Goal: Task Accomplishment & Management: Complete application form

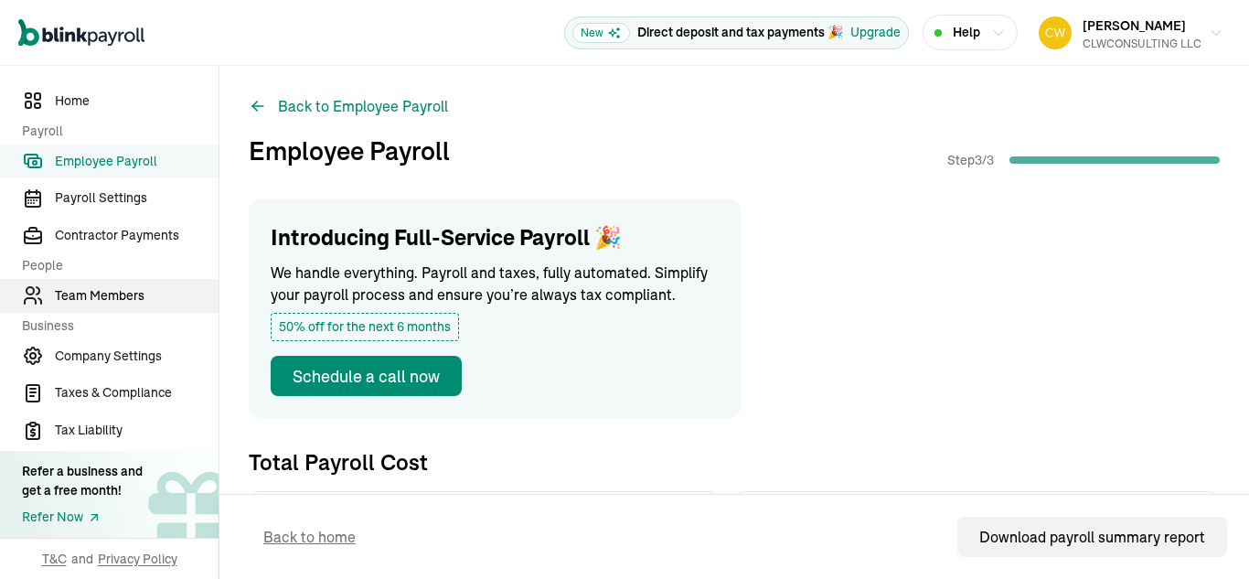
click at [106, 297] on span "Team Members" at bounding box center [137, 295] width 164 height 19
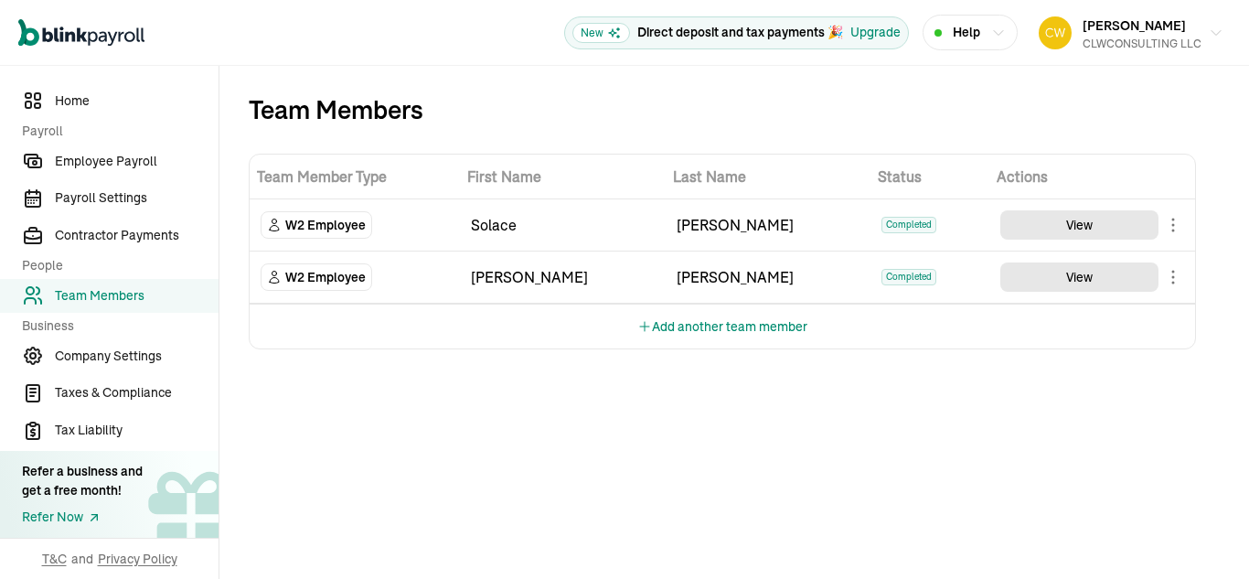
click at [728, 326] on button "Add another team member" at bounding box center [722, 327] width 170 height 44
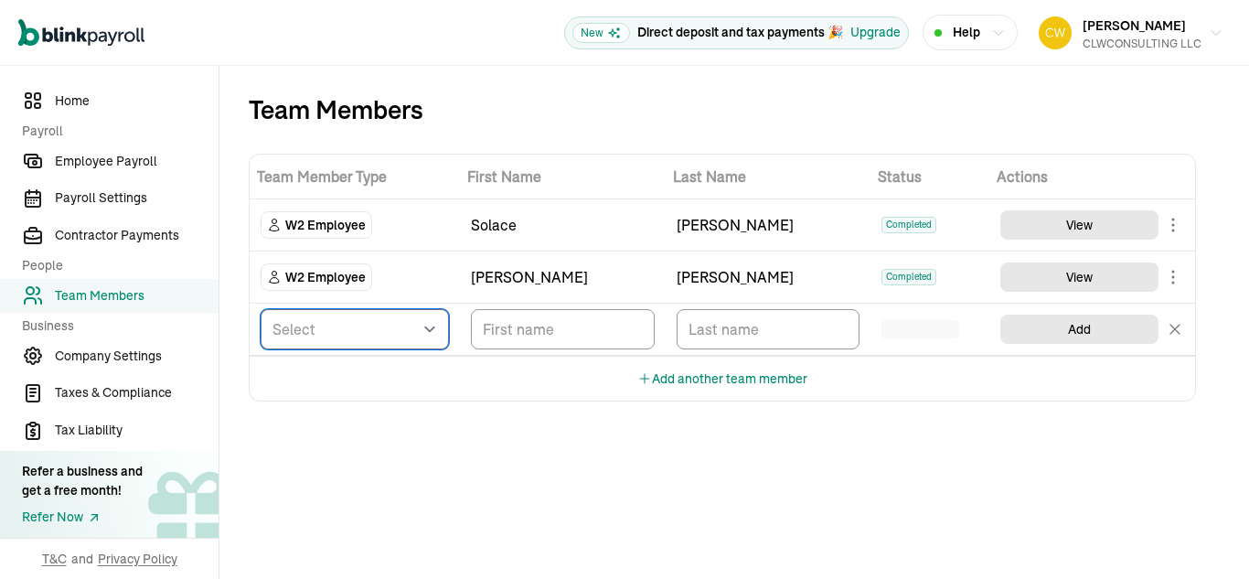
click at [430, 336] on select "Select W2 Employee Individual - 1099 [DEMOGRAPHIC_DATA] Business - 1099 Contrac…" at bounding box center [355, 329] width 188 height 40
select select "employee"
click at [261, 309] on select "Select W2 Employee Individual - 1099 [DEMOGRAPHIC_DATA] Business - 1099 Contrac…" at bounding box center [355, 329] width 188 height 40
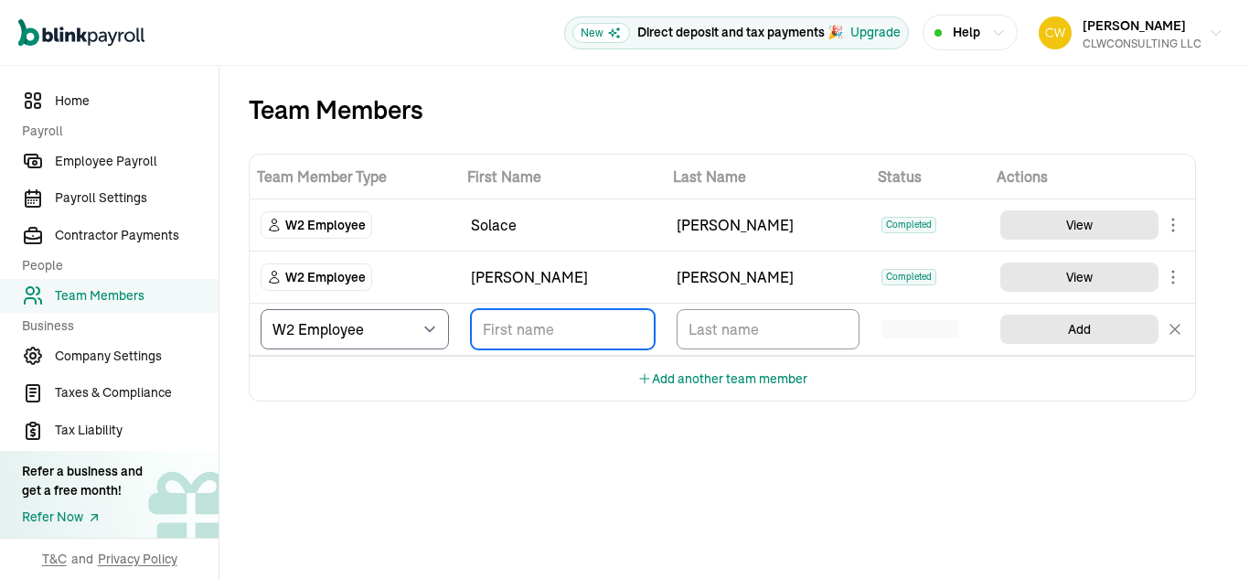
click at [598, 331] on input "TextInput" at bounding box center [563, 329] width 184 height 40
type input "[PERSON_NAME]"
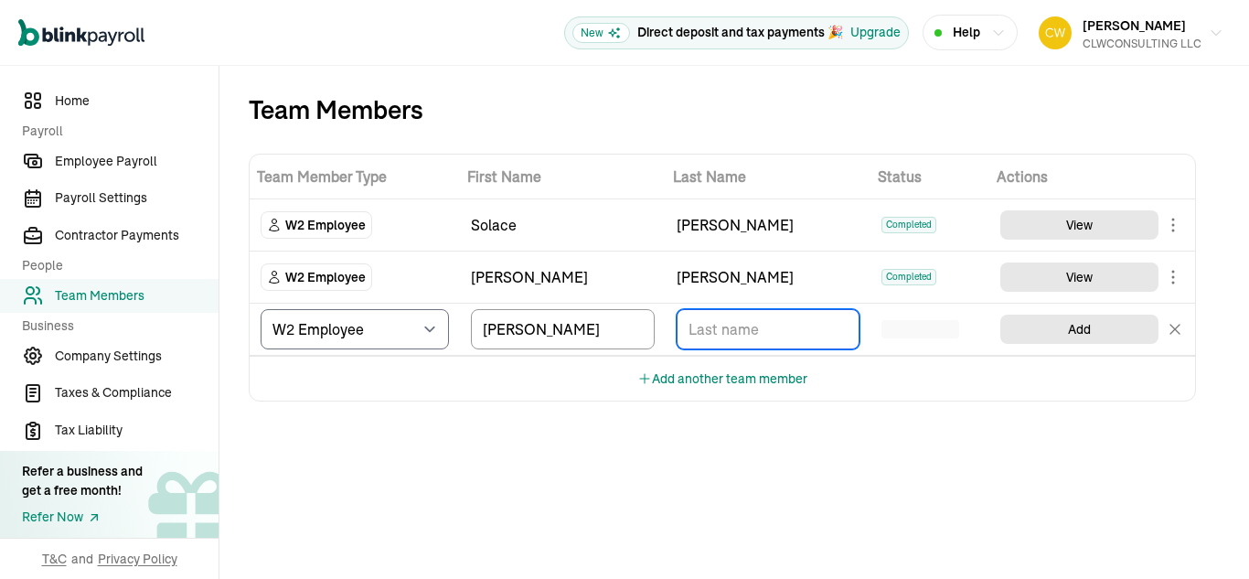
click at [695, 336] on input "TextInput" at bounding box center [769, 329] width 184 height 40
type input "[PERSON_NAME]"
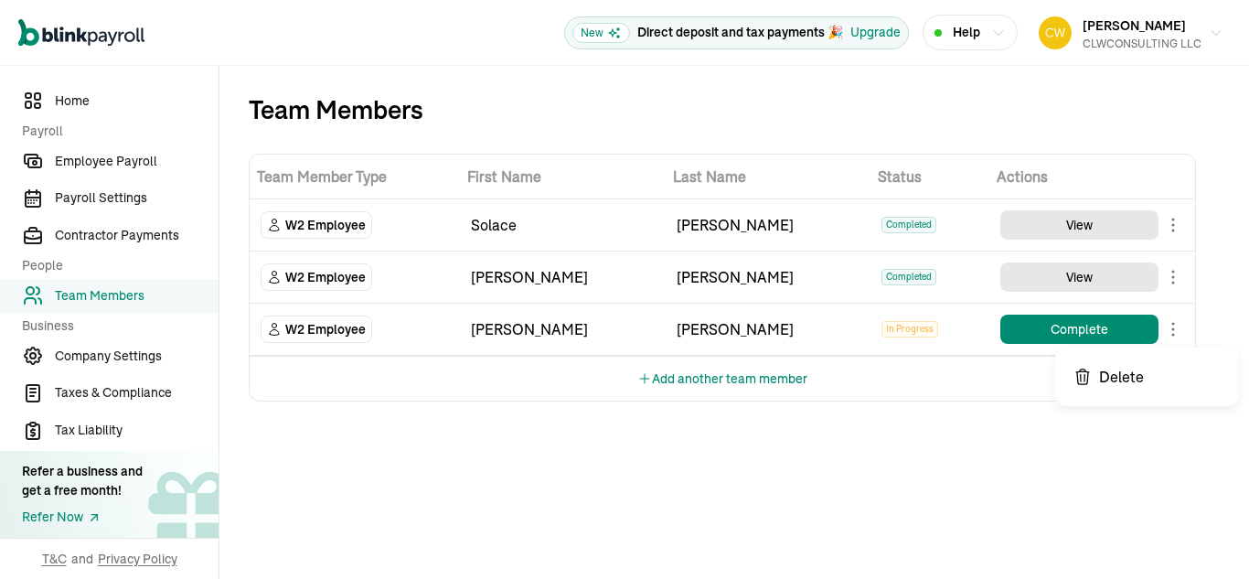
click at [1172, 336] on body "Open main menu New Direct deposit and tax payments 🎉 Upgrade Help [PERSON_NAME]…" at bounding box center [624, 289] width 1249 height 579
click at [1063, 331] on button "Complete" at bounding box center [1079, 329] width 158 height 29
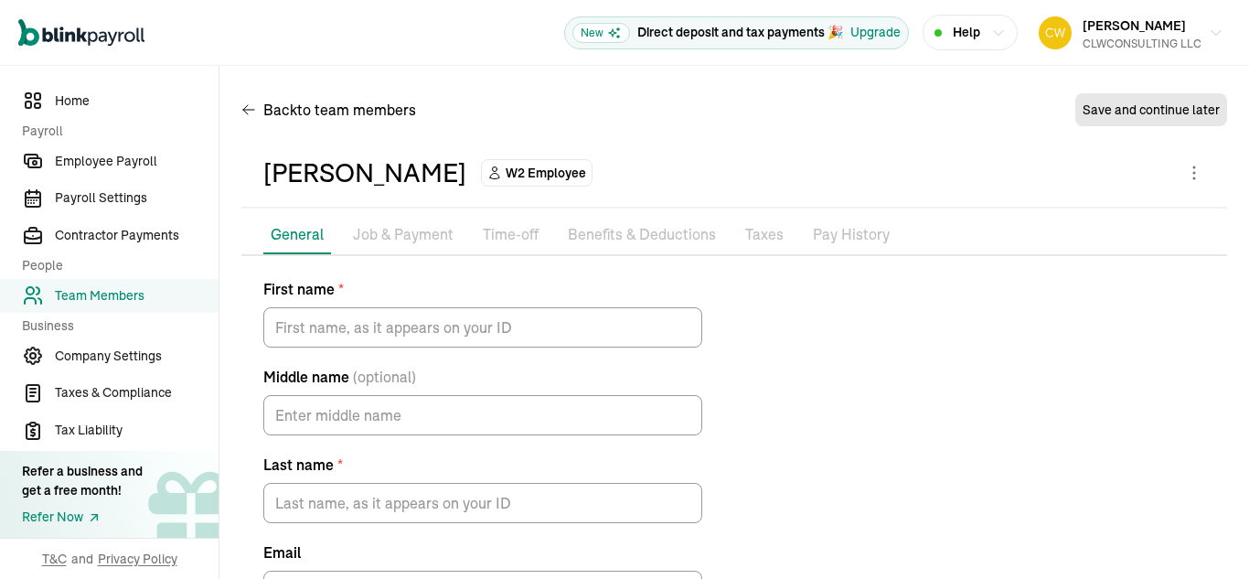
type input "[PERSON_NAME]"
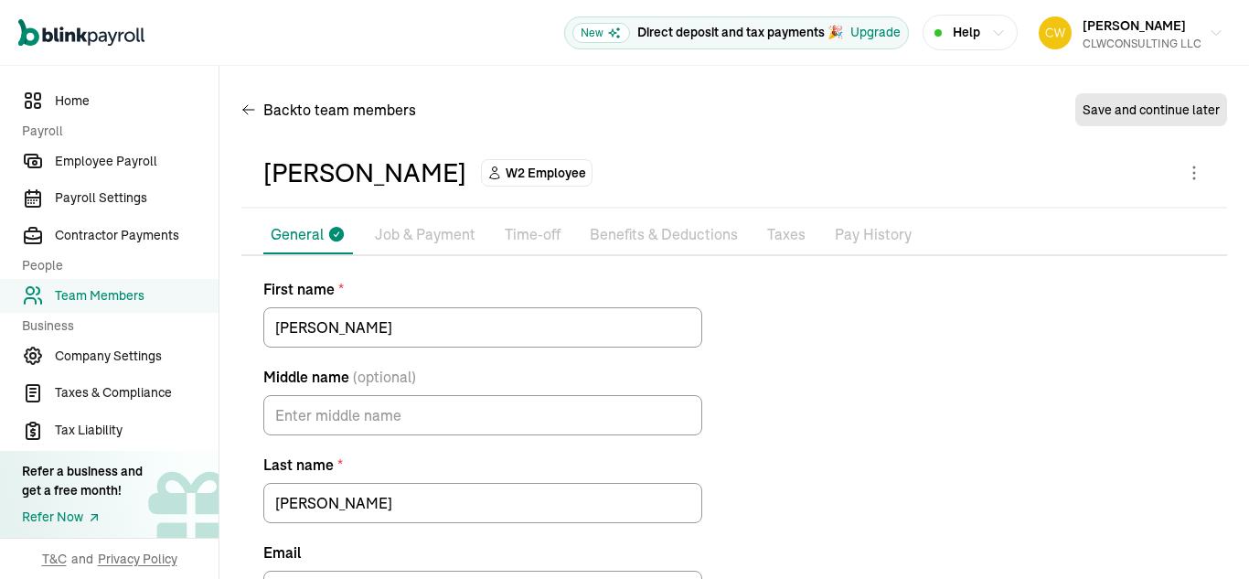
scroll to position [131, 0]
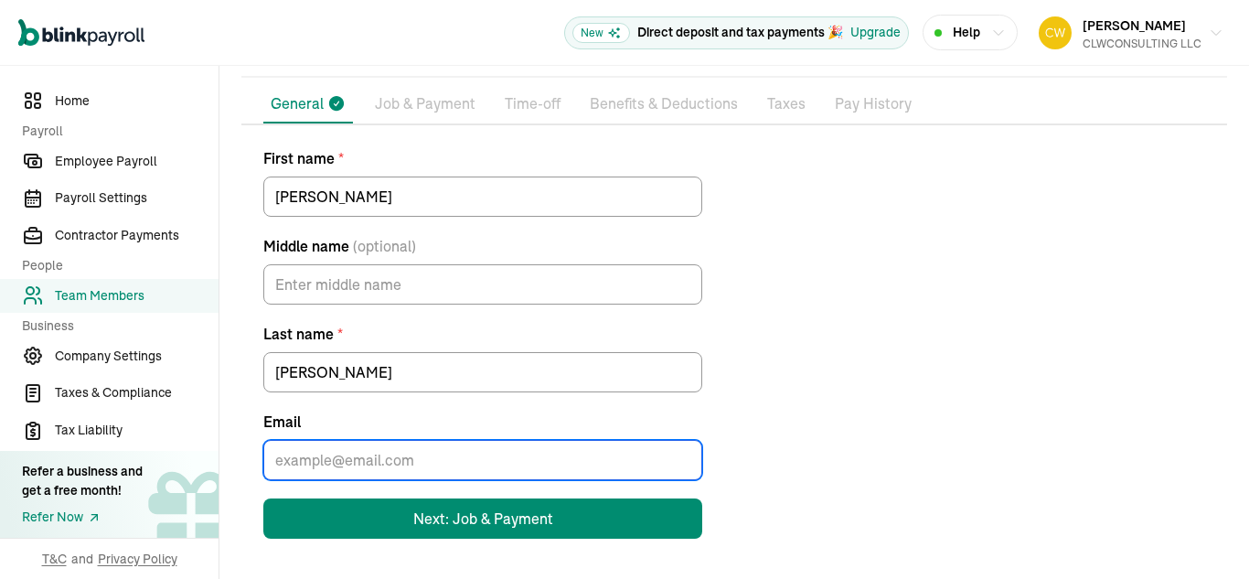
click at [346, 464] on input "Email" at bounding box center [482, 460] width 439 height 40
type input "r"
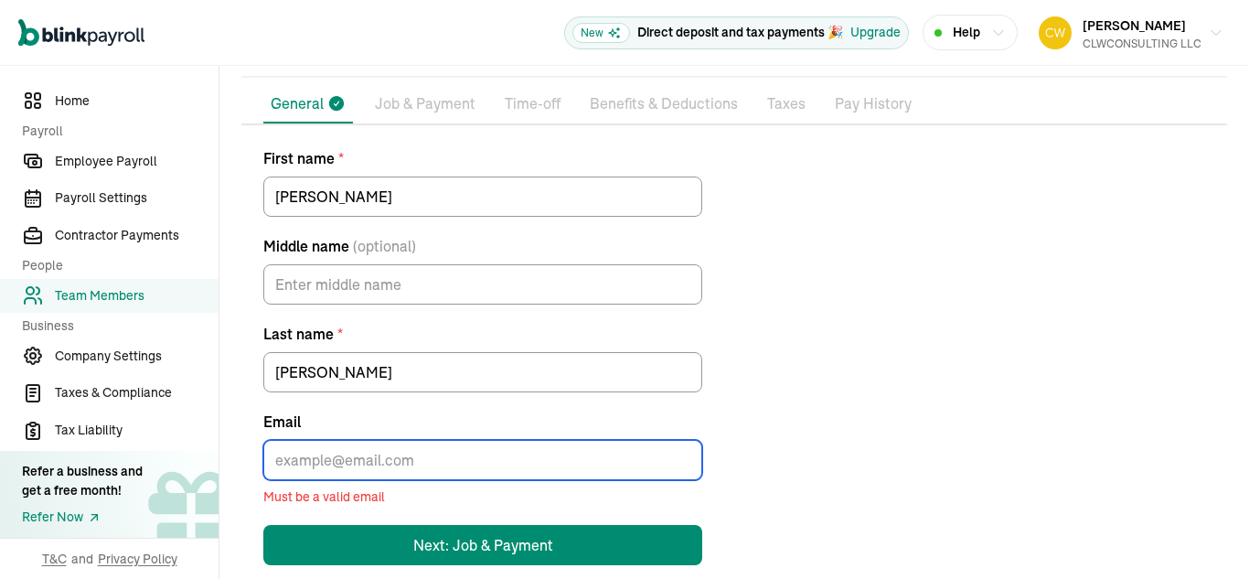
paste input "[EMAIL_ADDRESS][DOMAIN_NAME]"
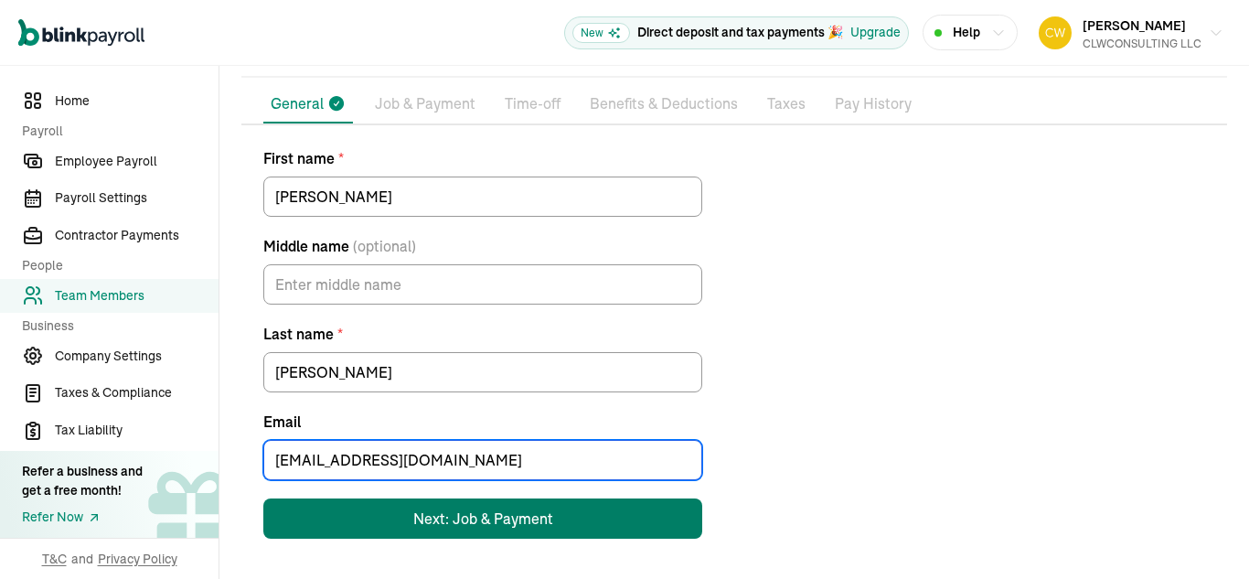
type input "[EMAIL_ADDRESS][DOMAIN_NAME]"
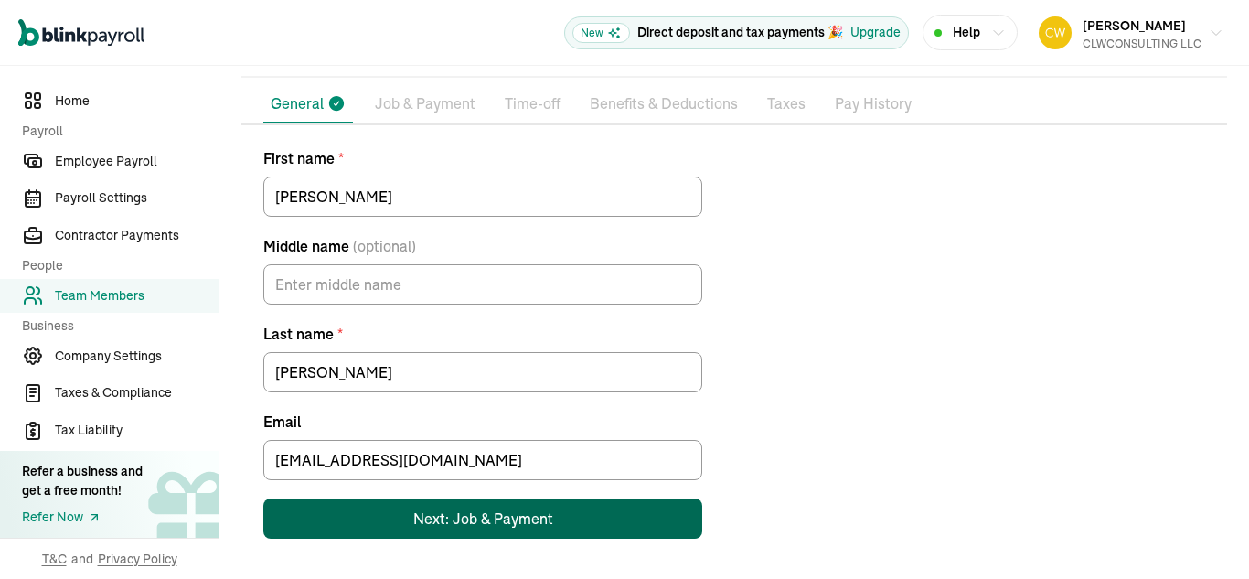
click at [502, 524] on div "Next: Job & Payment" at bounding box center [483, 519] width 140 height 22
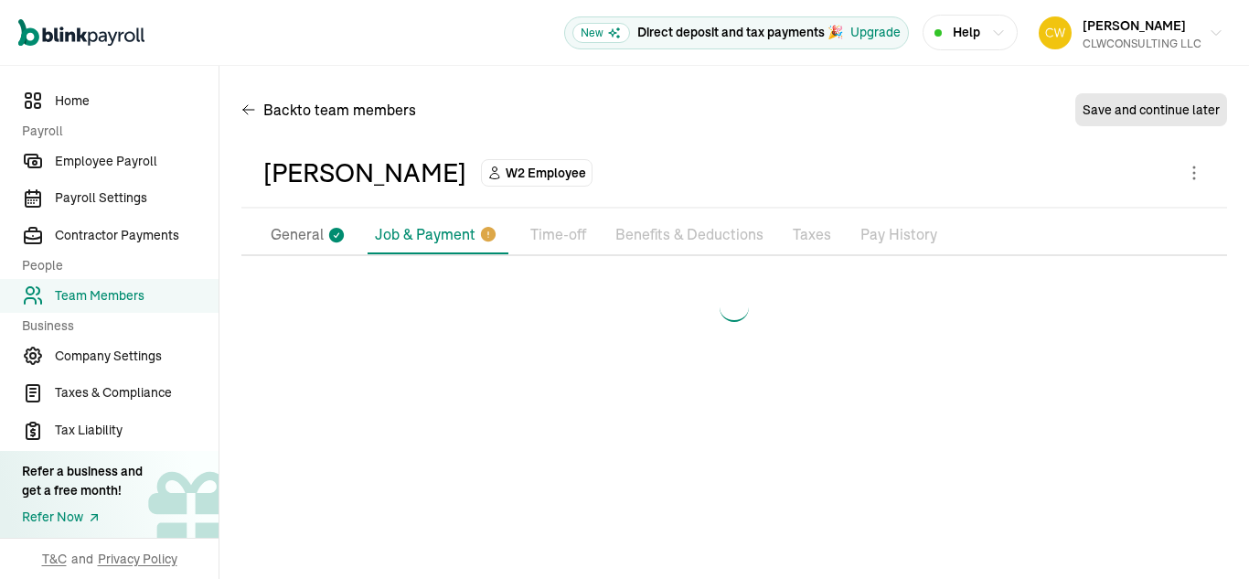
scroll to position [0, 0]
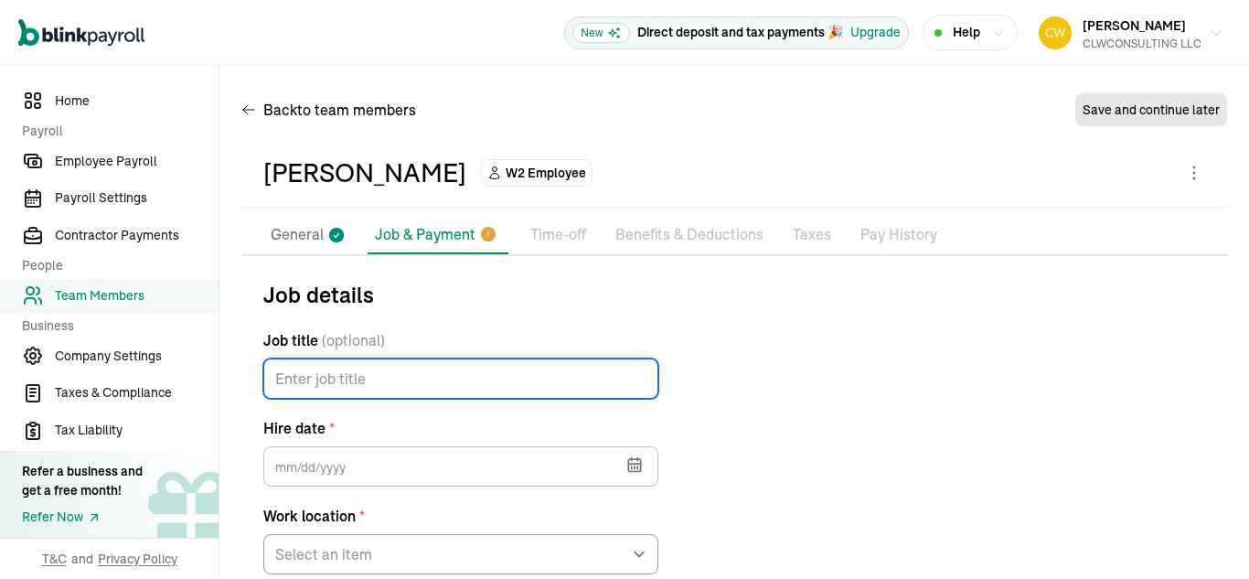
click at [390, 369] on input "Job title (optional)" at bounding box center [460, 378] width 395 height 40
type input "a"
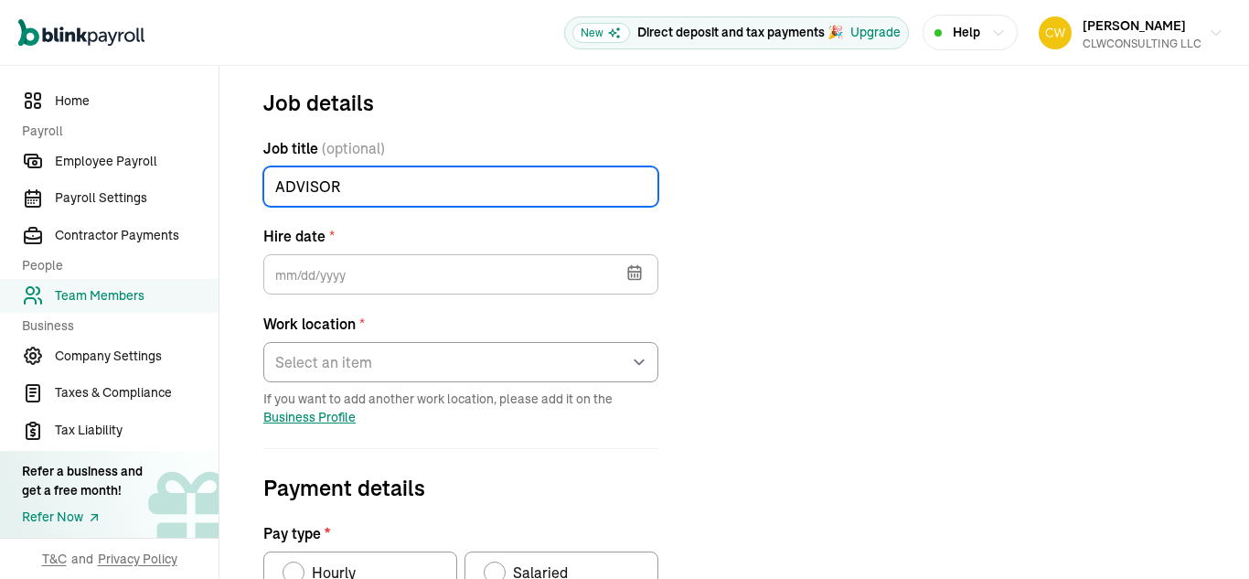
scroll to position [237, 0]
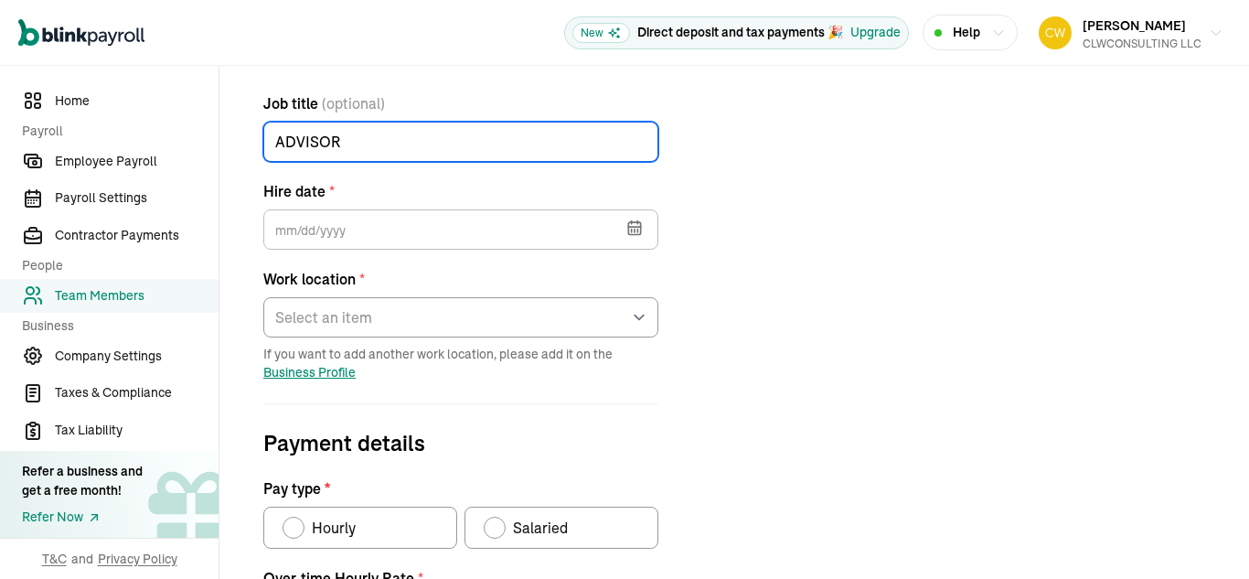
type input "ADVISOR"
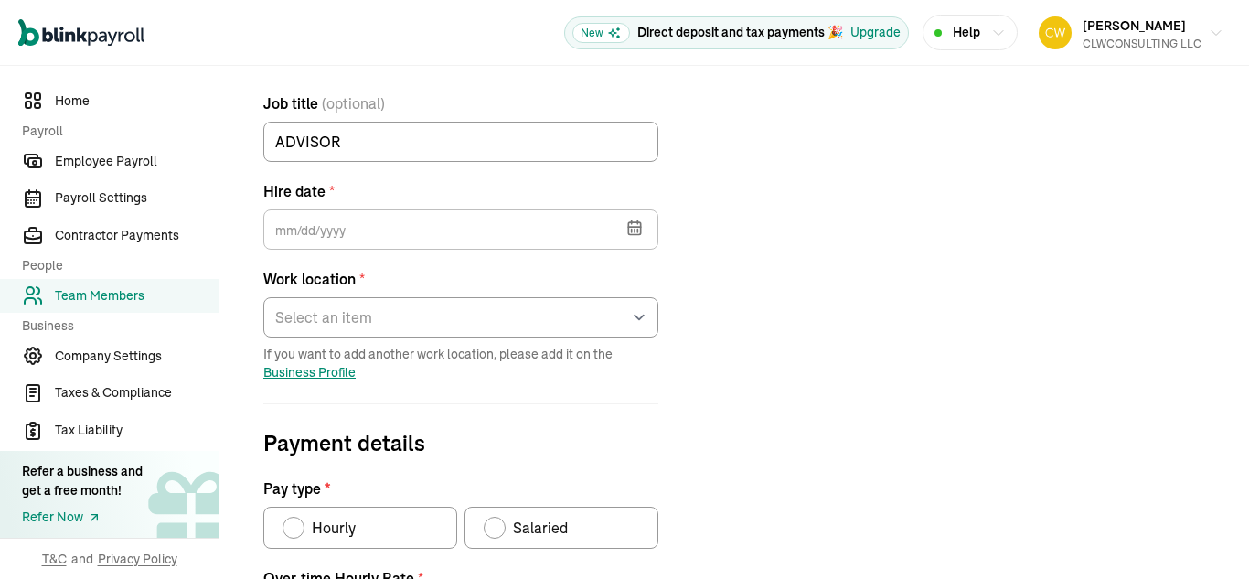
click at [630, 224] on icon "button" at bounding box center [634, 228] width 18 height 18
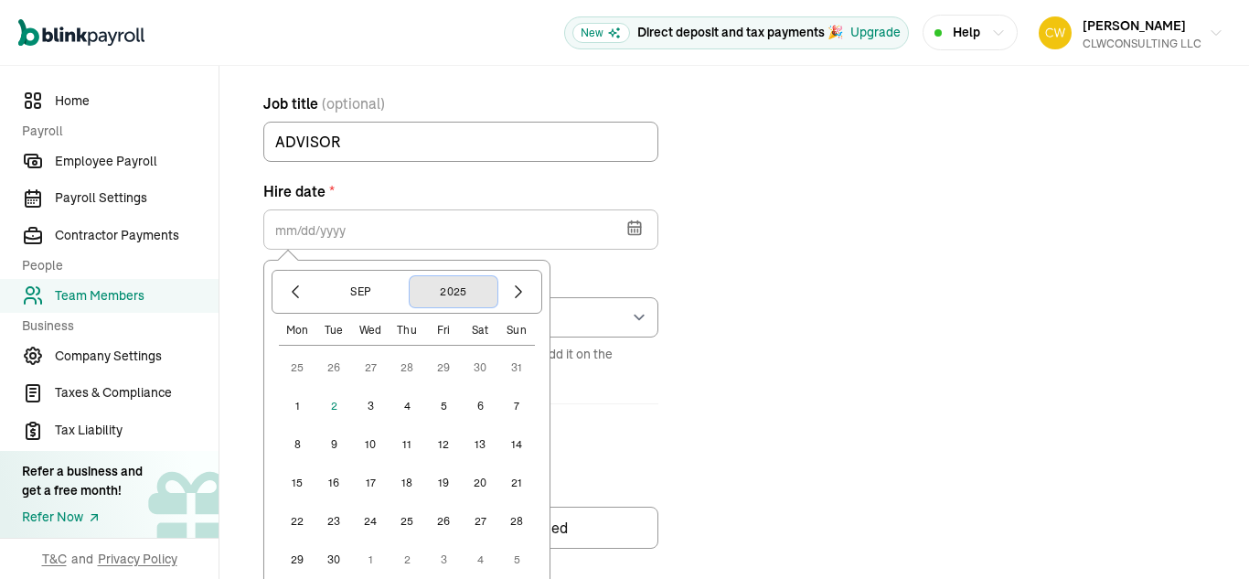
click at [459, 289] on button "2025" at bounding box center [454, 291] width 88 height 31
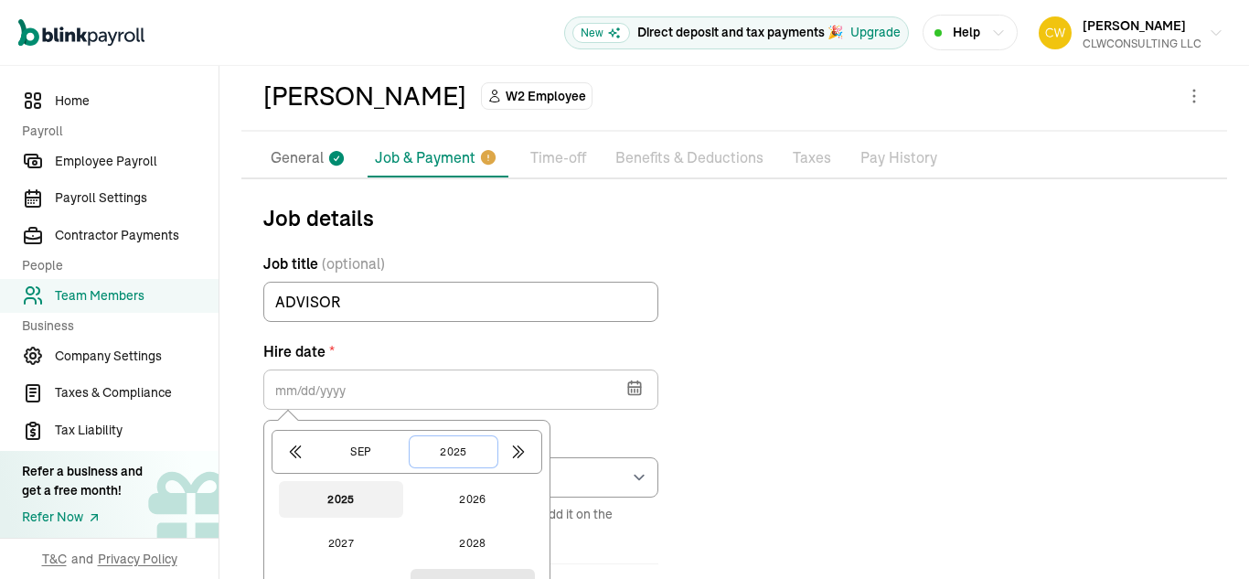
scroll to position [76, 0]
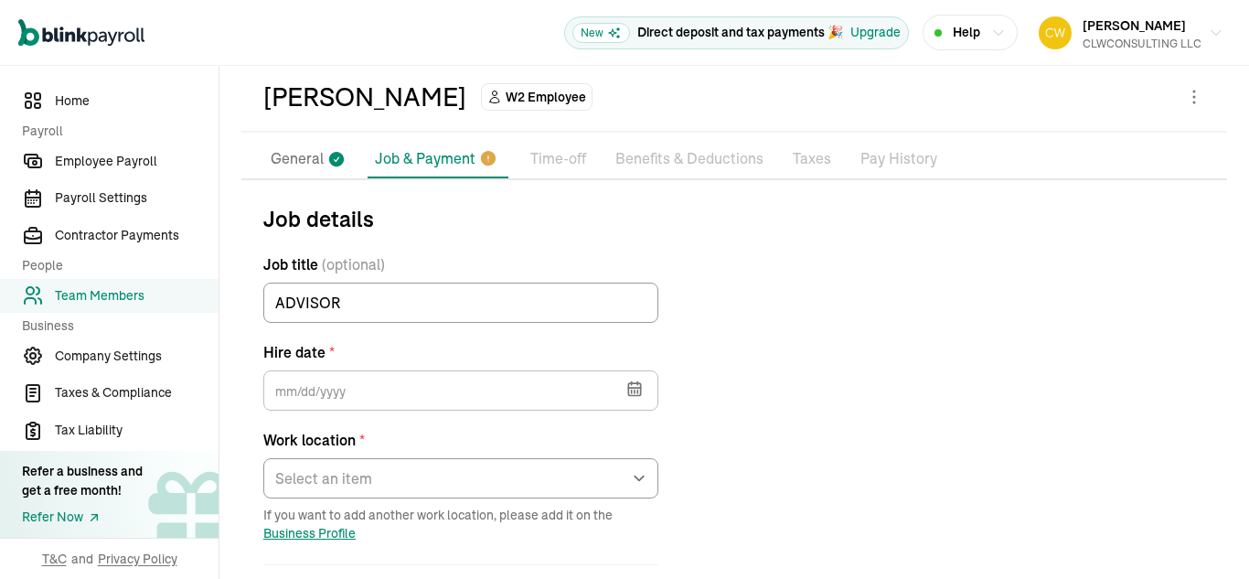
click at [636, 390] on icon "button" at bounding box center [634, 388] width 18 height 18
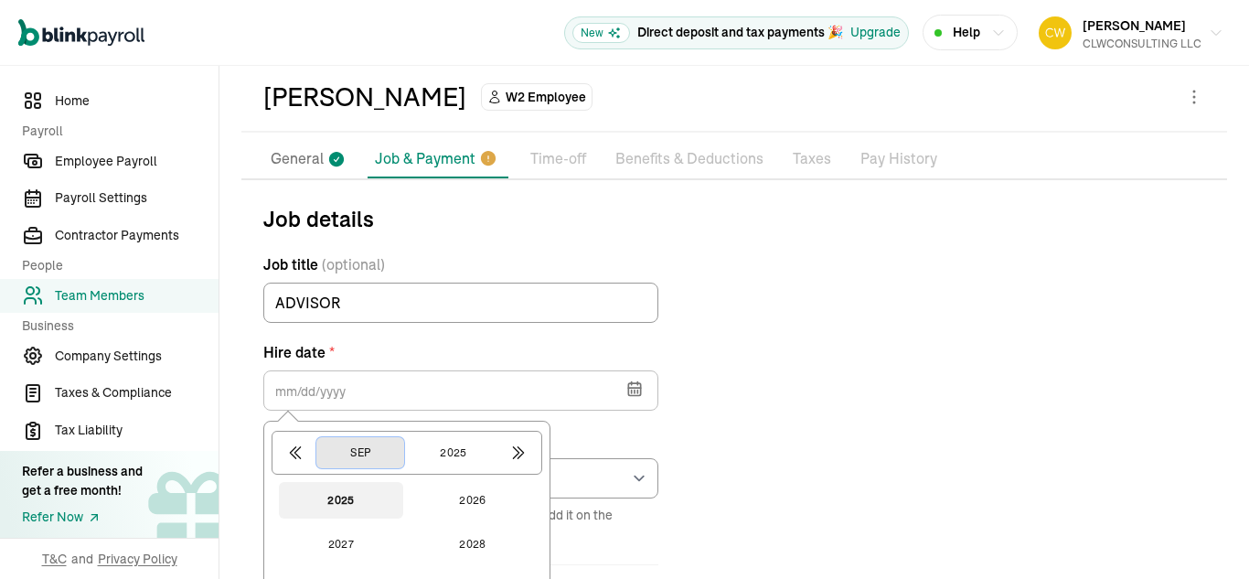
click at [368, 457] on button "Sep" at bounding box center [360, 452] width 88 height 31
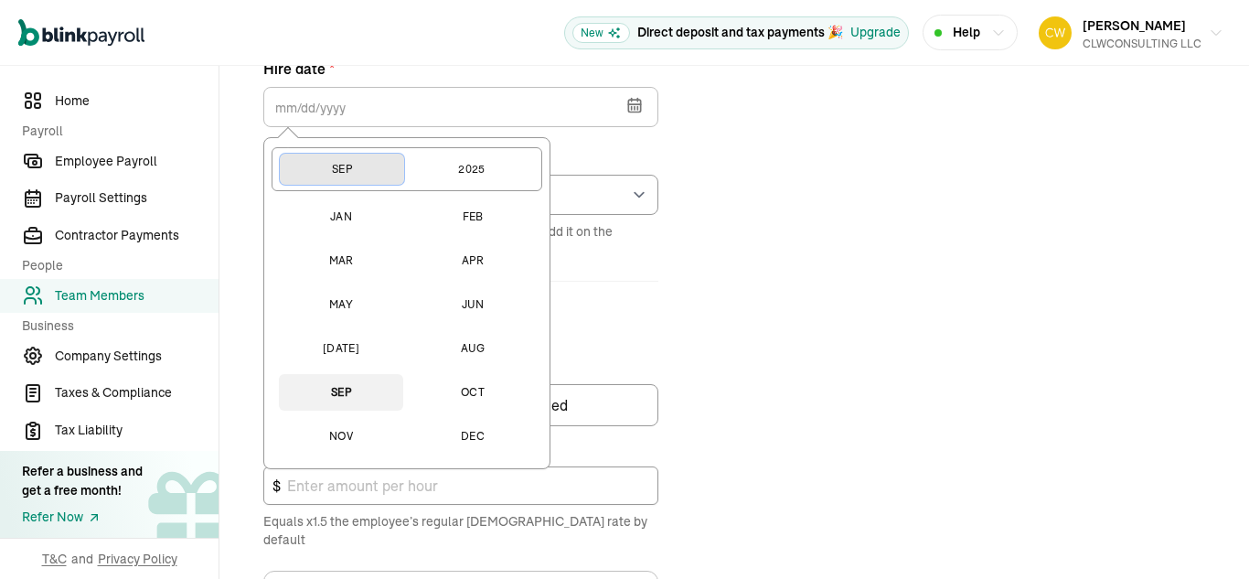
scroll to position [360, 0]
click at [344, 347] on button "[DATE]" at bounding box center [341, 347] width 124 height 37
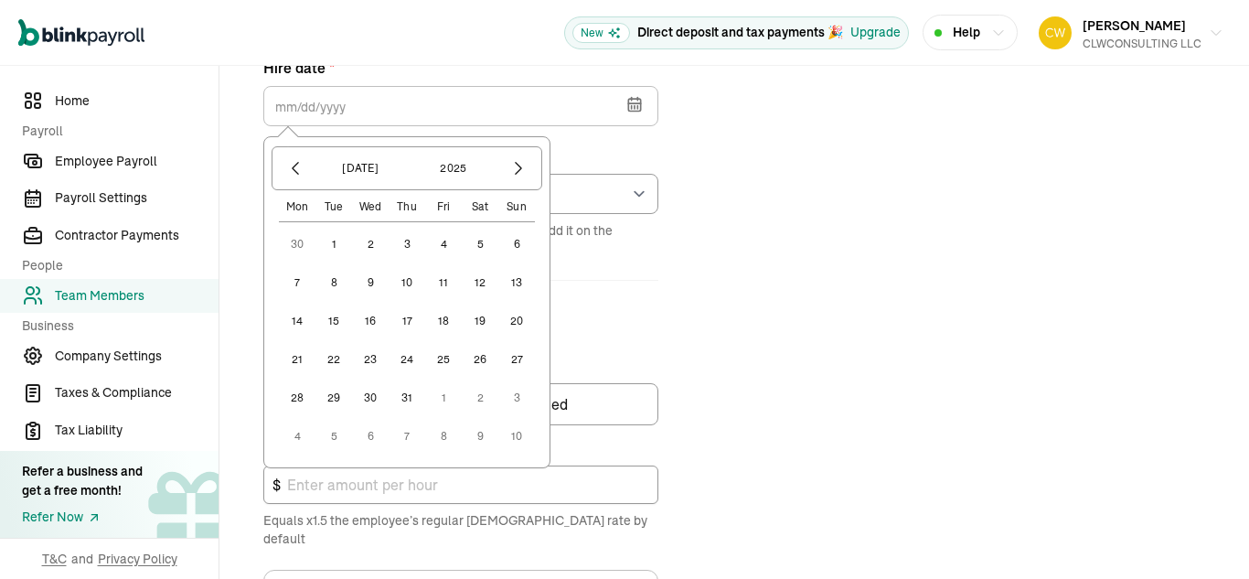
click at [441, 320] on button "18" at bounding box center [443, 321] width 37 height 37
type input "[DATE]"
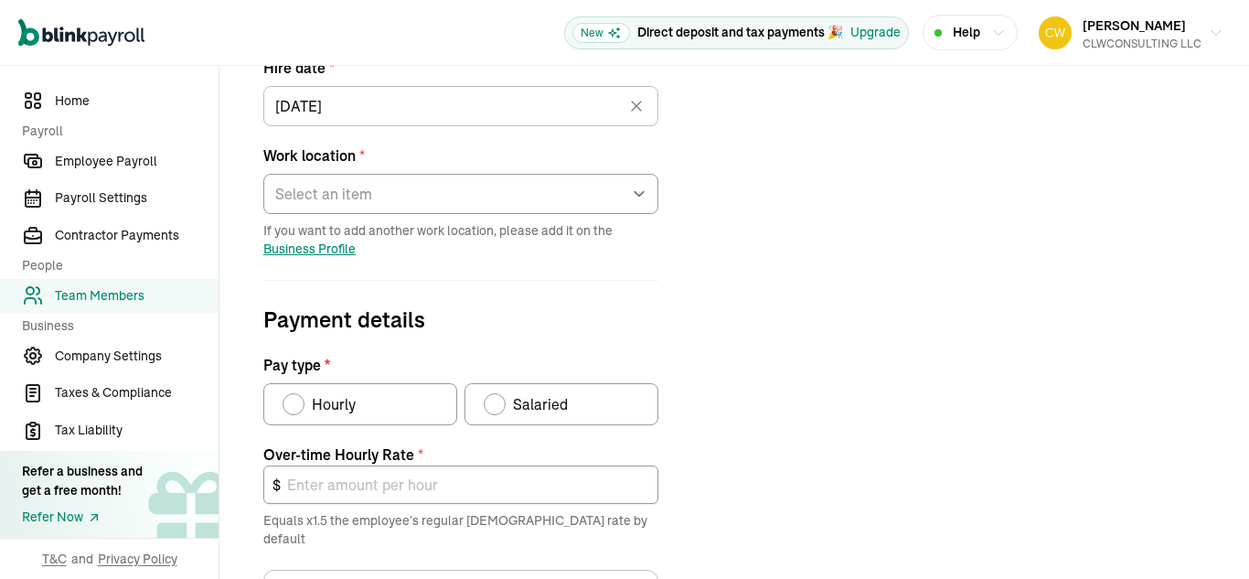
scroll to position [378, 0]
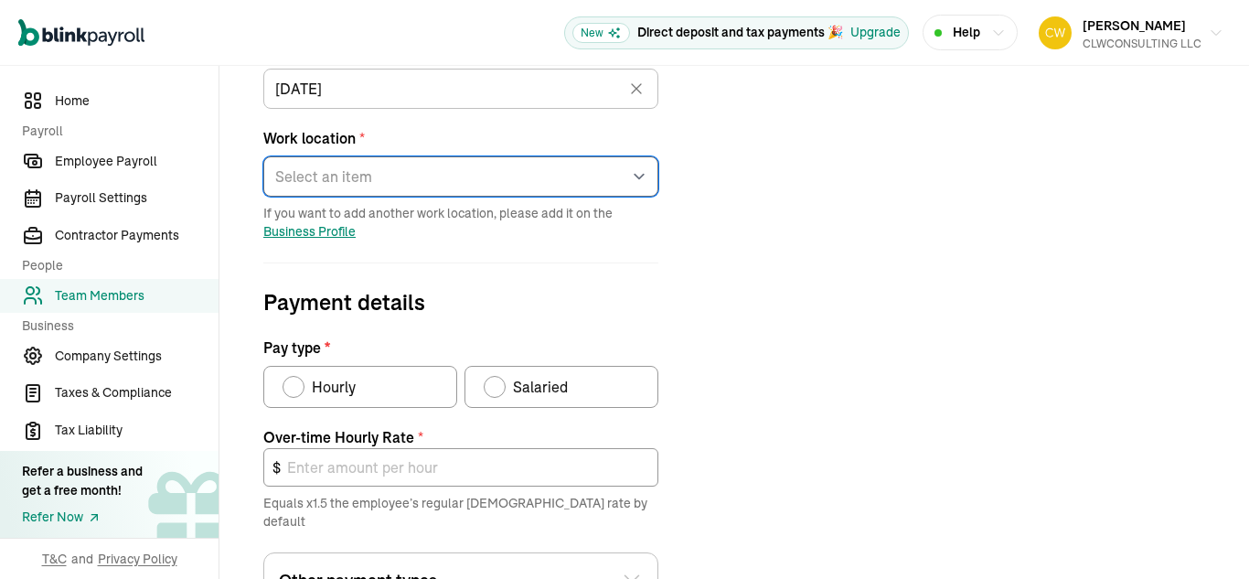
click at [615, 190] on select "Select an item [STREET_ADDRESS][GEOGRAPHIC_DATA][US_STATE] from home" at bounding box center [460, 176] width 395 height 40
select select "Works from home"
click at [263, 156] on select "Select an item [STREET_ADDRESS][GEOGRAPHIC_DATA][US_STATE] from home" at bounding box center [460, 176] width 395 height 40
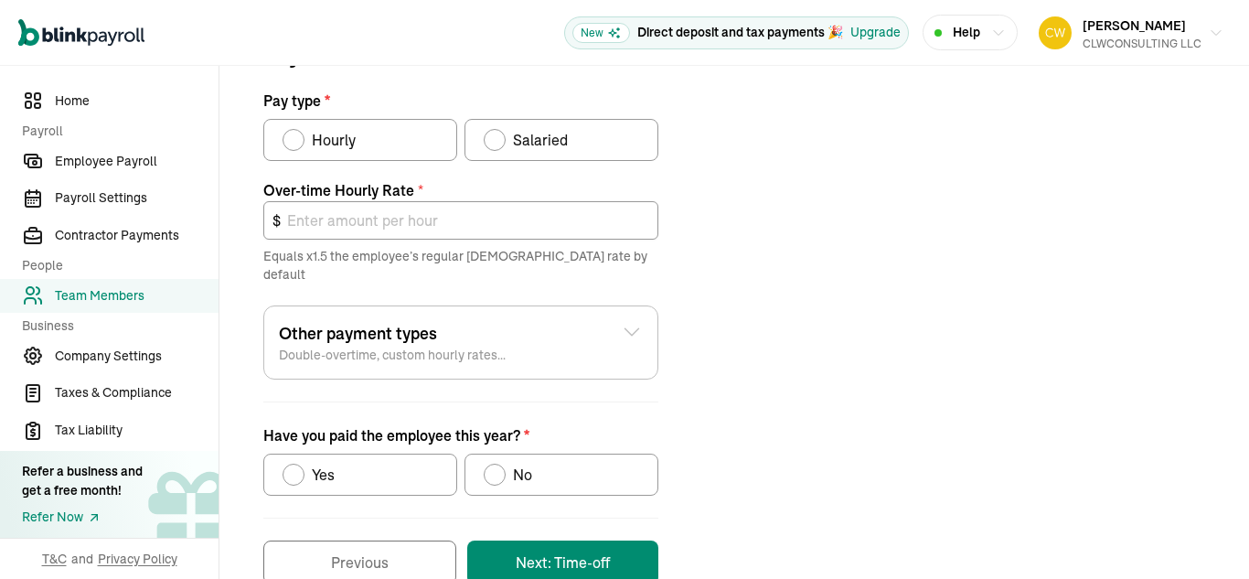
scroll to position [652, 0]
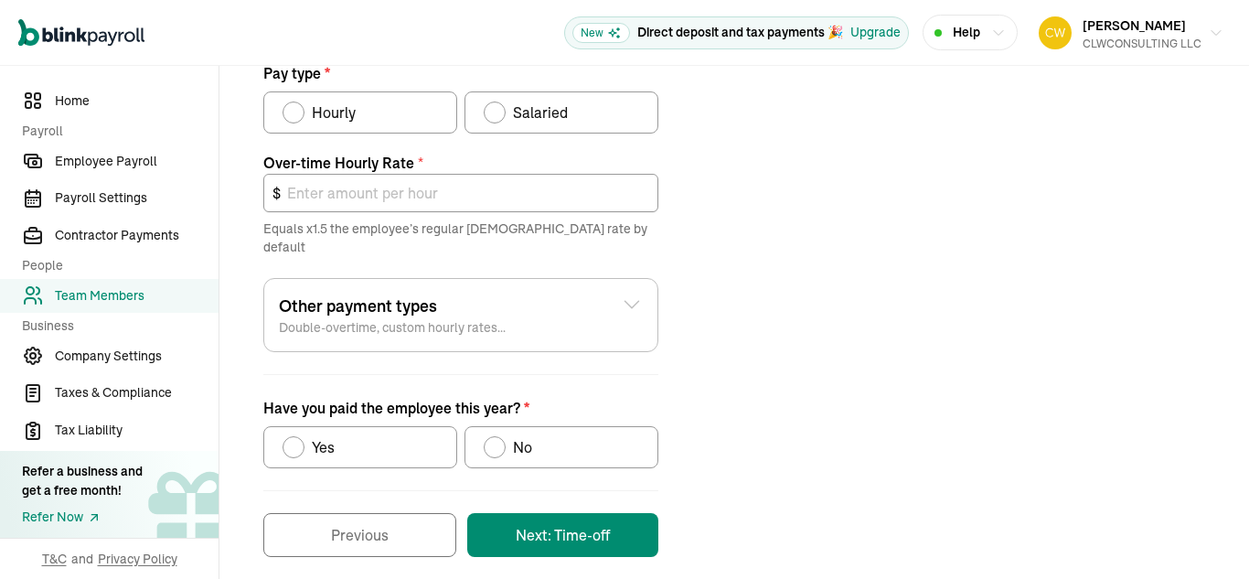
click at [500, 105] on div "Pay type" at bounding box center [495, 113] width 22 height 22
click at [497, 105] on input "Salaried" at bounding box center [490, 108] width 15 height 15
radio input "true"
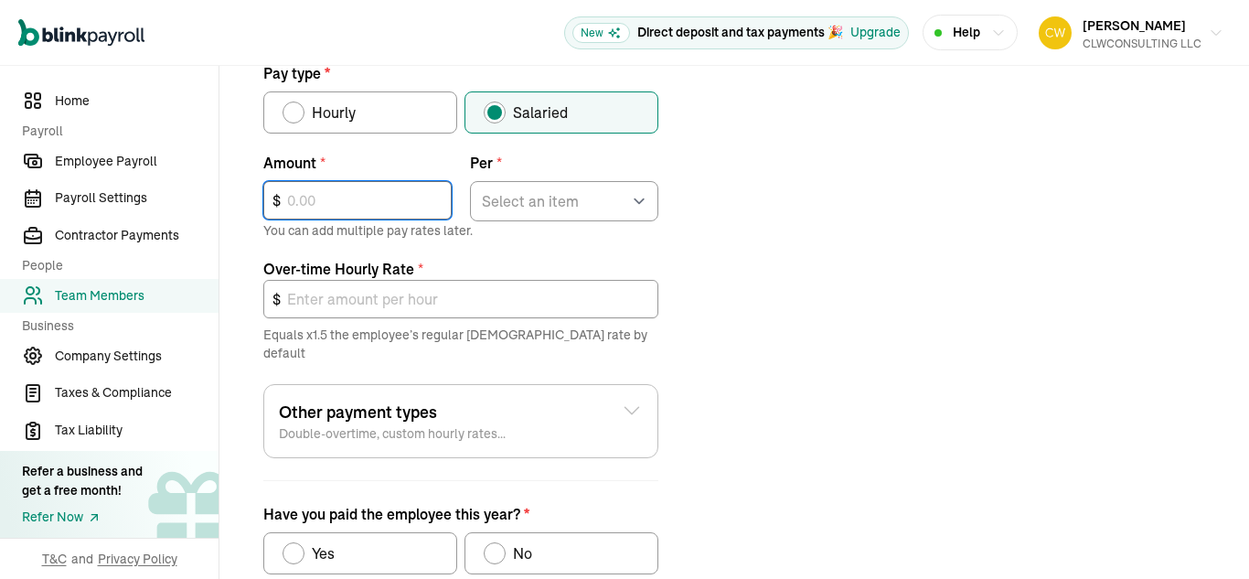
click at [349, 206] on input "text" at bounding box center [357, 200] width 188 height 38
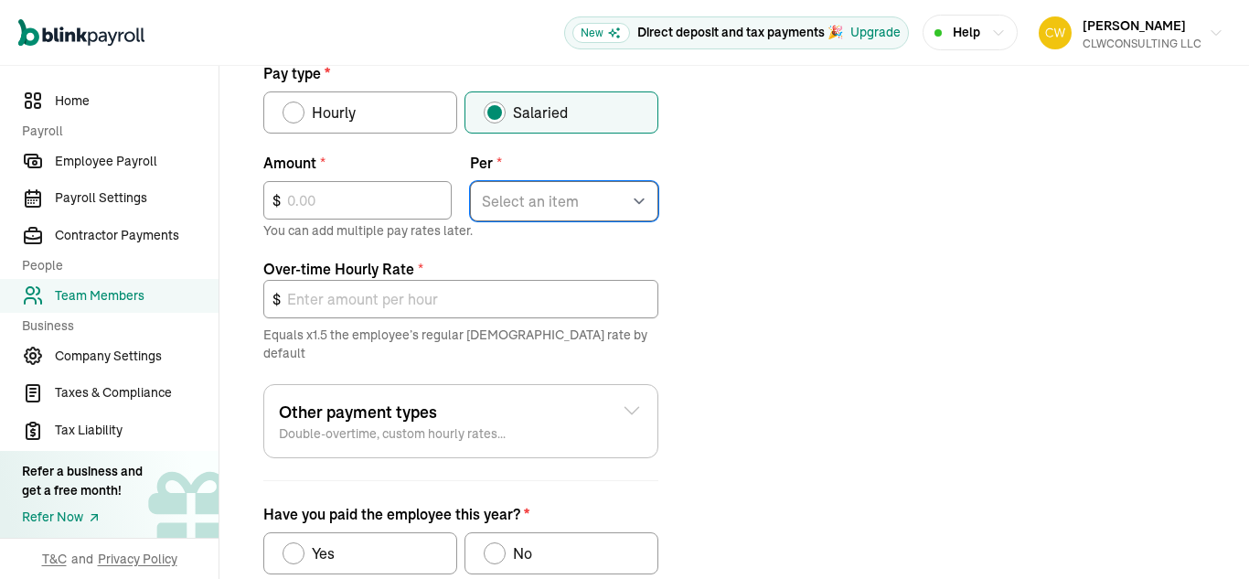
click at [594, 212] on select "Select an item Hour Week Month Year" at bounding box center [564, 201] width 188 height 40
select select "4"
click at [470, 181] on select "Select an item Hour Week Month Year" at bounding box center [564, 201] width 188 height 40
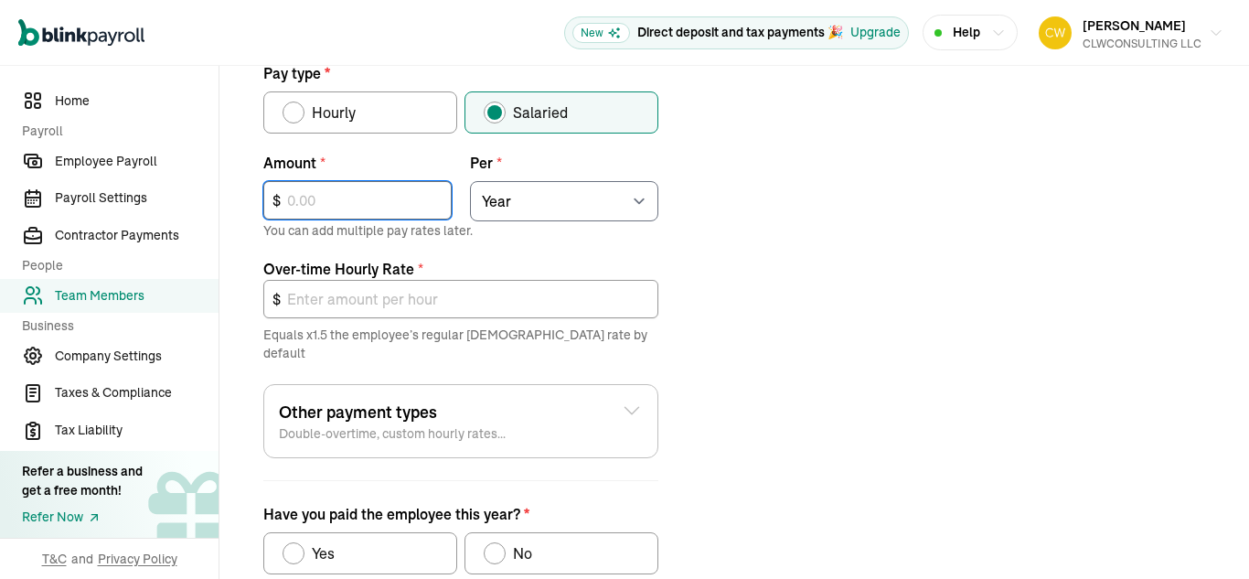
click at [362, 198] on input "text" at bounding box center [357, 200] width 188 height 38
type input "7"
type input "0.01"
type input "75"
type input "0.05"
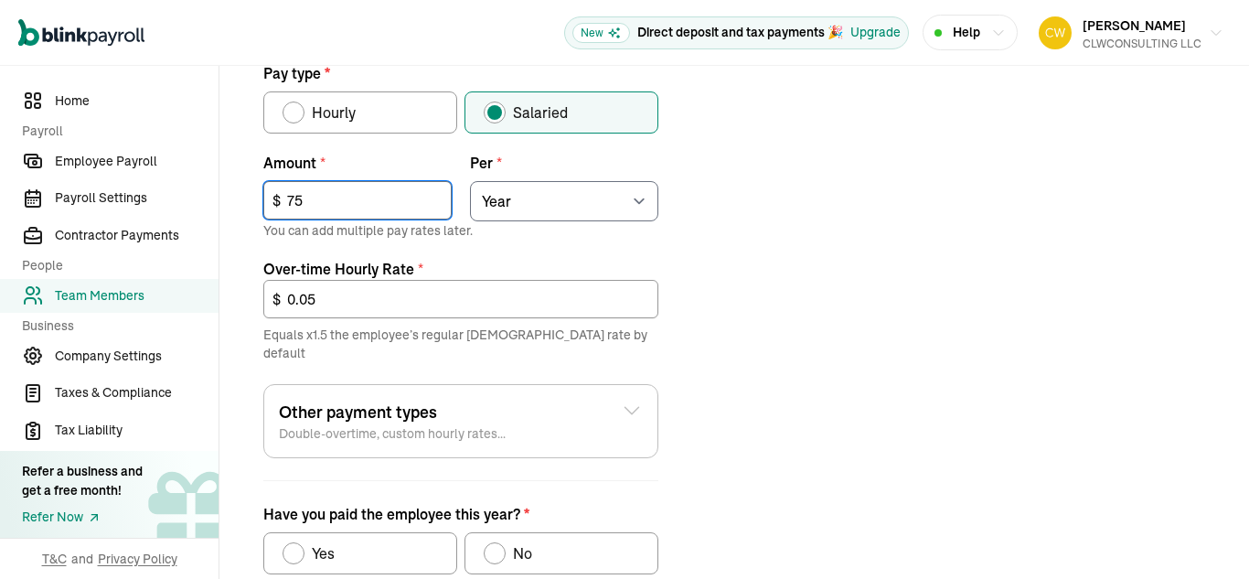
type input "758"
type input "0.55"
type input "7,589"
type input "5.47"
type input "75,897"
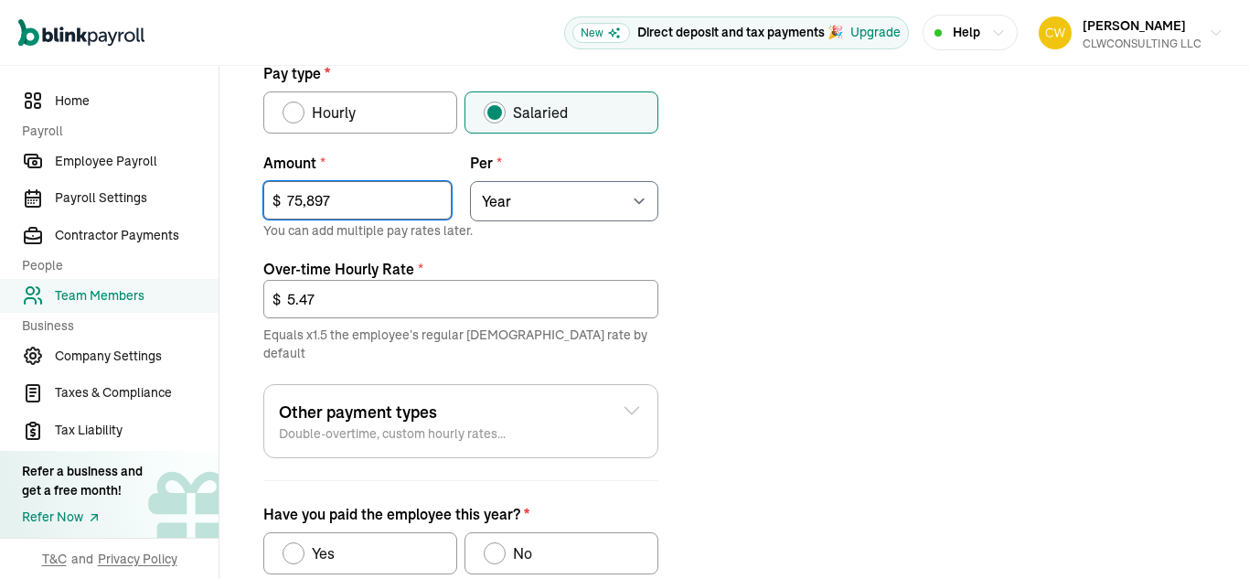
type input "54.73"
type input "7,589"
type input "5.47"
type input "758"
type input "0.55"
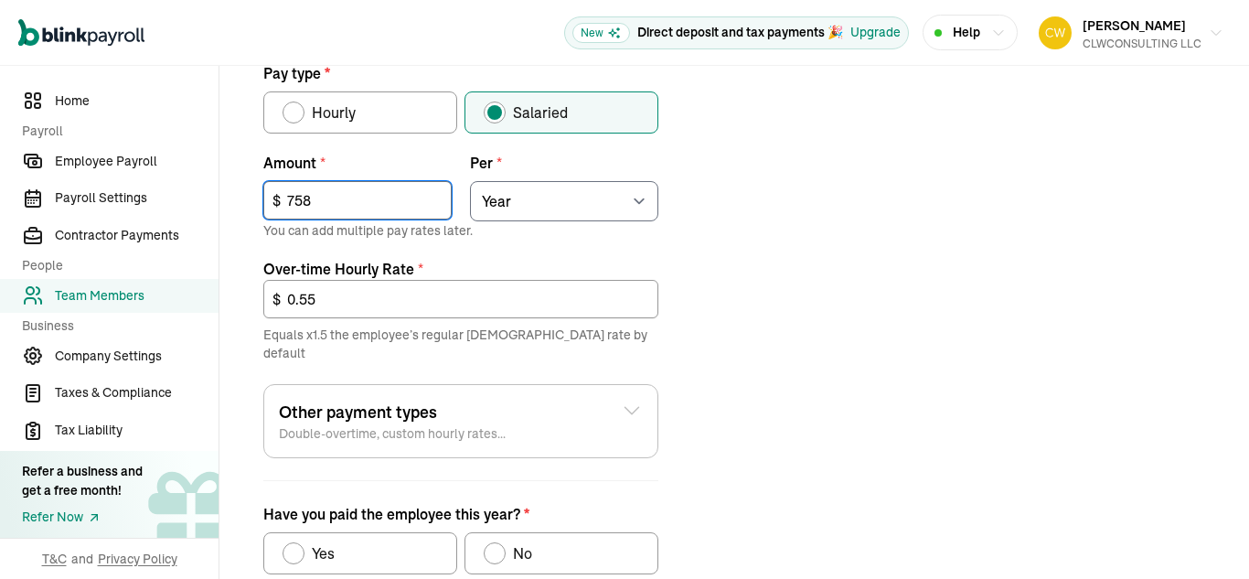
type input "75"
type input "0.05"
type input "755"
type input "0.54"
type input "7,550"
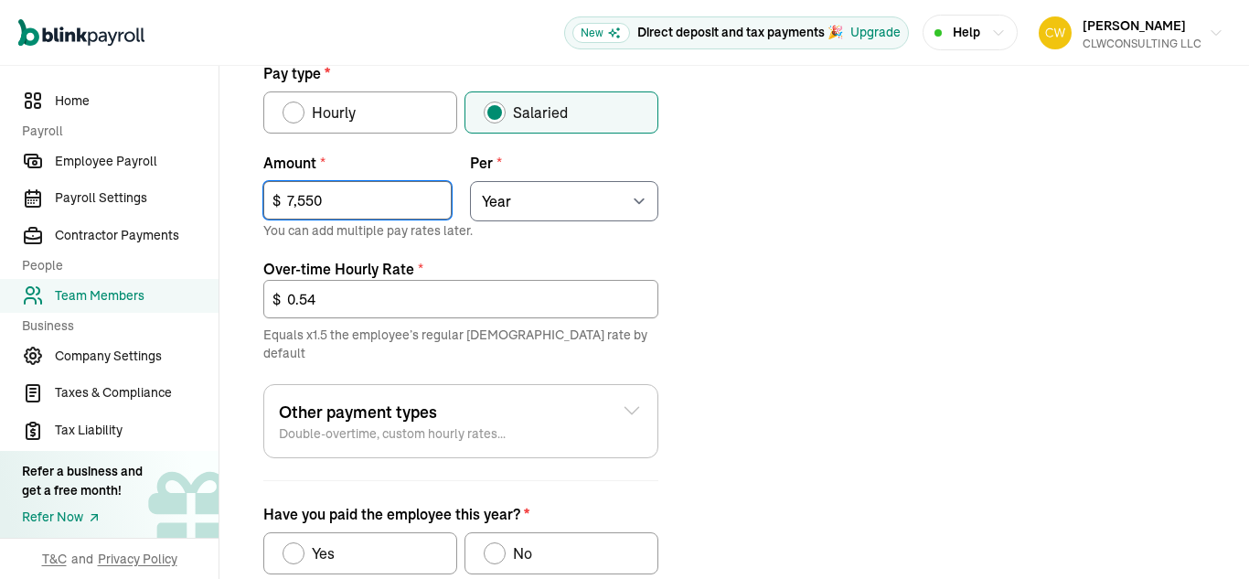
type input "5.44"
type input "75,500"
type input "54.45"
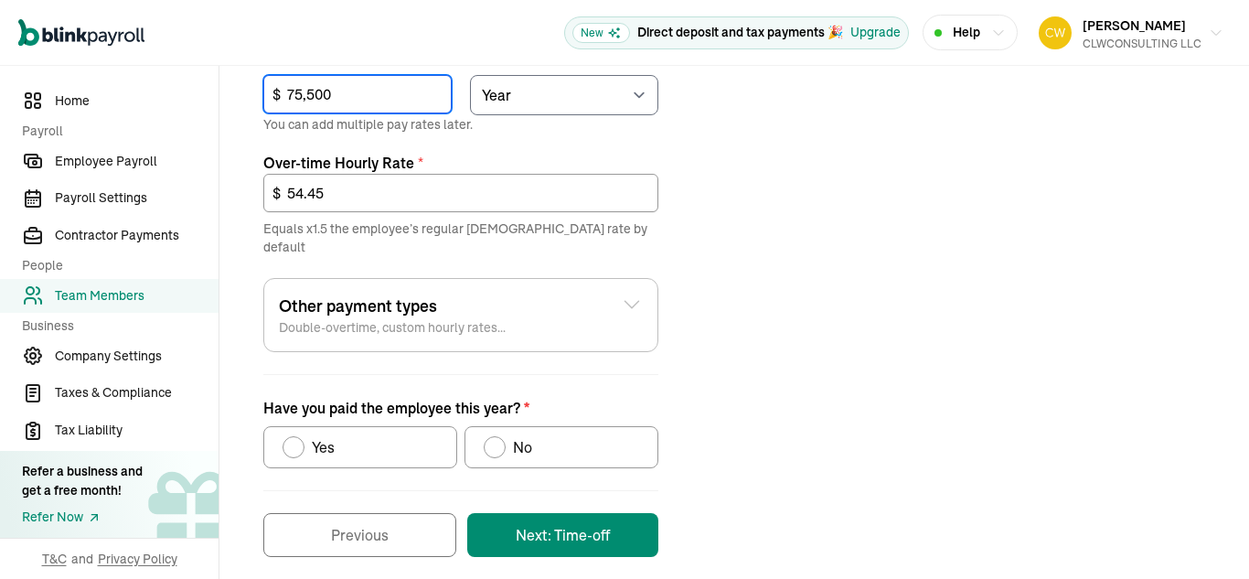
type input "75,500"
click at [630, 301] on icon at bounding box center [632, 304] width 14 height 7
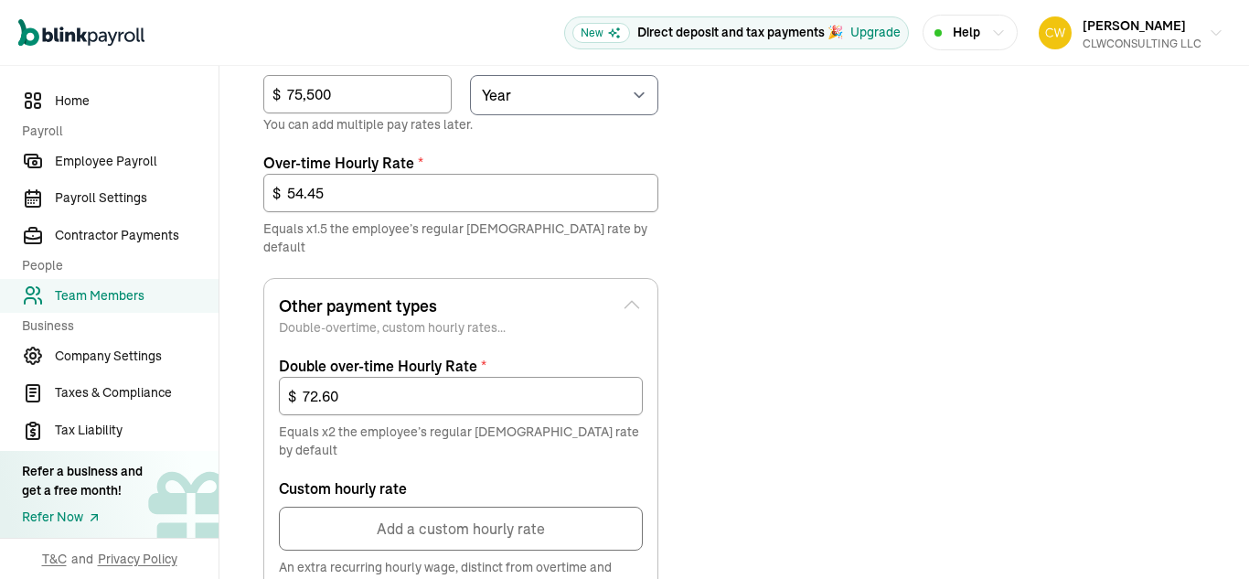
click at [636, 294] on icon at bounding box center [632, 305] width 22 height 22
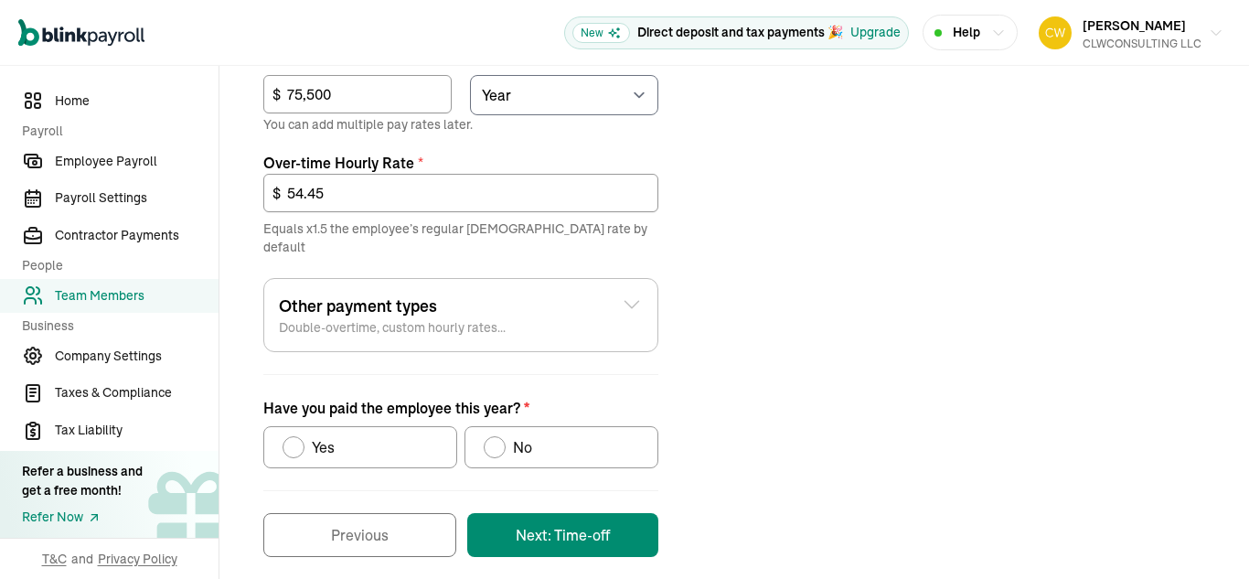
click at [294, 440] on div "Have you paid the employee this year?" at bounding box center [293, 447] width 15 height 15
click at [294, 435] on input "Yes" at bounding box center [289, 442] width 15 height 15
radio input "true"
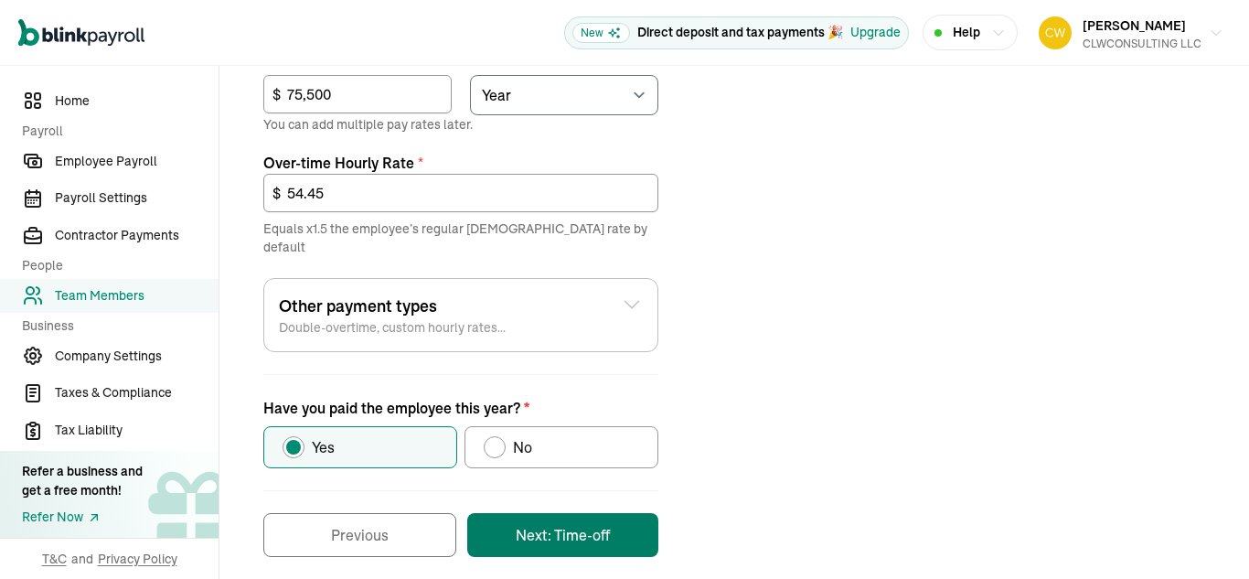
click at [583, 518] on button "Next: Time-off" at bounding box center [562, 535] width 191 height 44
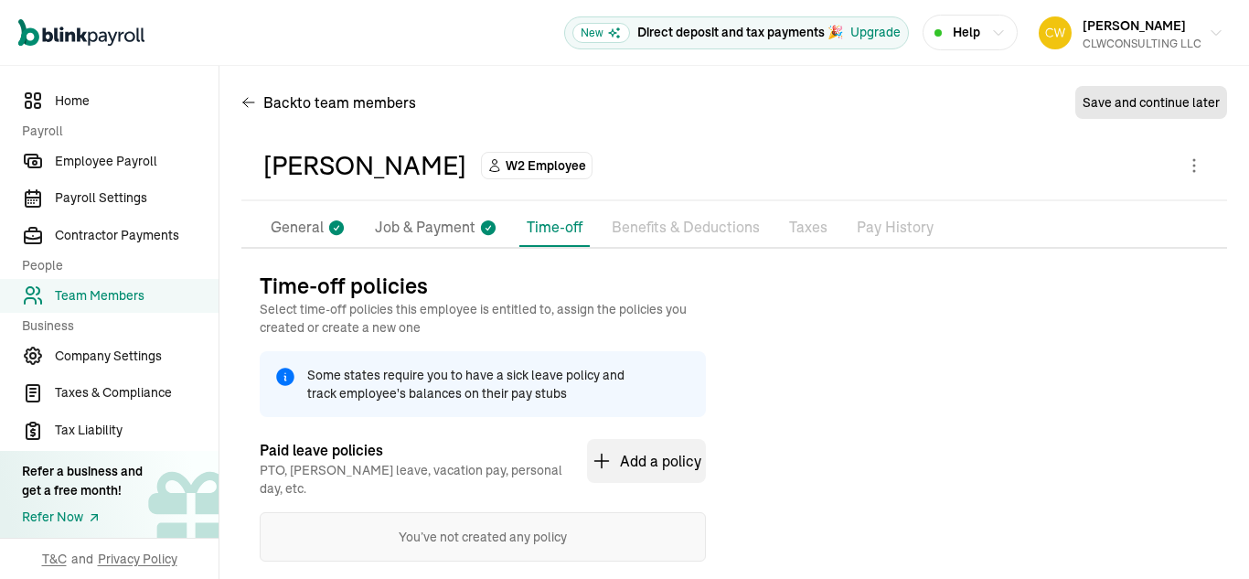
scroll to position [31, 0]
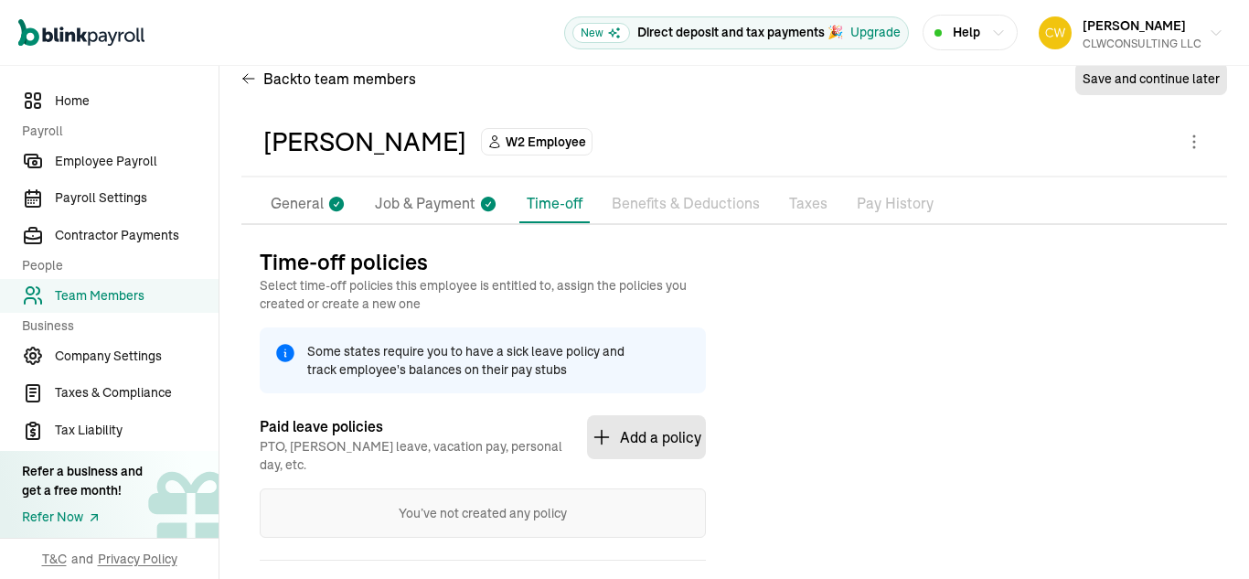
click at [635, 438] on button "Add a policy" at bounding box center [646, 437] width 119 height 44
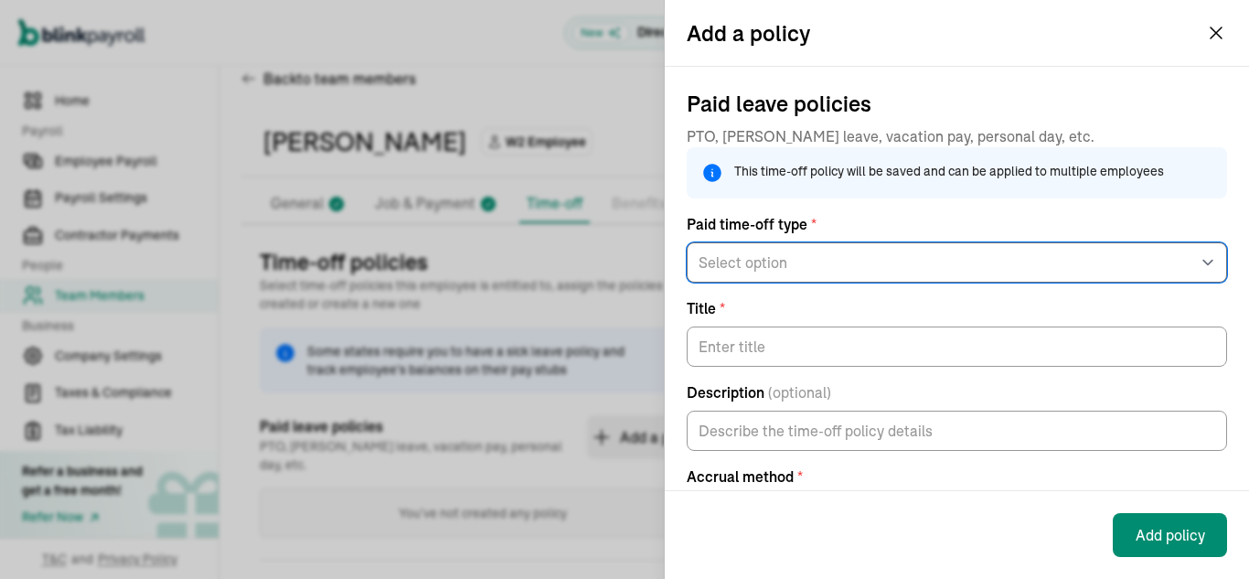
click at [862, 275] on select "Select option General PTO Sick pay Vacation pay" at bounding box center [957, 262] width 540 height 40
select select "vacation_pay"
click at [687, 257] on select "Select option General PTO Sick pay Vacation pay" at bounding box center [957, 262] width 540 height 40
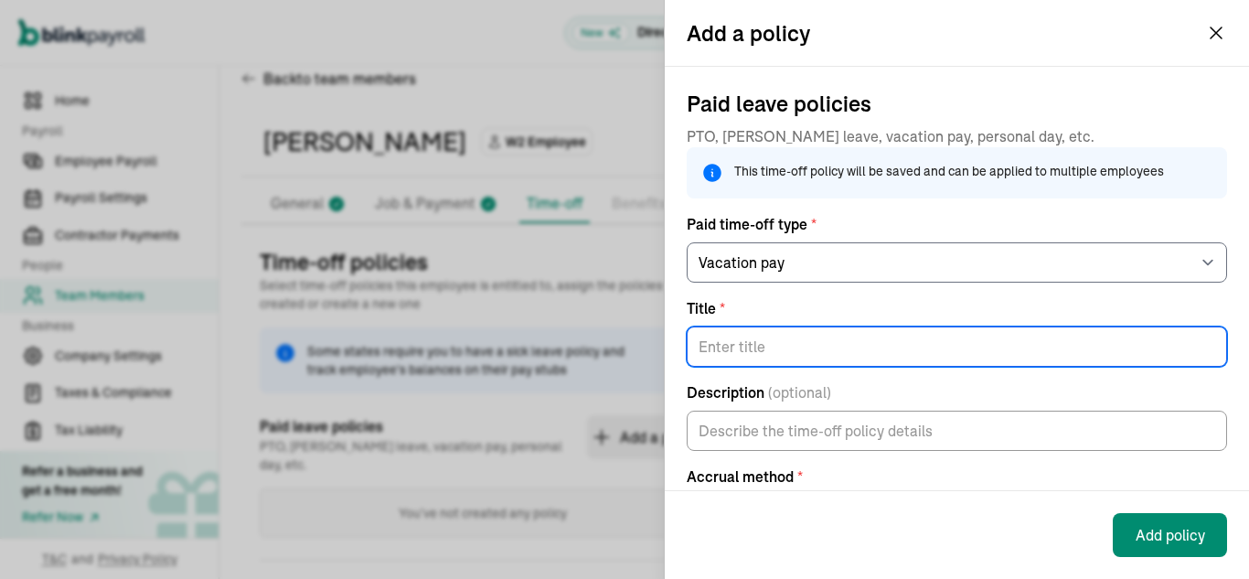
click at [807, 367] on input "Title *" at bounding box center [957, 346] width 540 height 40
type input "V"
click at [807, 367] on input "VAC" at bounding box center [957, 346] width 540 height 40
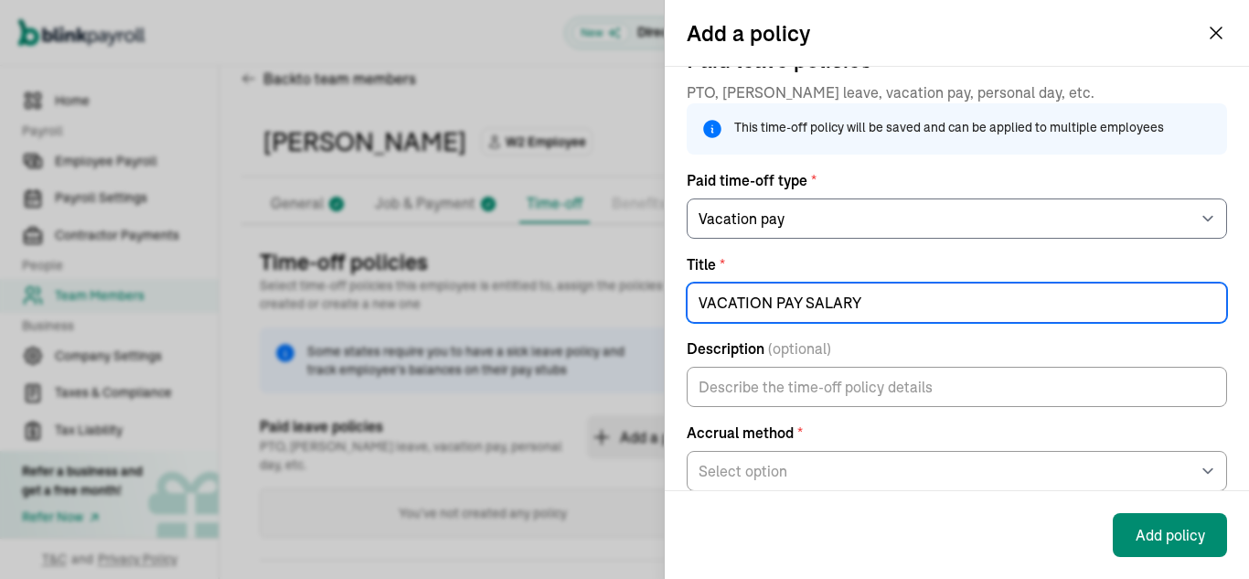
scroll to position [96, 0]
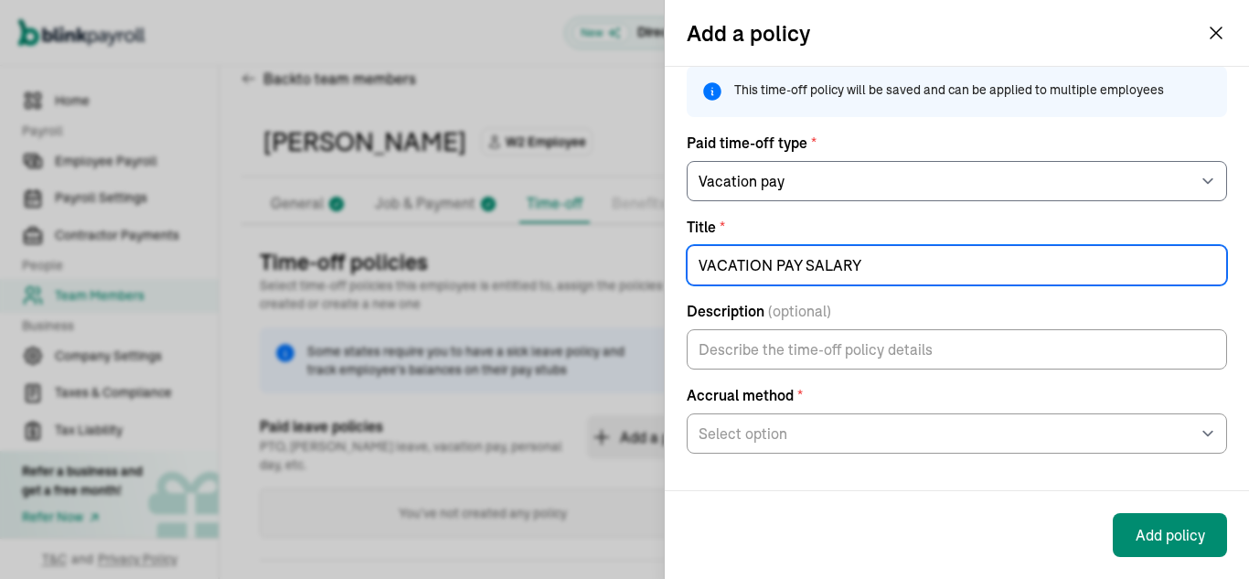
type input "VACATION PAY SALARY"
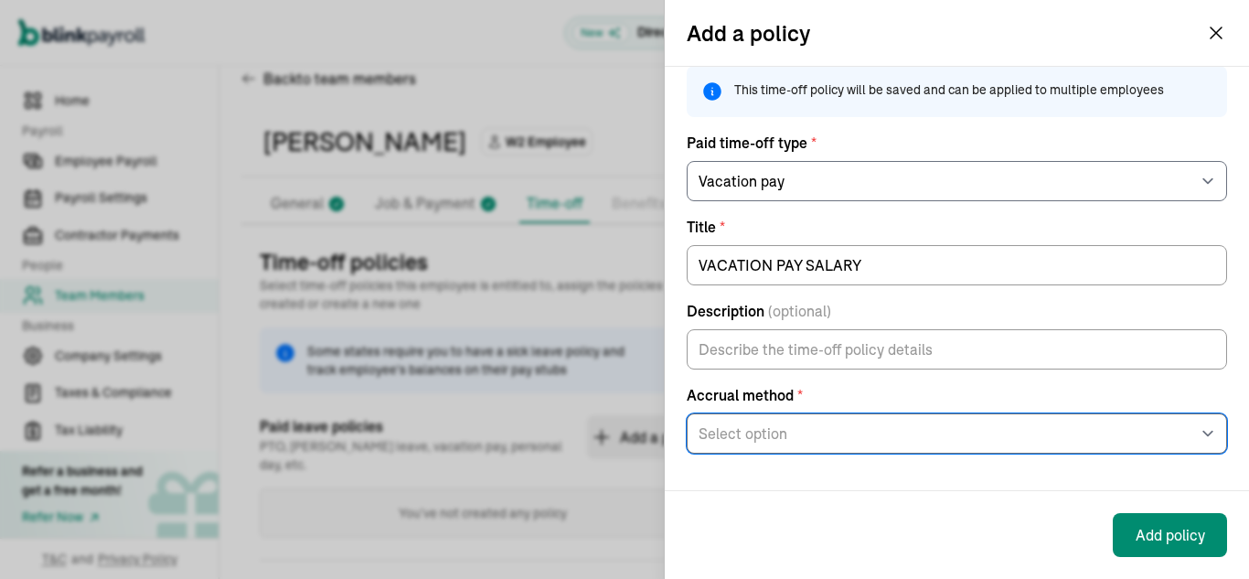
click at [810, 436] on select "Select option At the beginning of the year Per pay period Per hour worked On an…" at bounding box center [957, 433] width 540 height 40
select select "per_pay_period"
click at [687, 413] on select "Select option At the beginning of the year Per pay period Per hour worked On an…" at bounding box center [957, 433] width 540 height 40
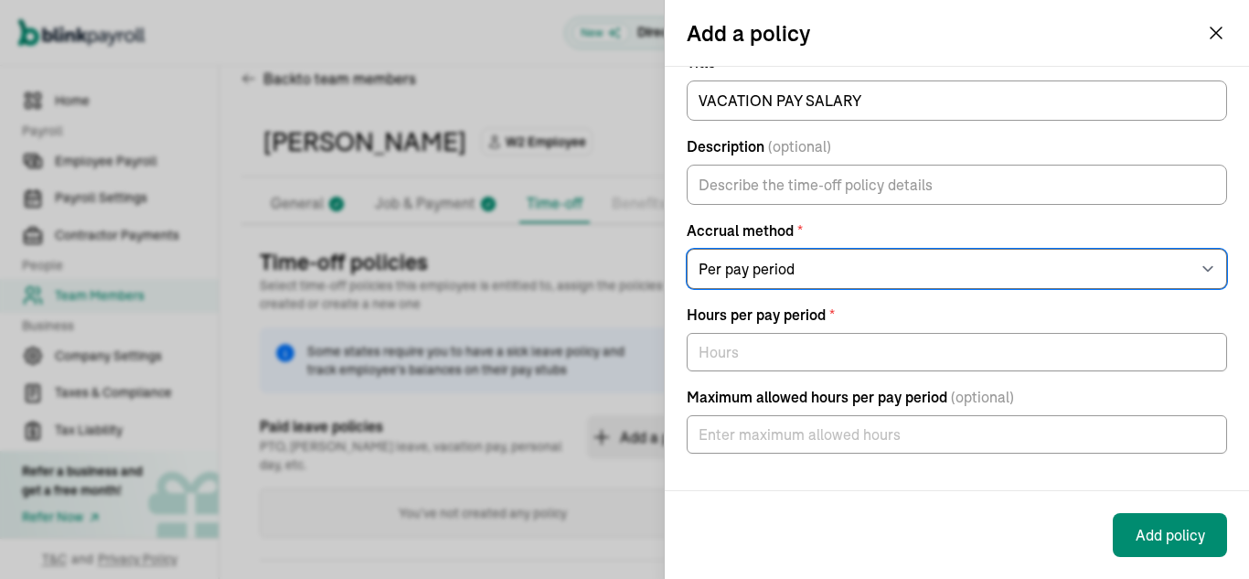
scroll to position [261, 0]
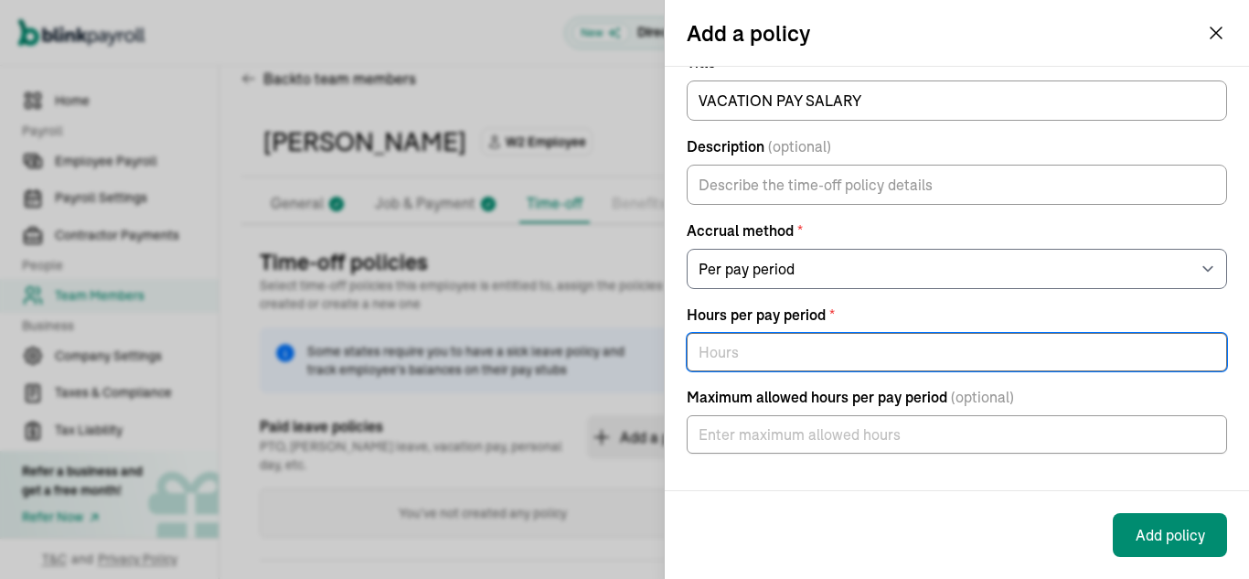
click at [795, 344] on input "text" at bounding box center [957, 352] width 540 height 38
type input "80"
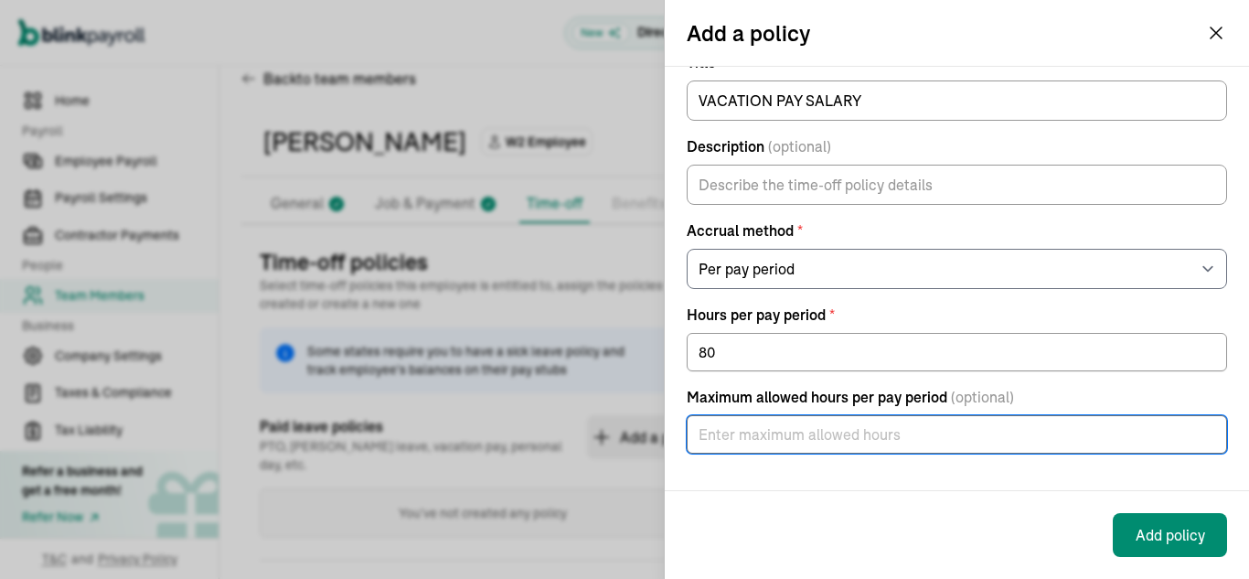
click at [788, 439] on input "text" at bounding box center [957, 434] width 540 height 38
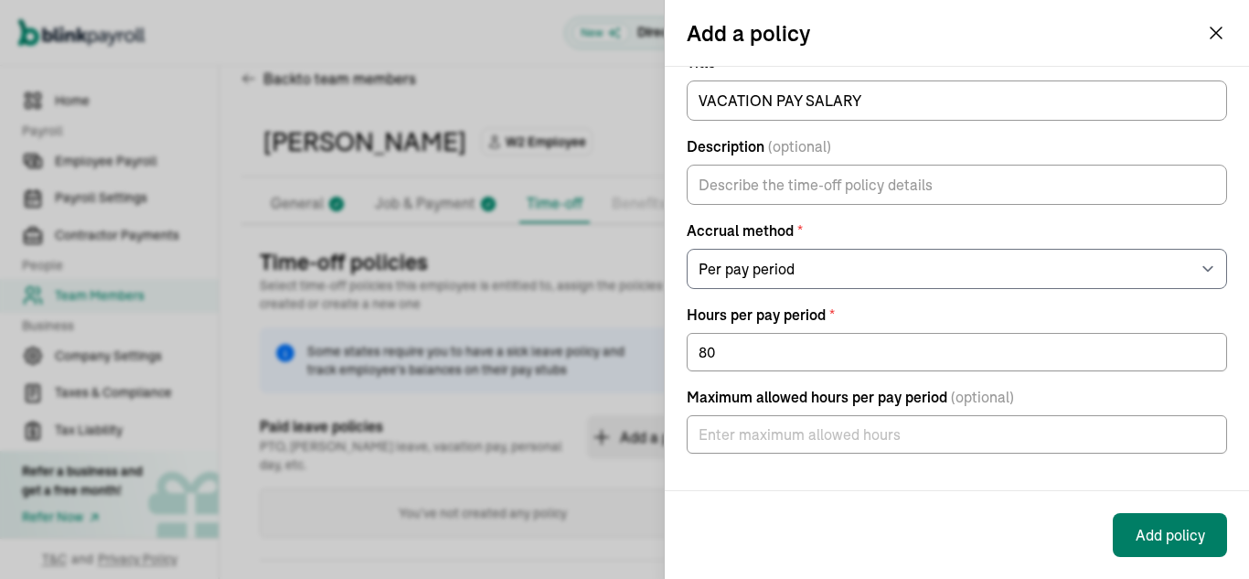
click at [1160, 533] on button "Add policy" at bounding box center [1170, 535] width 114 height 44
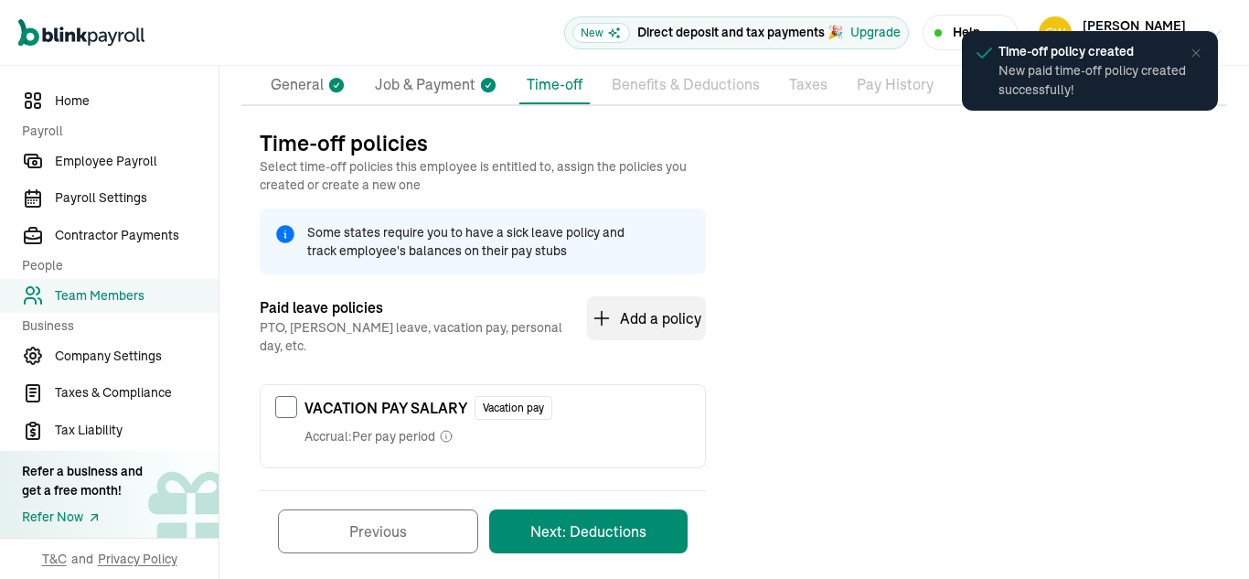
scroll to position [168, 0]
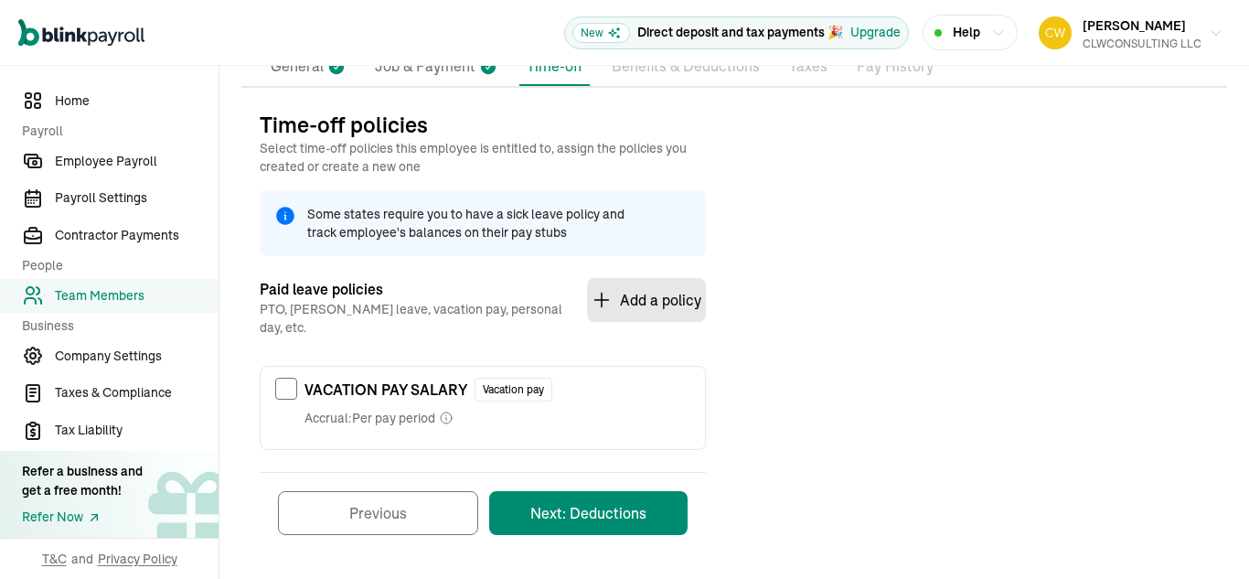
click at [642, 303] on button "Add a policy" at bounding box center [646, 300] width 119 height 44
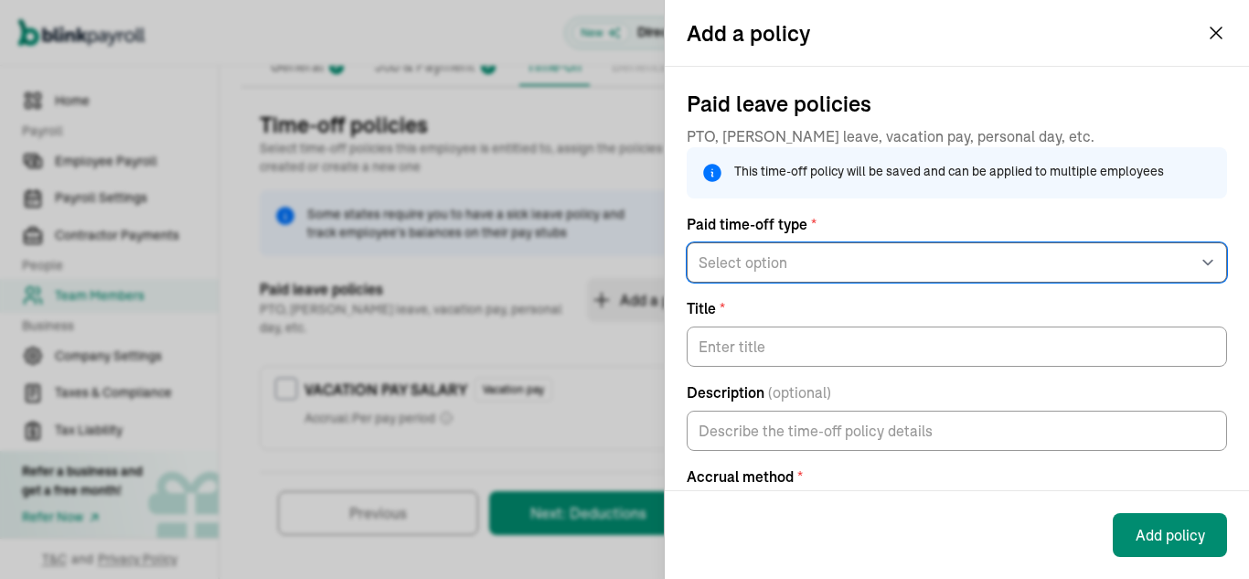
click at [775, 272] on select "Select option General PTO Sick pay Vacation pay" at bounding box center [957, 262] width 540 height 40
select select "sick_pay"
click at [687, 257] on select "Select option General PTO Sick pay Vacation pay" at bounding box center [957, 262] width 540 height 40
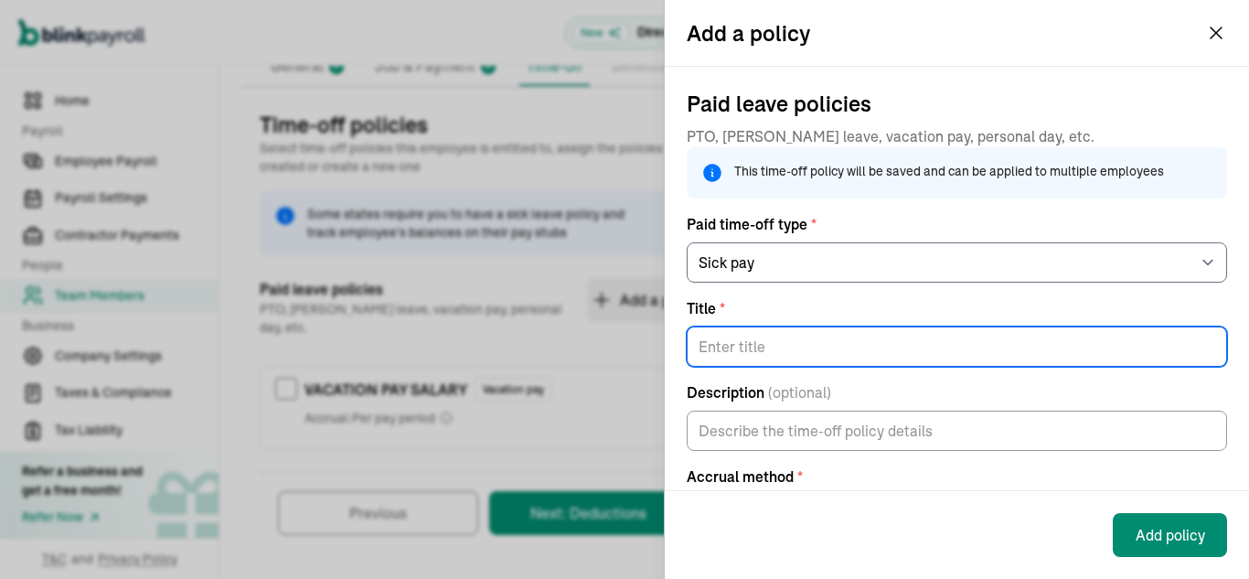
click at [741, 356] on input "Title *" at bounding box center [957, 346] width 540 height 40
type input "SICK LEAVE"
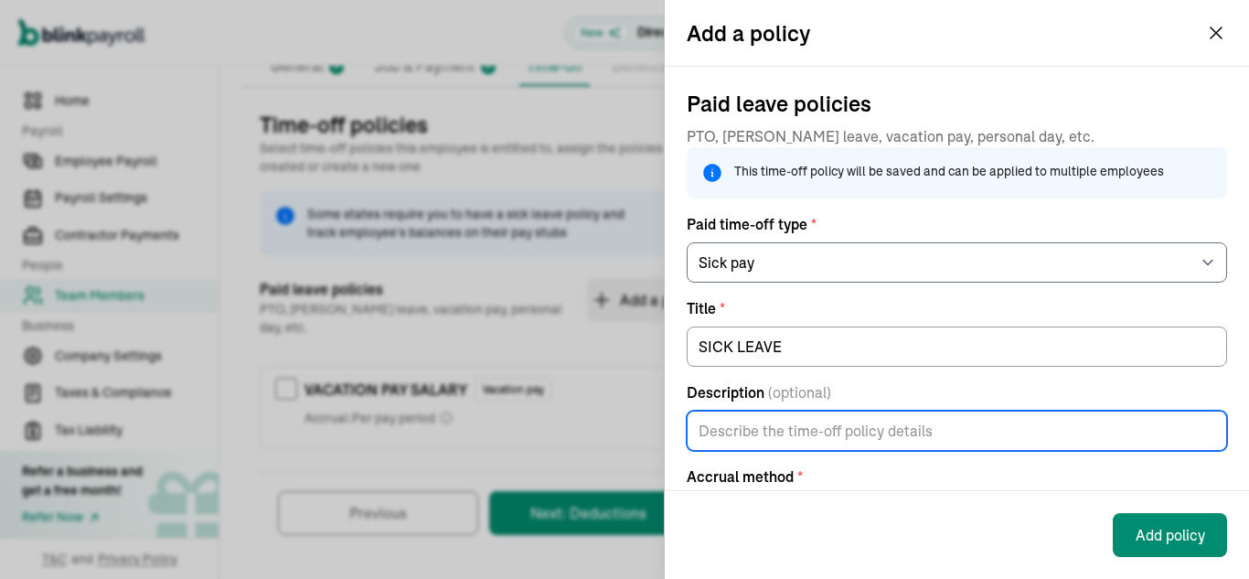
click at [743, 451] on input "Description (optional)" at bounding box center [957, 431] width 540 height 40
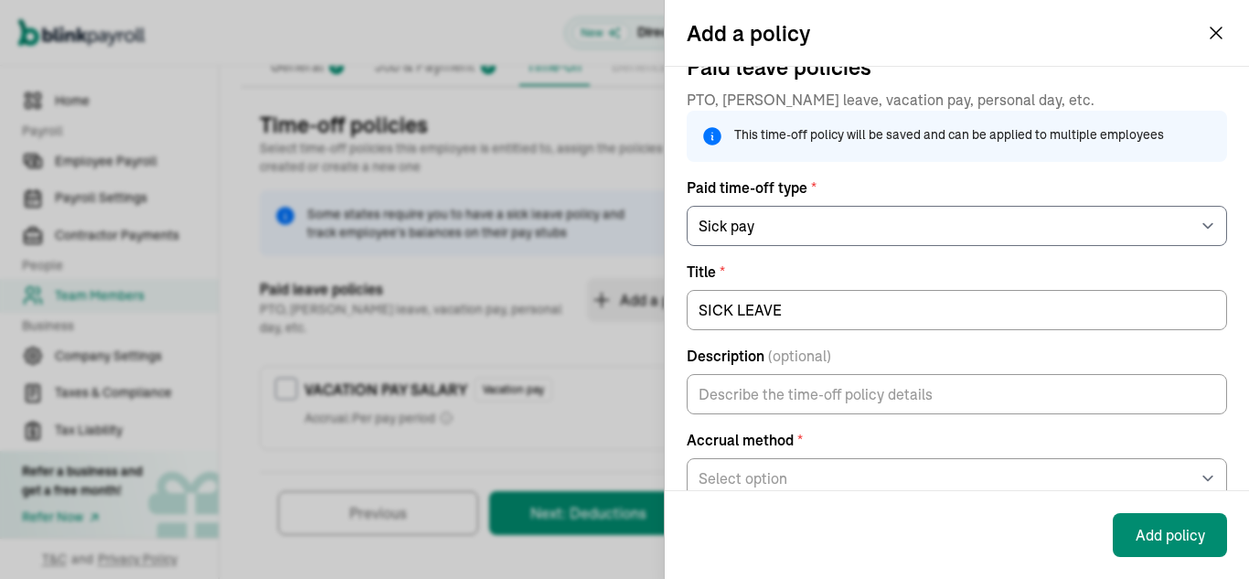
scroll to position [73, 0]
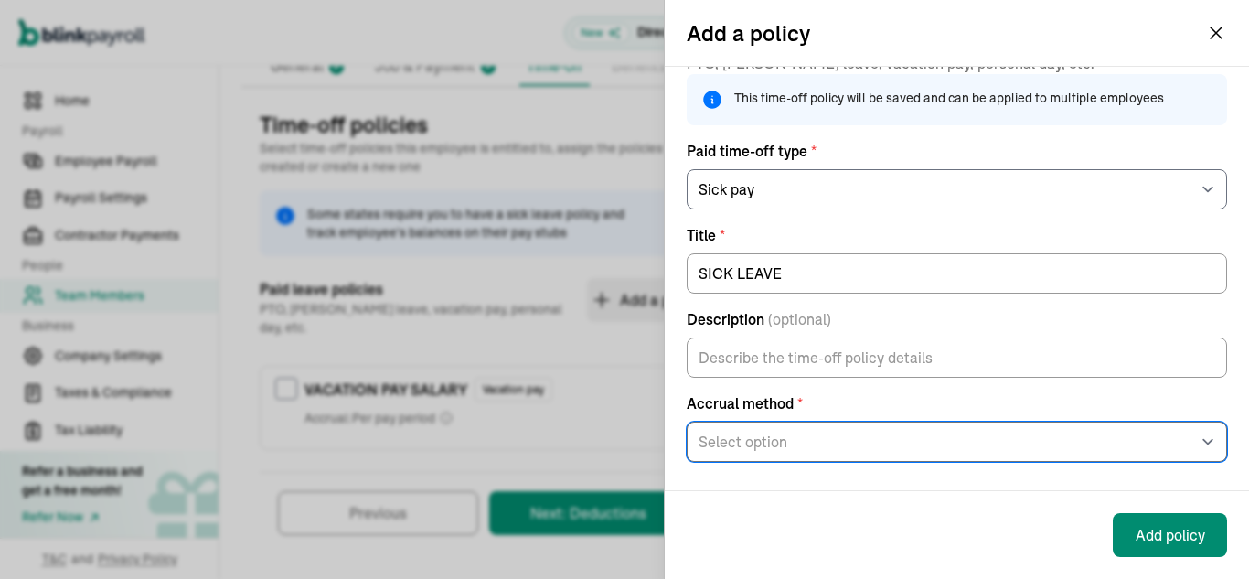
click at [1065, 461] on select "Select option At the beginning of the year Per pay period Per hour worked On an…" at bounding box center [957, 442] width 540 height 40
select select "per_pay_period"
click at [687, 436] on select "Select option At the beginning of the year Per pay period Per hour worked On an…" at bounding box center [957, 442] width 540 height 40
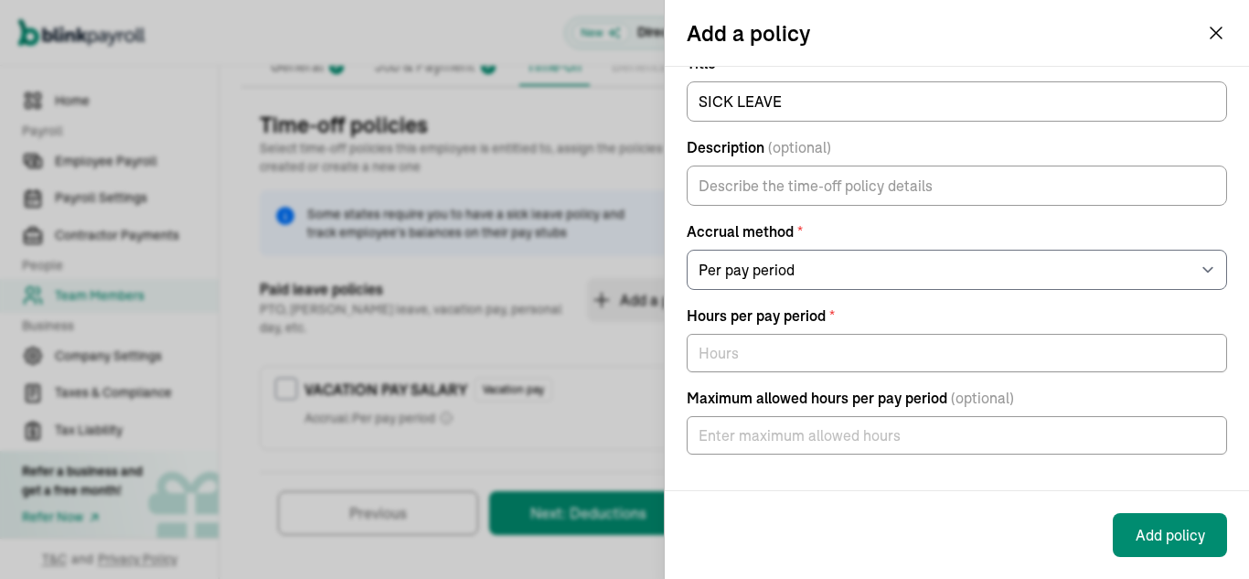
scroll to position [256, 0]
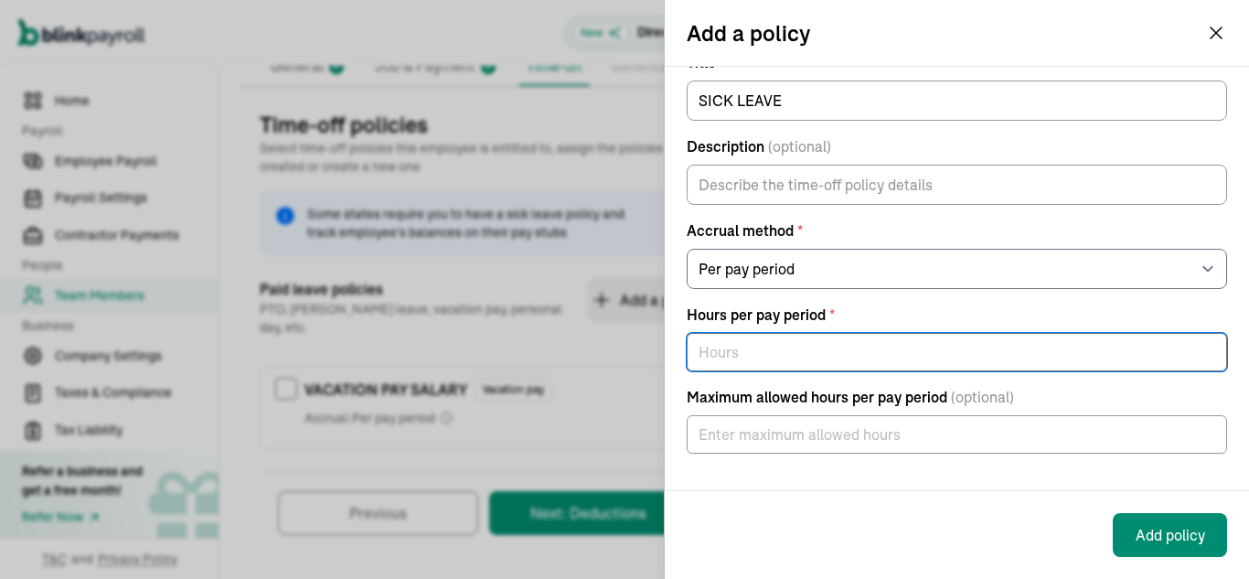
click at [806, 348] on input "text" at bounding box center [957, 352] width 540 height 38
type input "80"
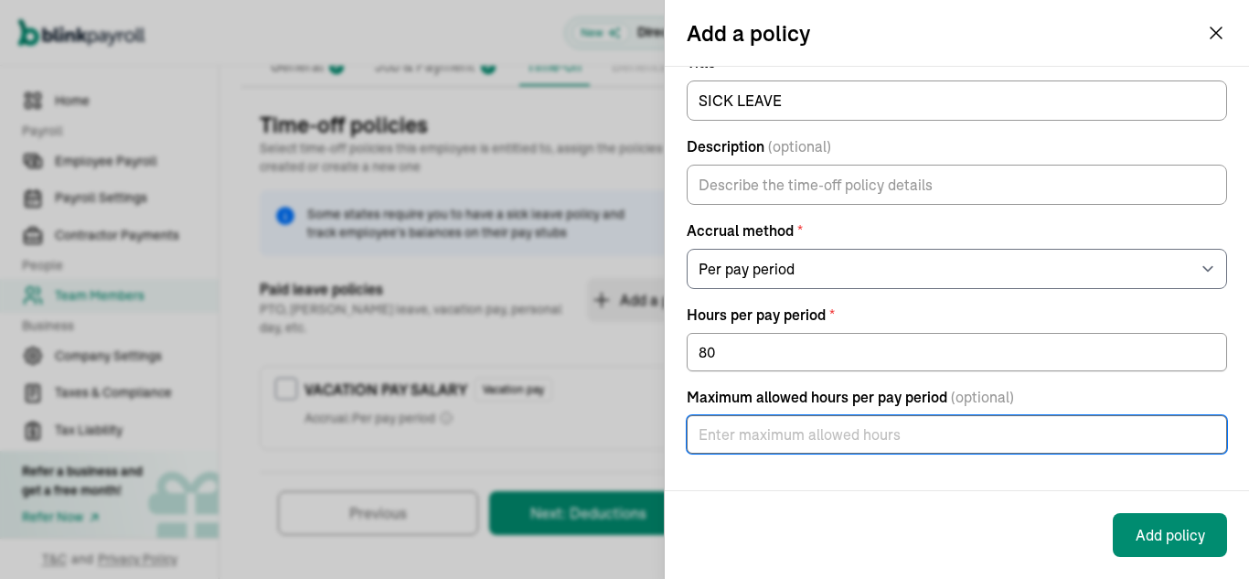
click at [829, 441] on input "text" at bounding box center [957, 434] width 540 height 38
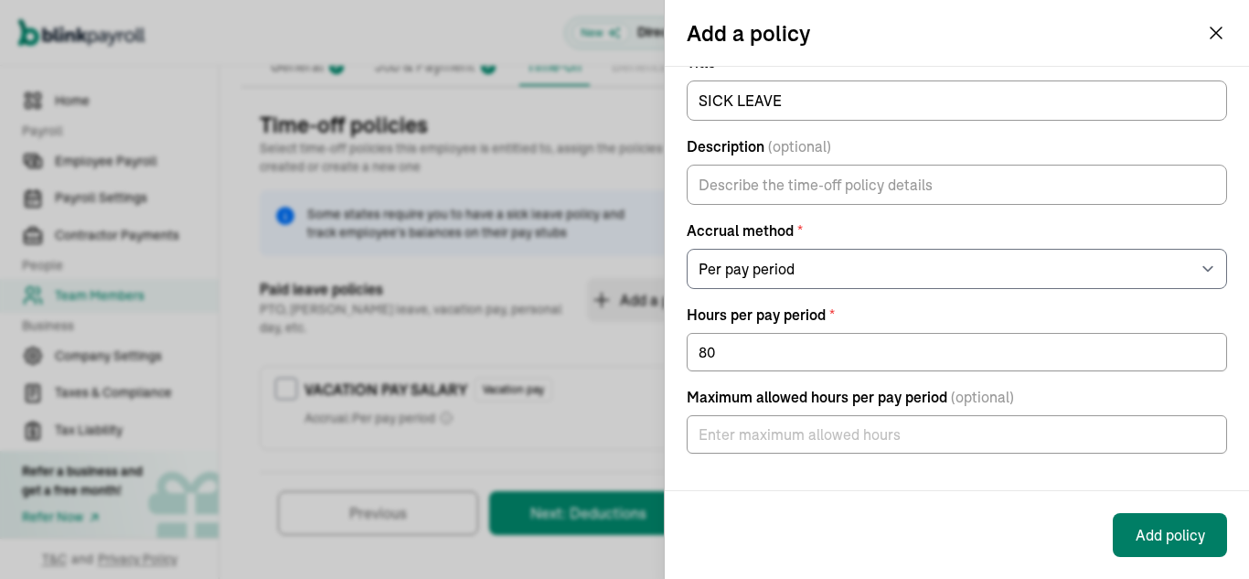
click at [1149, 541] on button "Add policy" at bounding box center [1170, 535] width 114 height 44
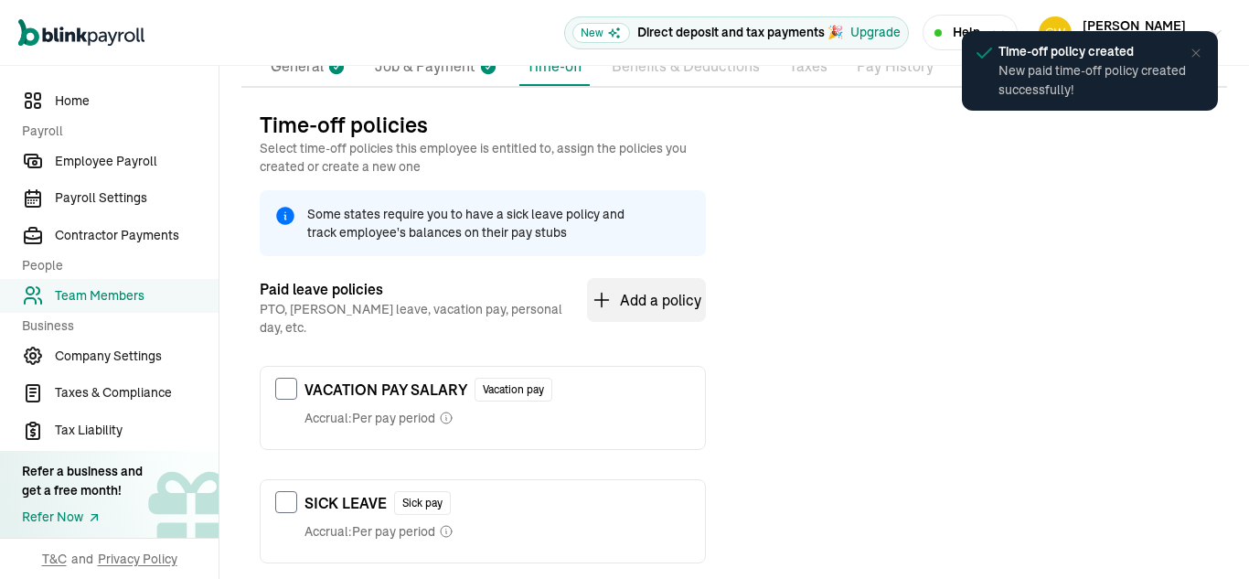
scroll to position [282, 0]
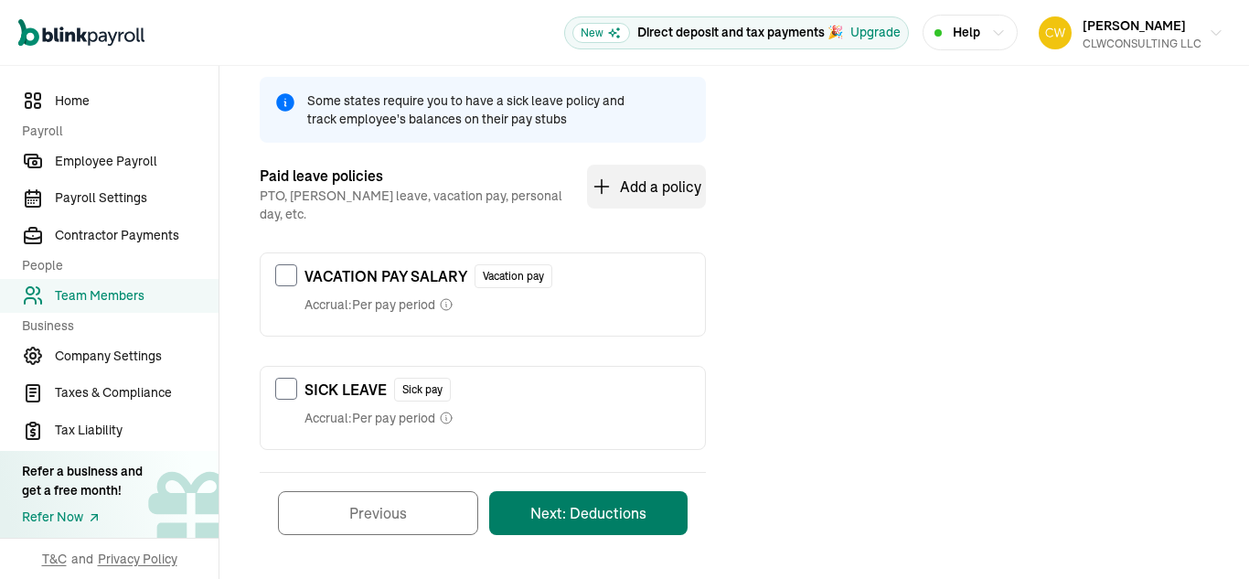
click at [607, 504] on button "Next: Deductions" at bounding box center [588, 513] width 198 height 44
click at [605, 491] on button "Next: Deductions" at bounding box center [588, 513] width 198 height 44
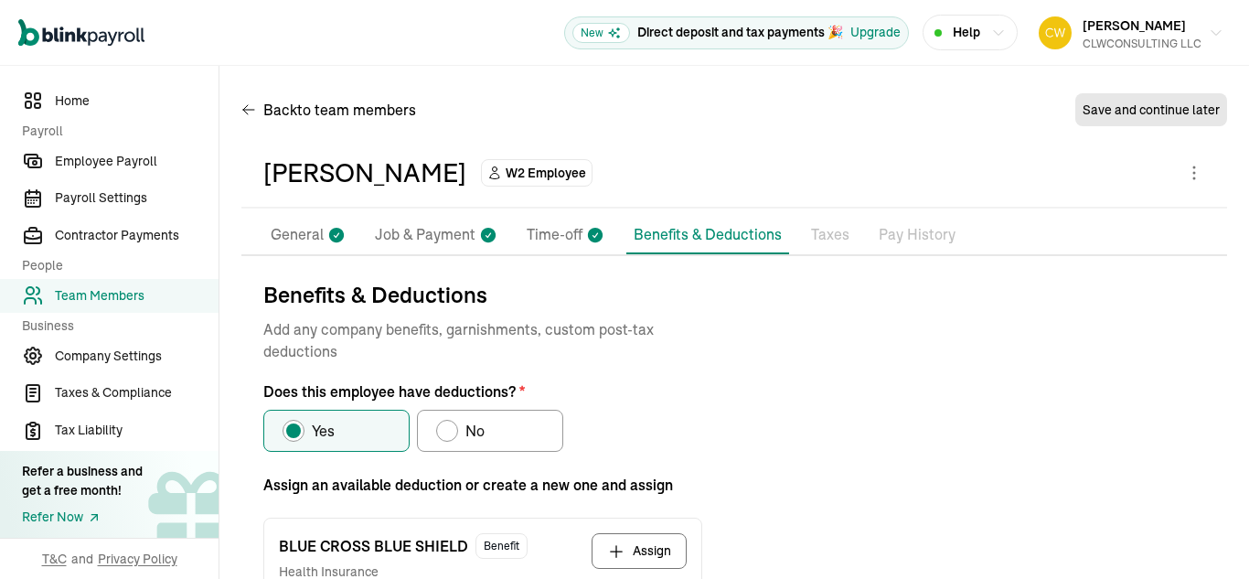
scroll to position [214, 0]
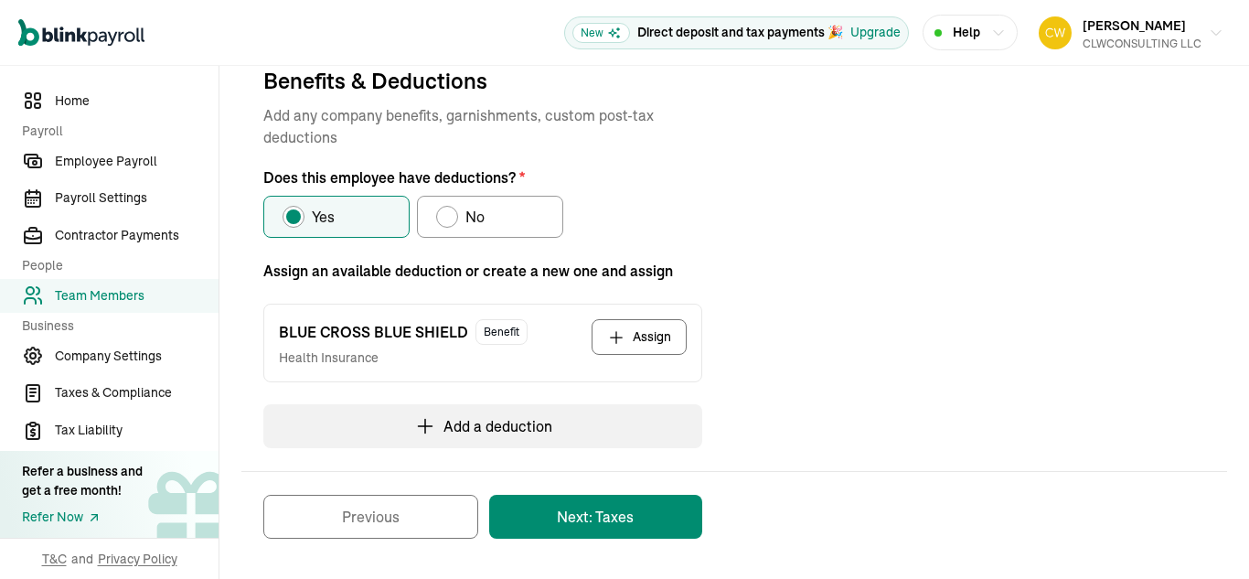
click at [640, 343] on button "Assign" at bounding box center [639, 337] width 95 height 36
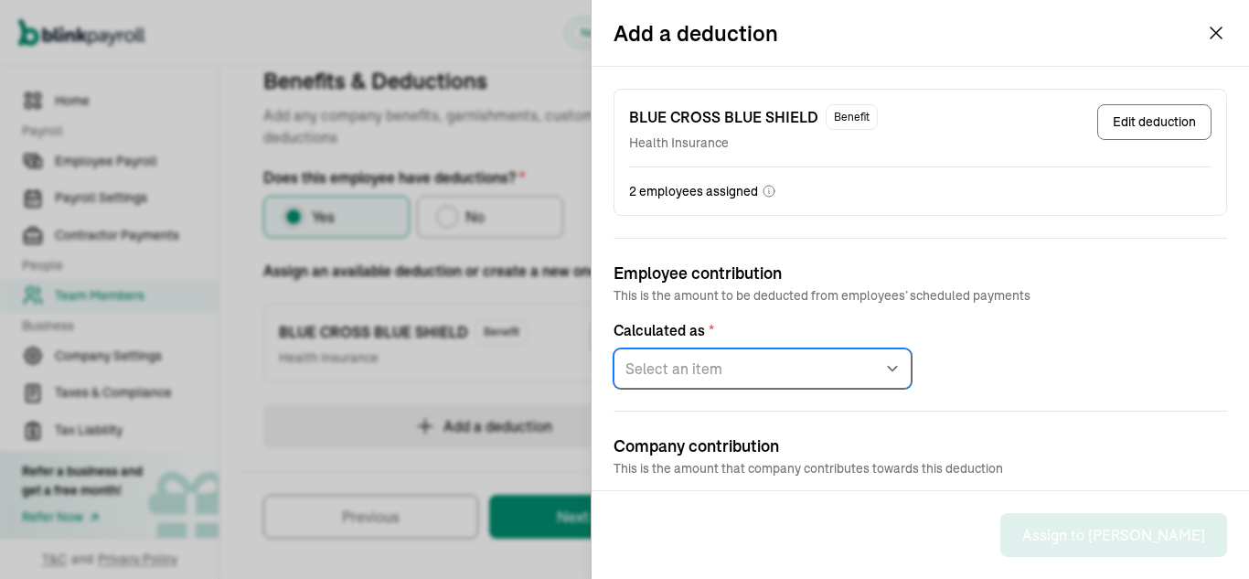
click at [776, 376] on select "Select an item Fixed amount per pay period Percentage of gross pay" at bounding box center [763, 368] width 298 height 40
select select "1"
click at [614, 348] on select "Select an item Fixed amount per pay period Percentage of gross pay" at bounding box center [763, 368] width 298 height 40
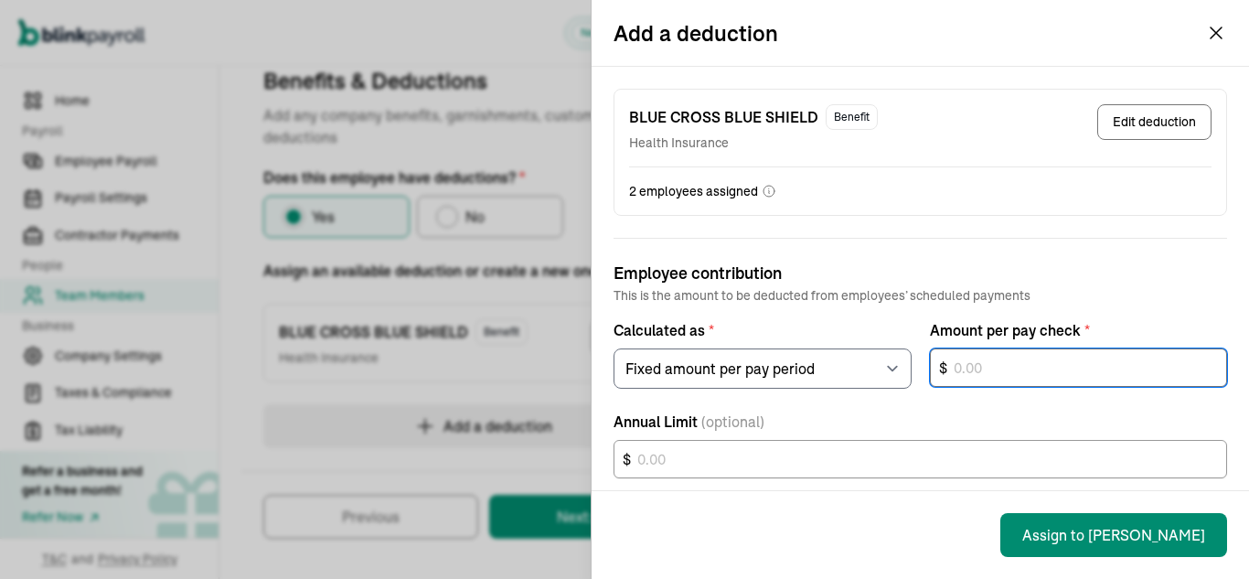
click at [992, 373] on input "text" at bounding box center [1079, 367] width 298 height 38
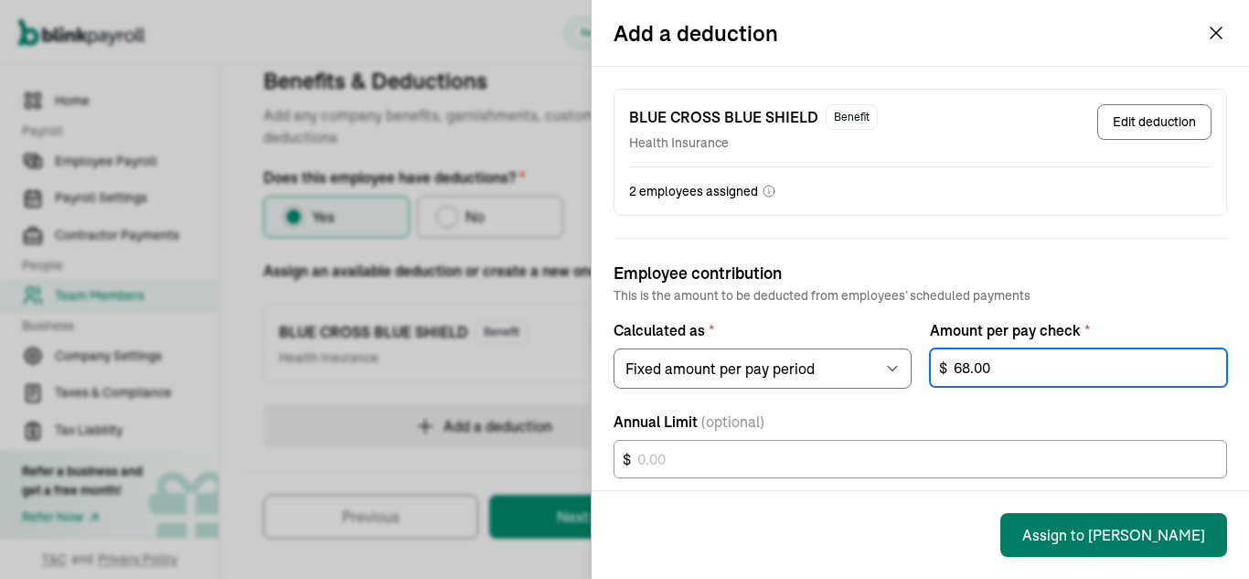
type input "68.00"
click at [1134, 535] on button "Assign to [PERSON_NAME]" at bounding box center [1113, 535] width 227 height 44
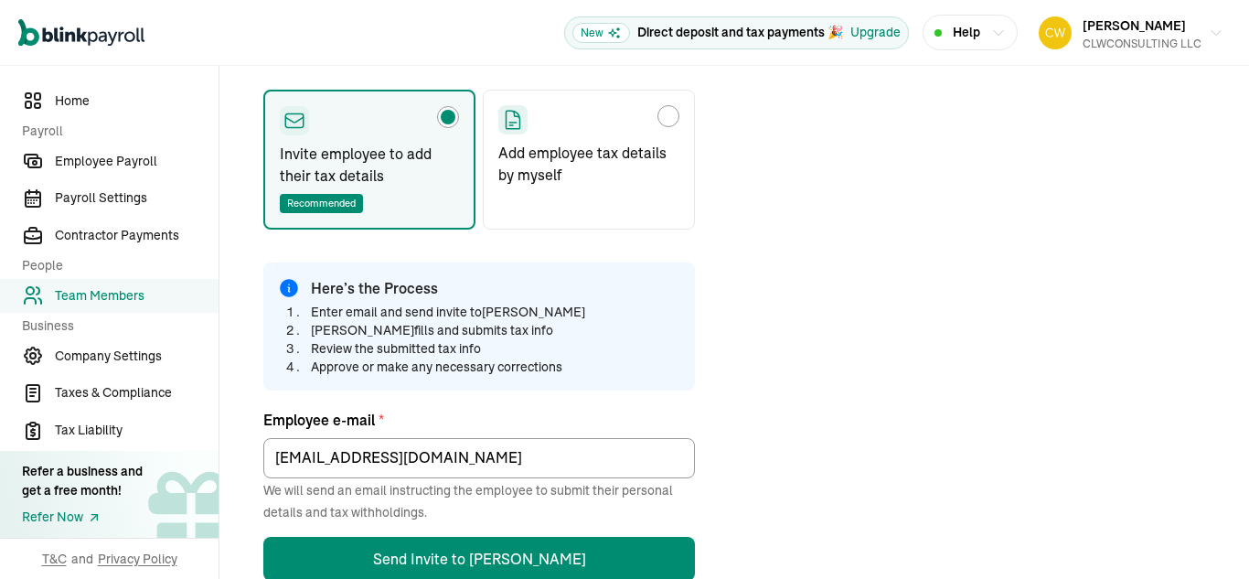
scroll to position [281, 0]
click at [671, 120] on div "Choose how to add the employee tax details" at bounding box center [668, 115] width 15 height 15
click at [512, 118] on input "Add employee tax details by myself" at bounding box center [504, 110] width 15 height 15
radio input "true"
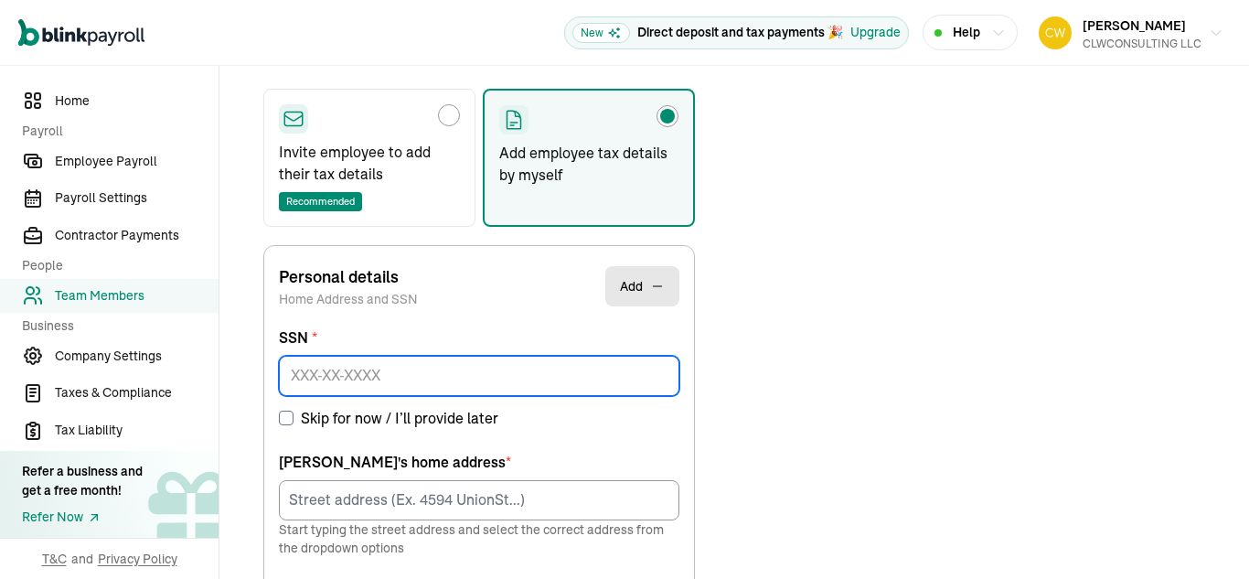
click at [487, 375] on input at bounding box center [479, 376] width 401 height 40
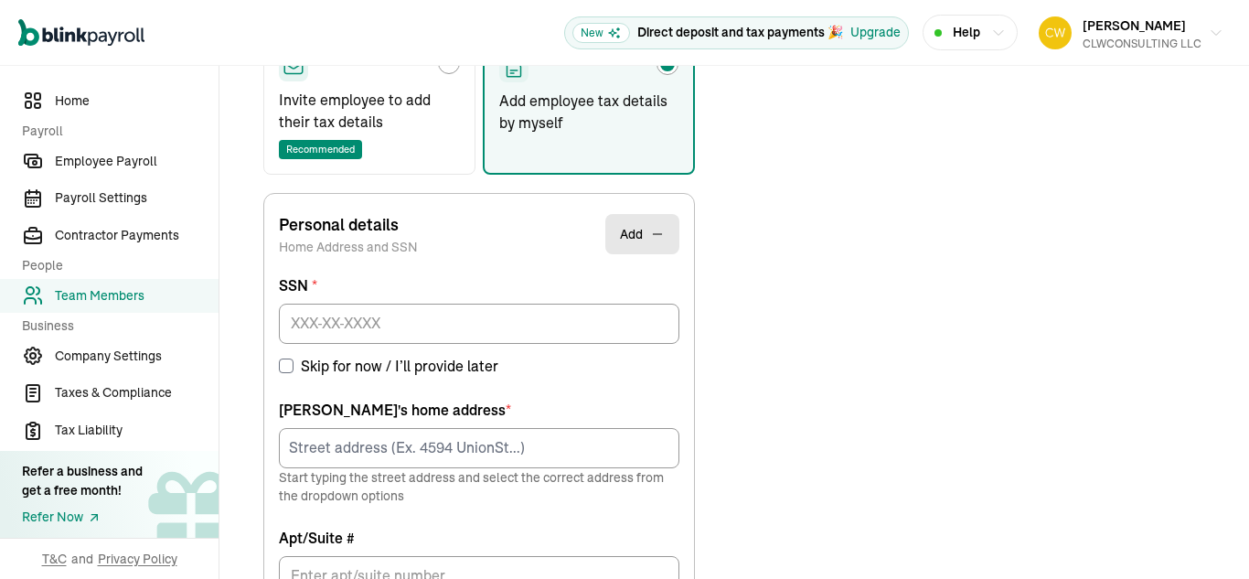
scroll to position [337, 0]
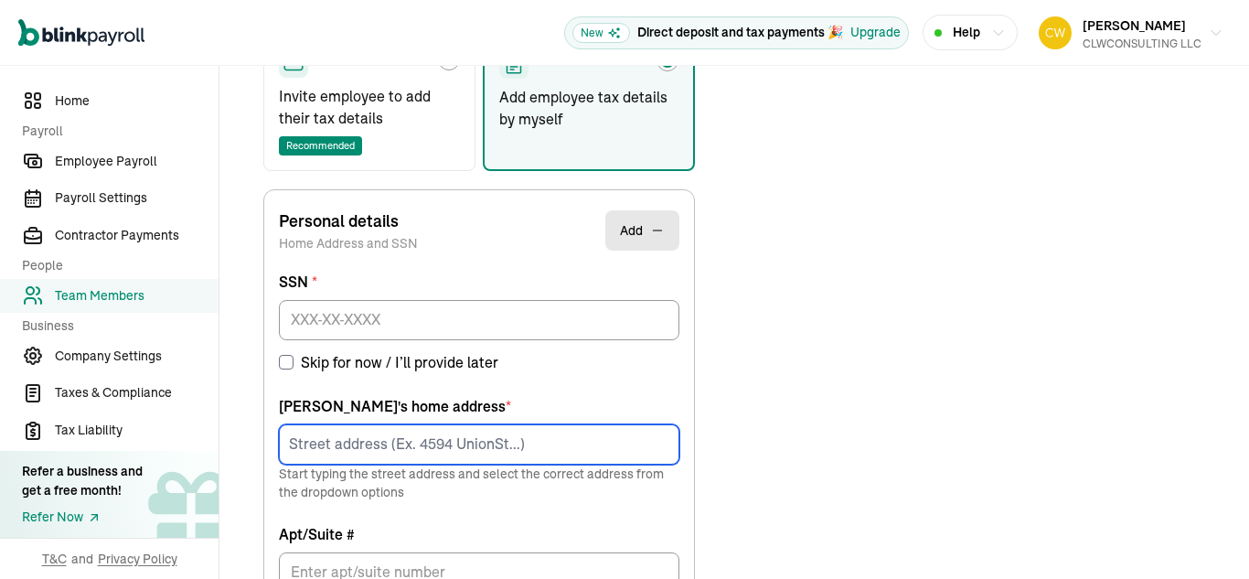
click at [396, 441] on input at bounding box center [479, 444] width 401 height 40
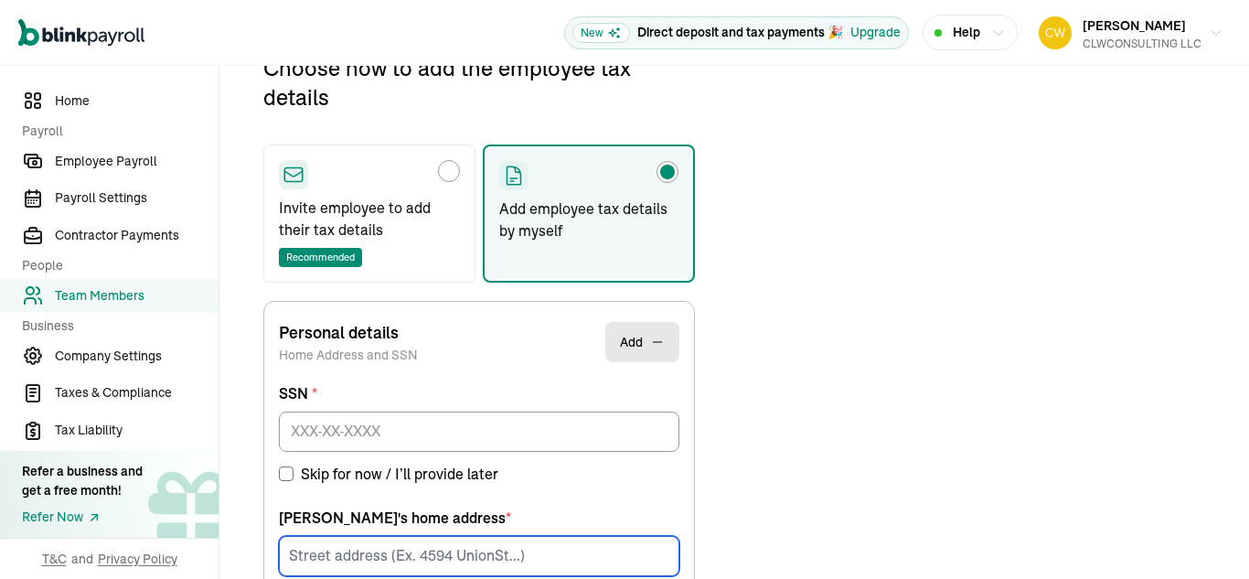
scroll to position [216, 0]
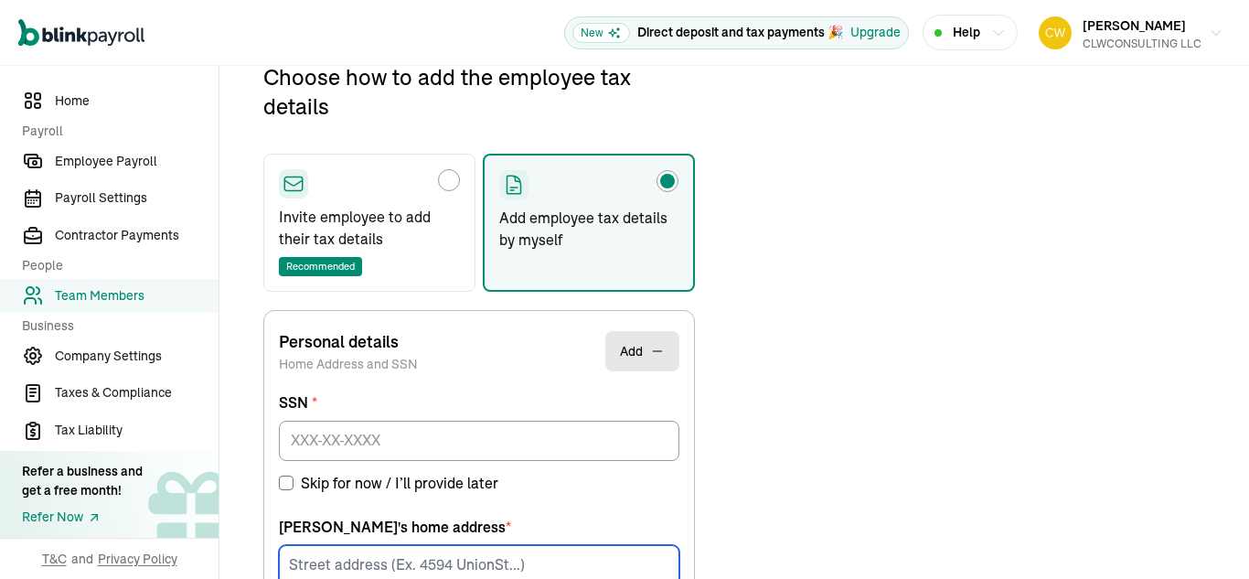
paste input "[STREET_ADDRESS][PERSON_NAME][US_STATE]"
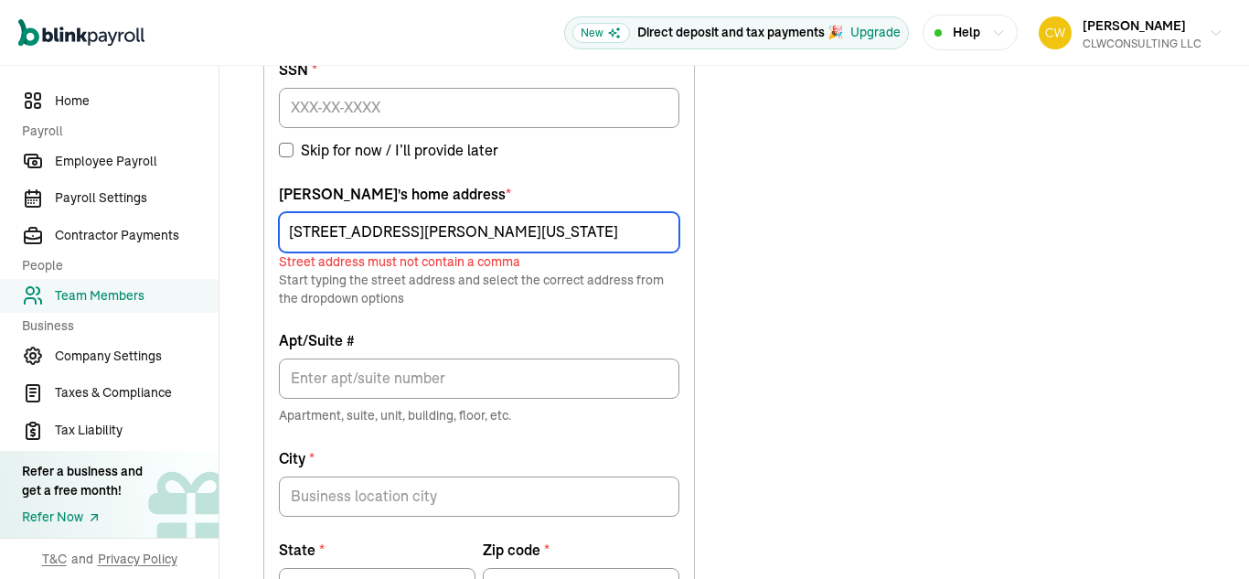
scroll to position [550, 0]
drag, startPoint x: 536, startPoint y: 228, endPoint x: 595, endPoint y: 227, distance: 59.4
click at [595, 227] on input "[STREET_ADDRESS][PERSON_NAME][US_STATE]" at bounding box center [479, 231] width 401 height 40
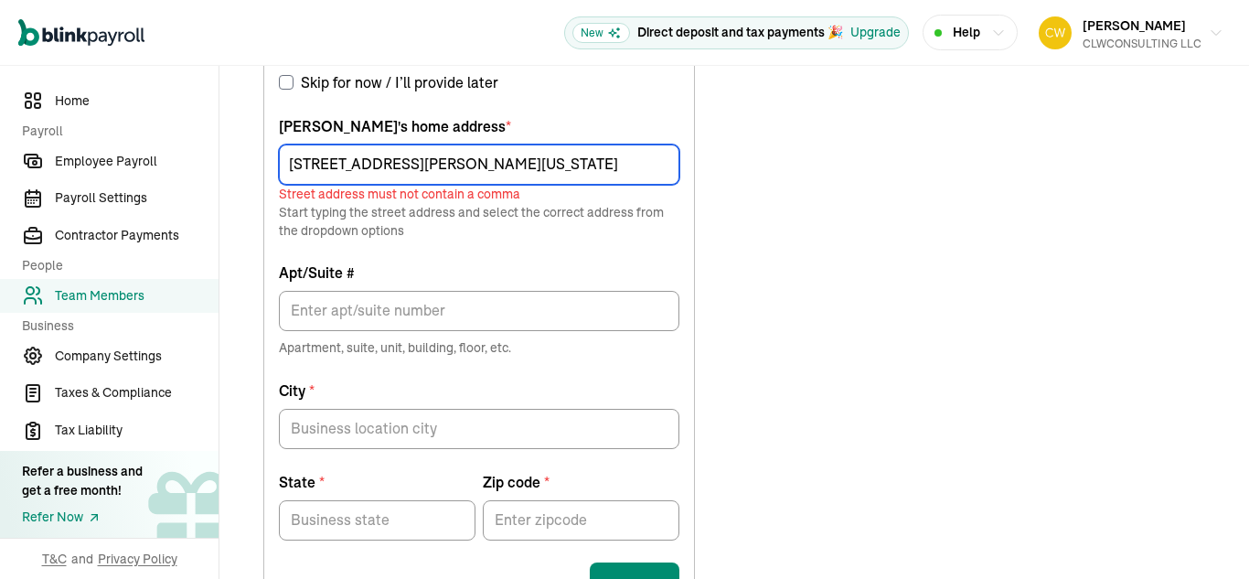
type input "[STREET_ADDRESS][PERSON_NAME][US_STATE]"
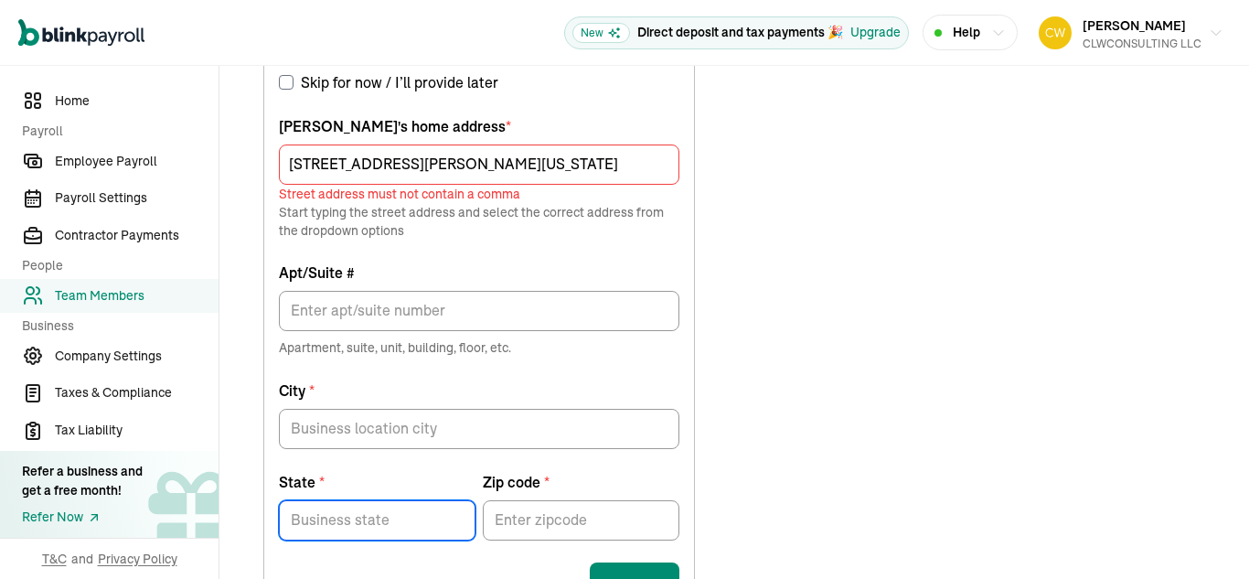
click at [357, 516] on input "State *" at bounding box center [377, 520] width 197 height 40
type input "[US_STATE]"
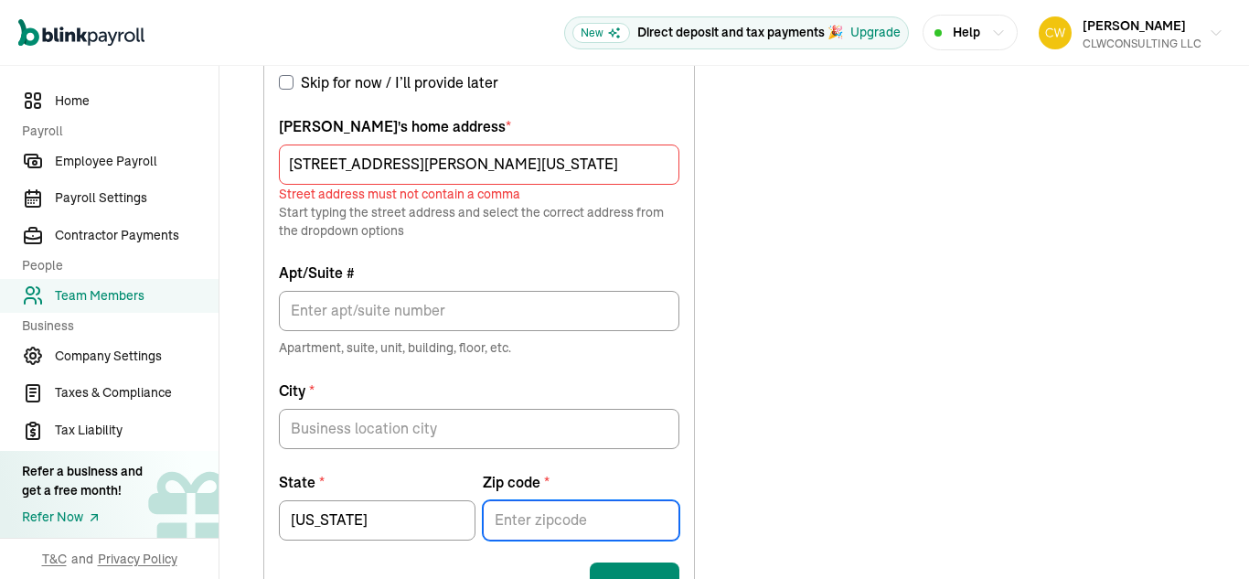
click at [547, 520] on input "Zip code *" at bounding box center [581, 520] width 197 height 40
paste input "44125"
type input "44125"
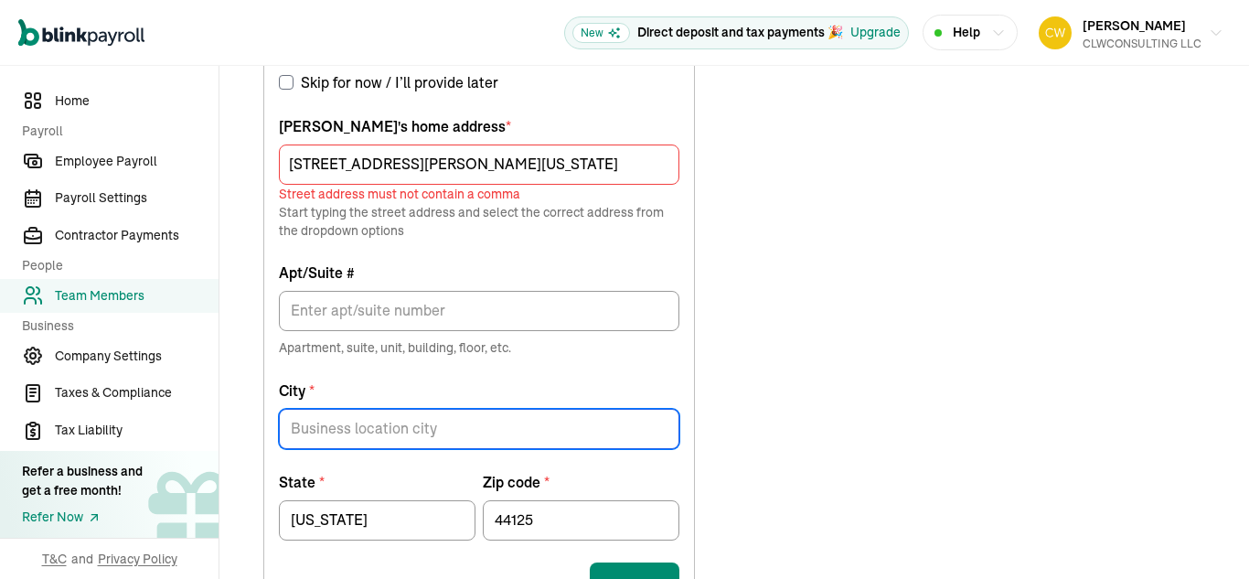
click at [342, 433] on input "City *" at bounding box center [479, 429] width 401 height 40
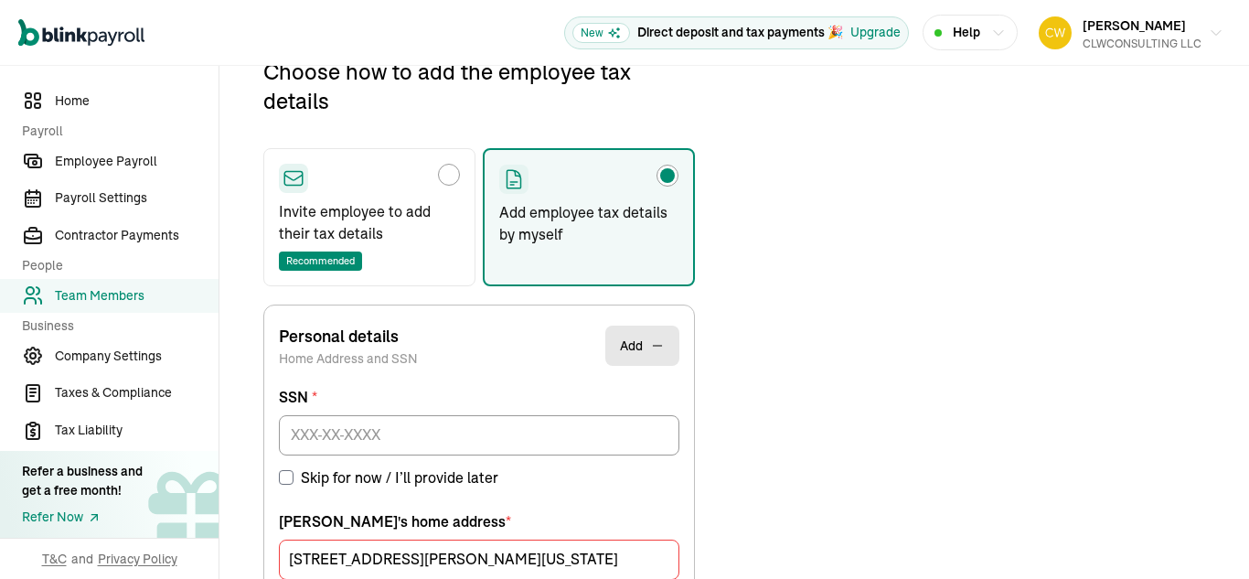
scroll to position [216, 0]
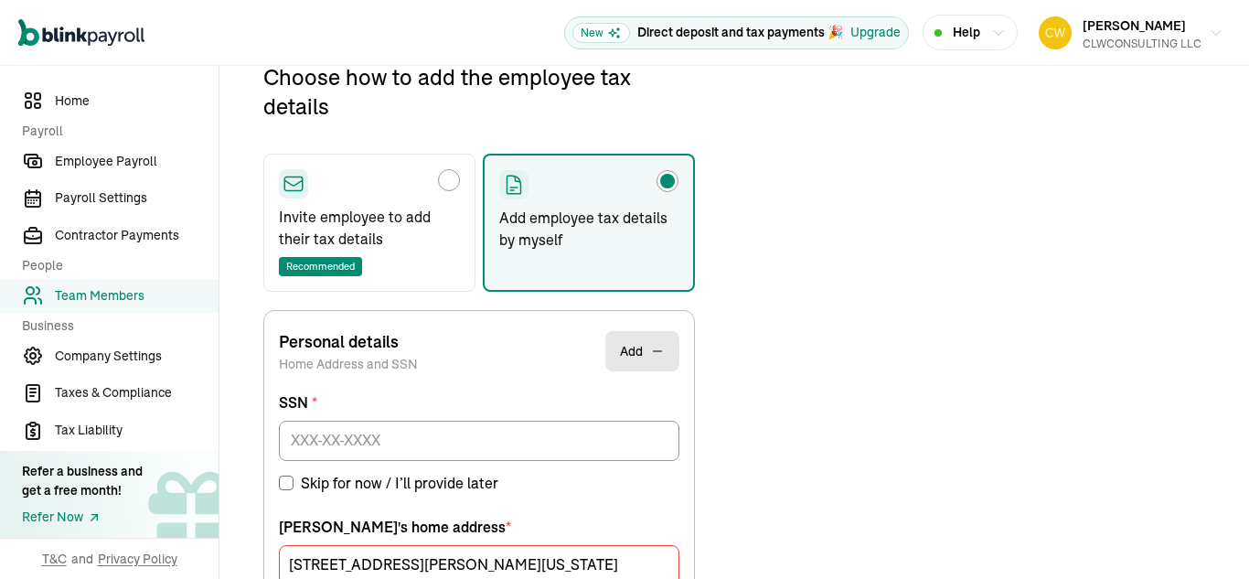
type input "[PERSON_NAME]"
click at [601, 559] on input "[STREET_ADDRESS][PERSON_NAME][US_STATE]" at bounding box center [479, 565] width 401 height 40
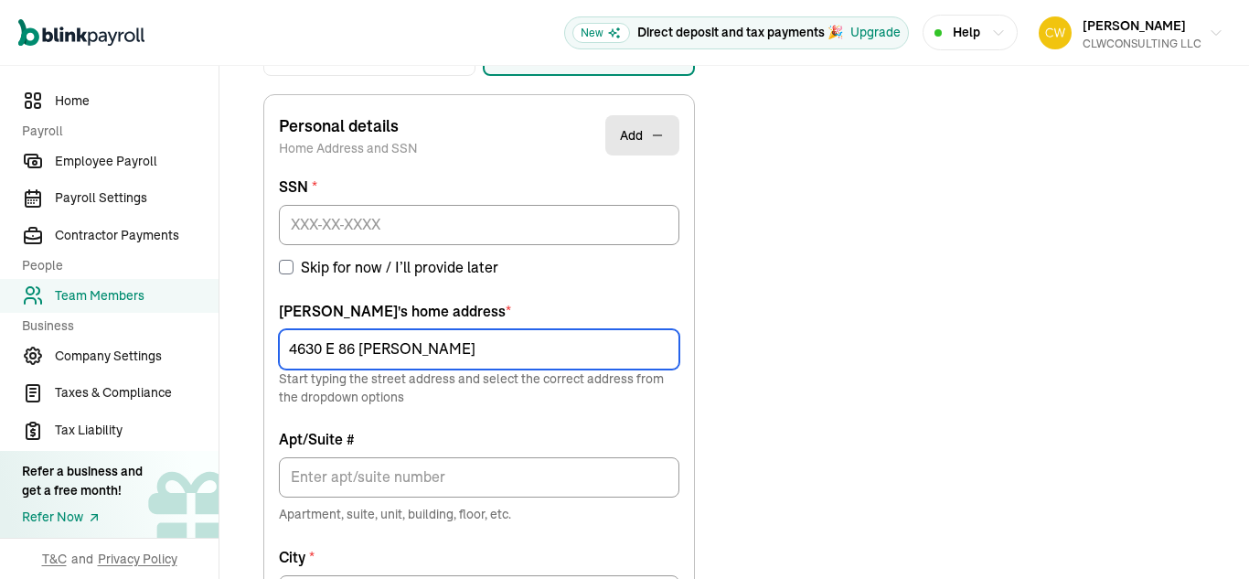
scroll to position [428, 0]
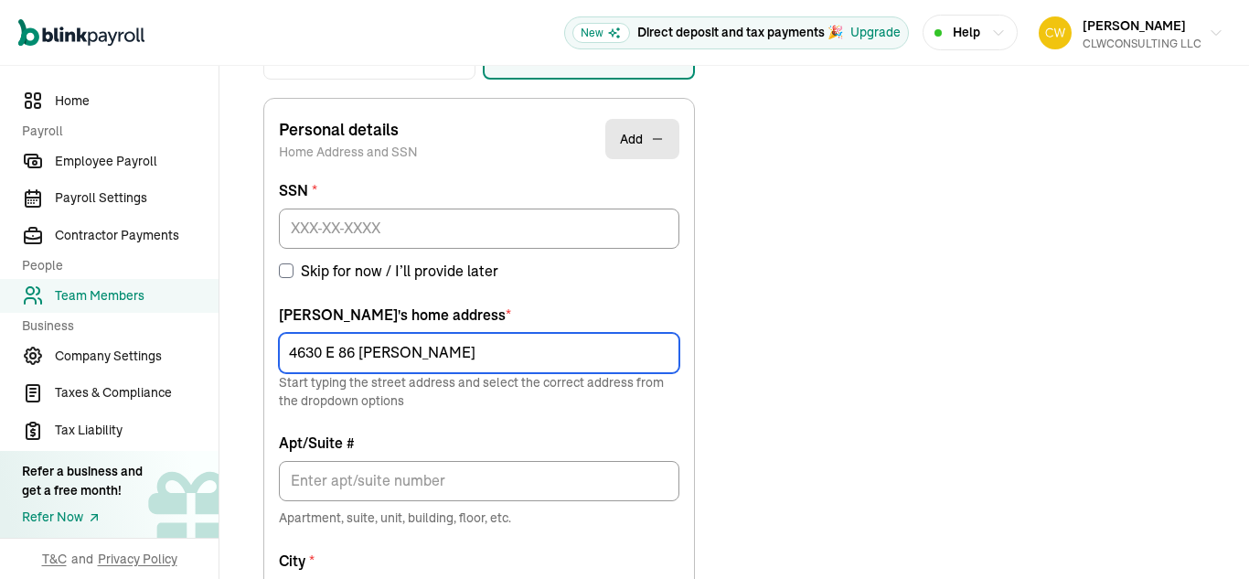
type input "4630 E 86 [PERSON_NAME]"
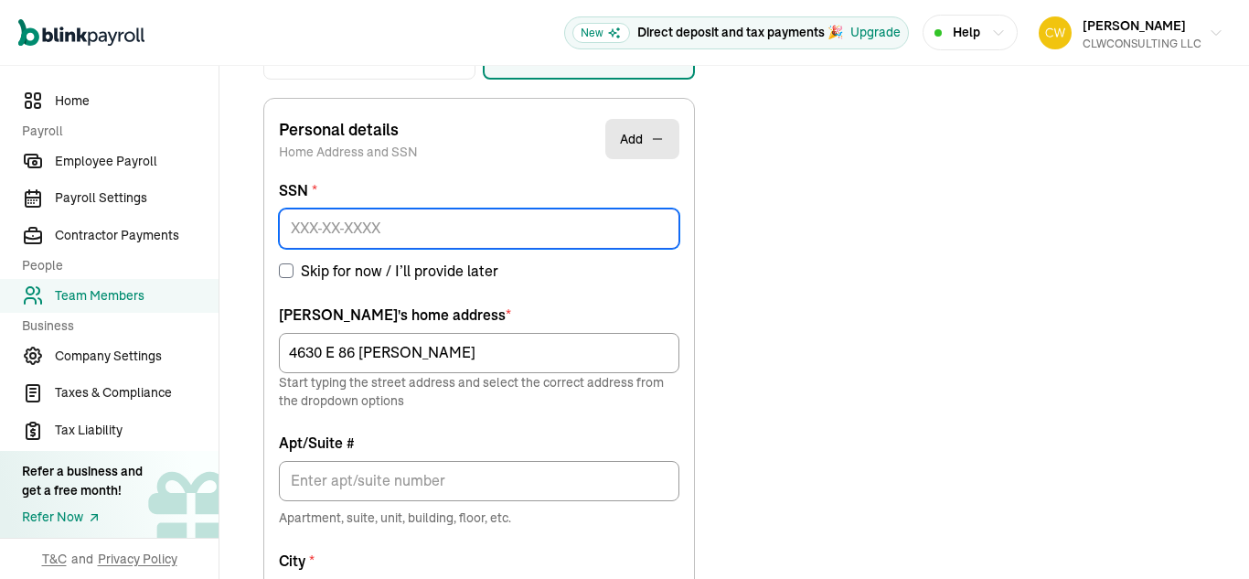
click at [405, 230] on input at bounding box center [479, 228] width 401 height 40
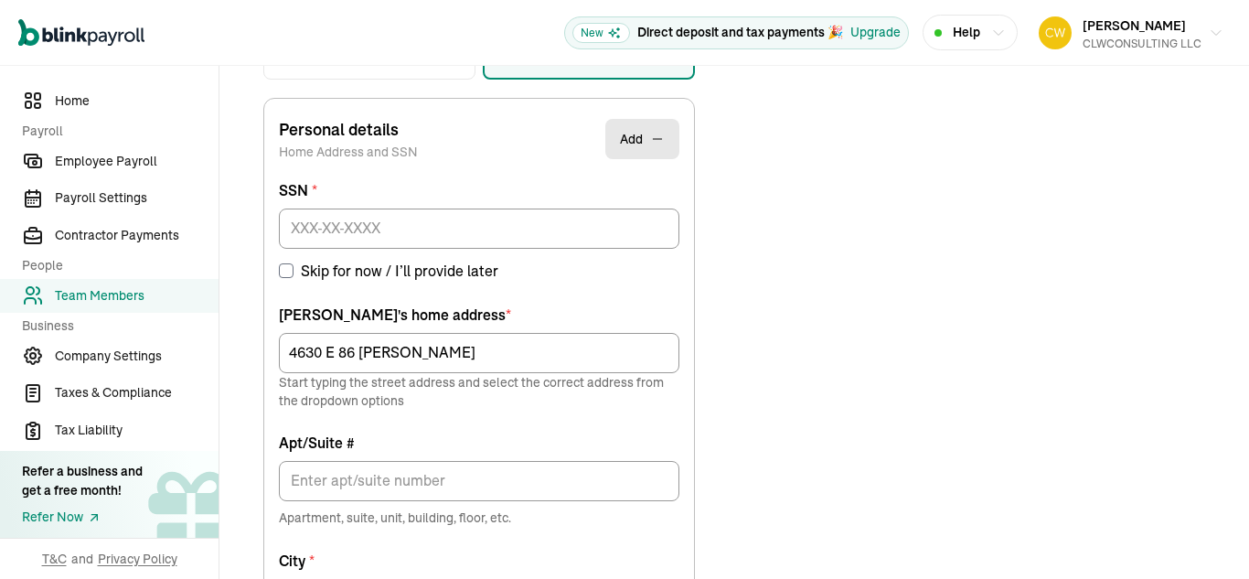
click at [285, 273] on input "Skip for now / I’ll provide later" at bounding box center [286, 270] width 15 height 15
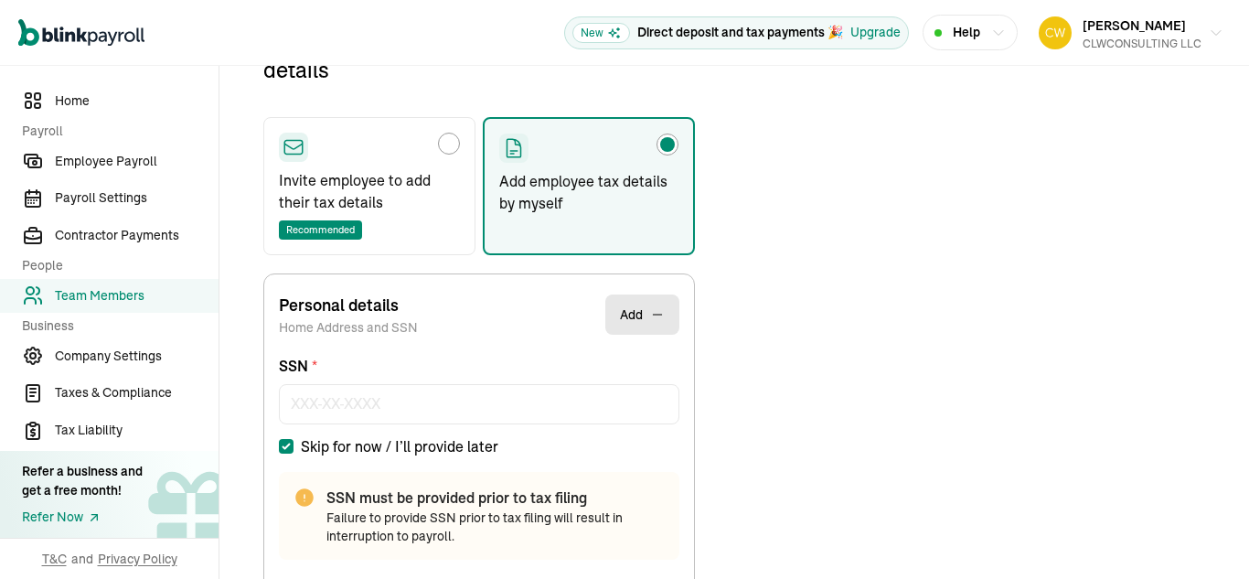
scroll to position [216, 0]
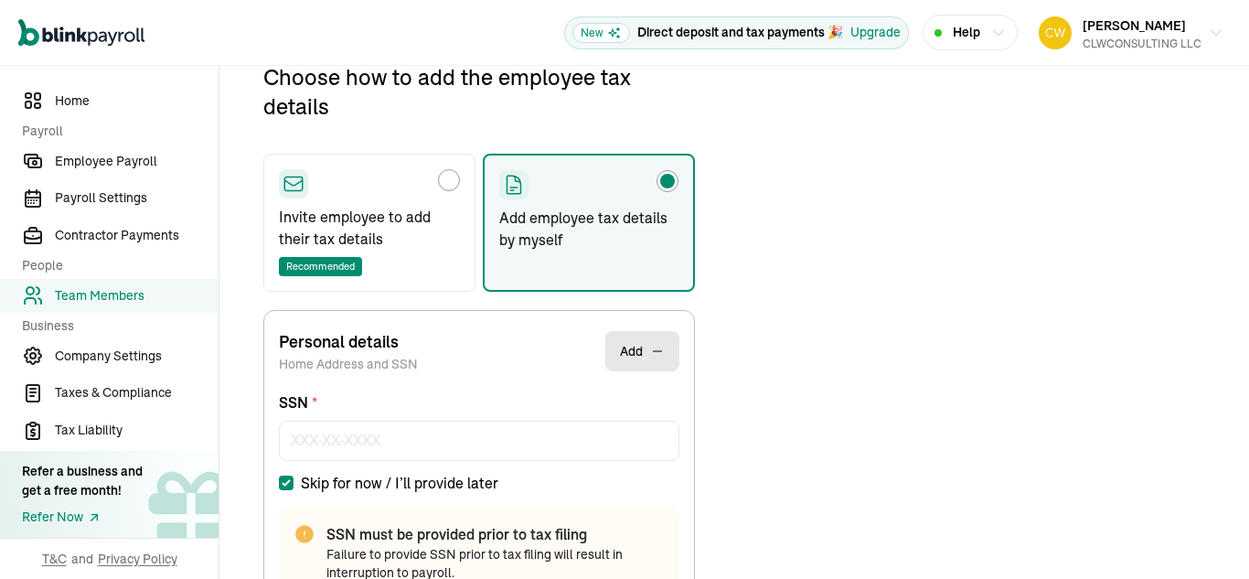
click at [285, 484] on input "Skip for now / I’ll provide later" at bounding box center [286, 483] width 15 height 15
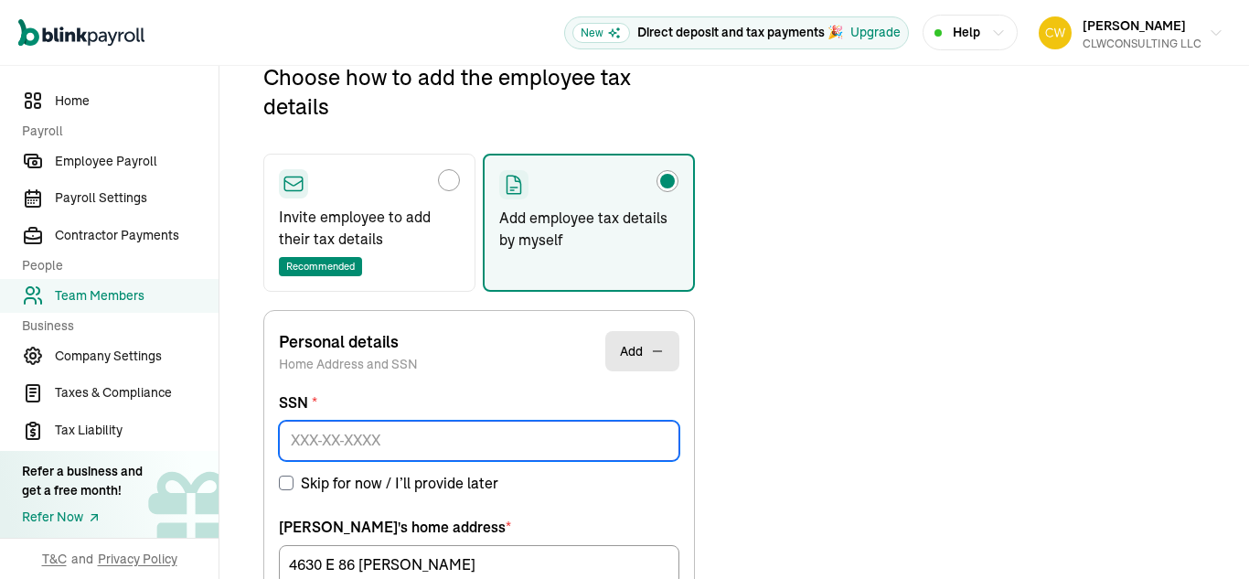
click at [354, 449] on input at bounding box center [479, 441] width 401 height 40
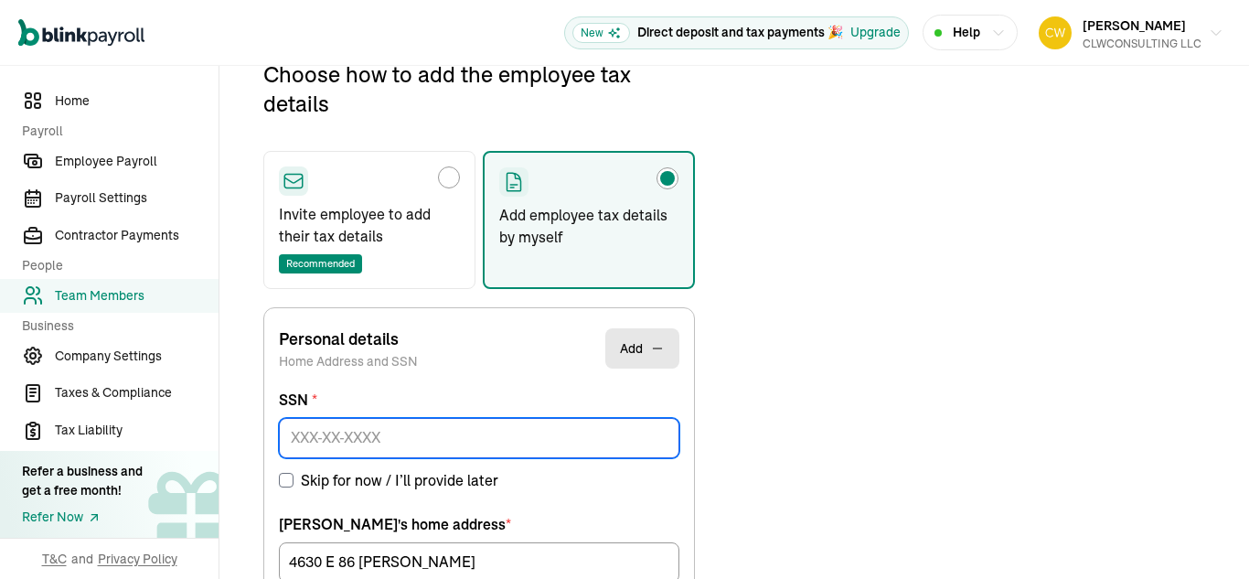
scroll to position [219, 0]
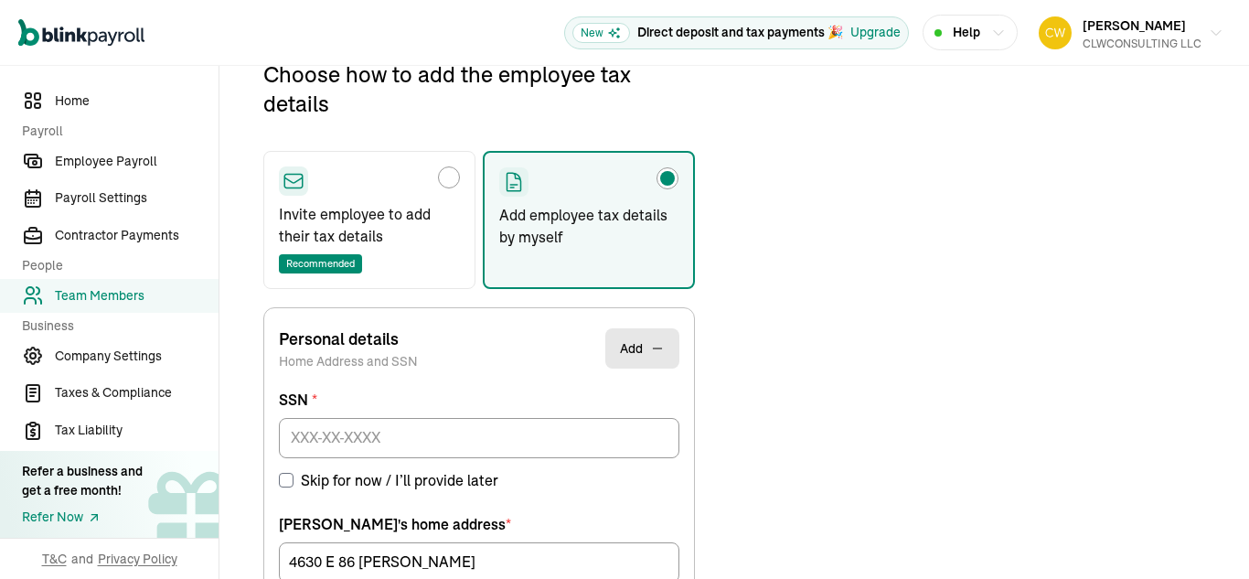
click at [290, 479] on input "Skip for now / I’ll provide later" at bounding box center [286, 480] width 15 height 15
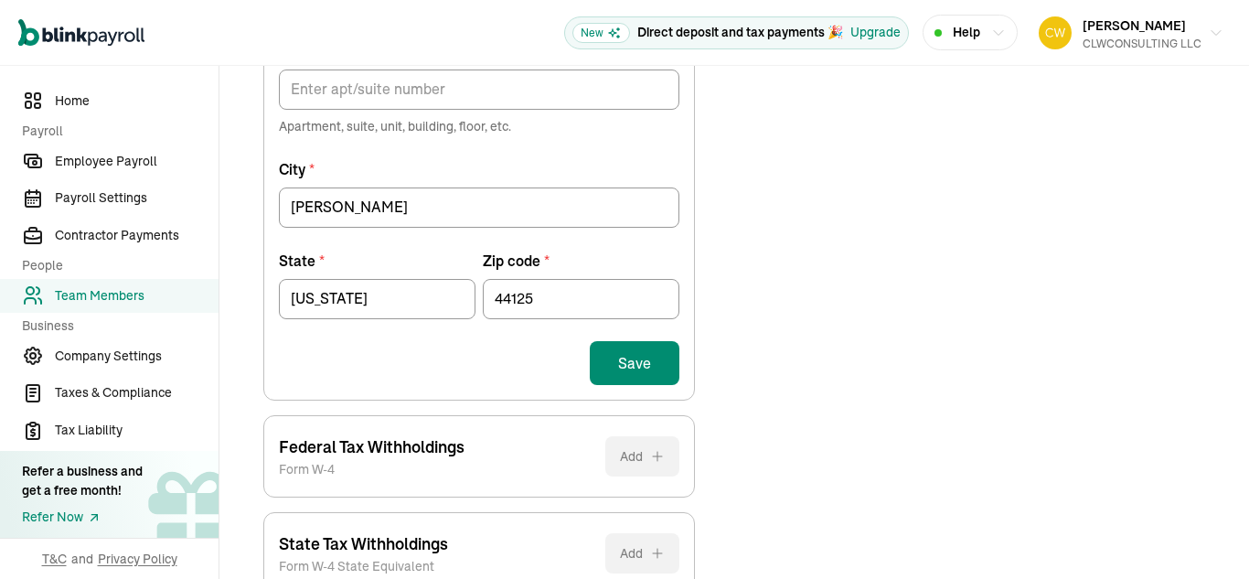
scroll to position [925, 0]
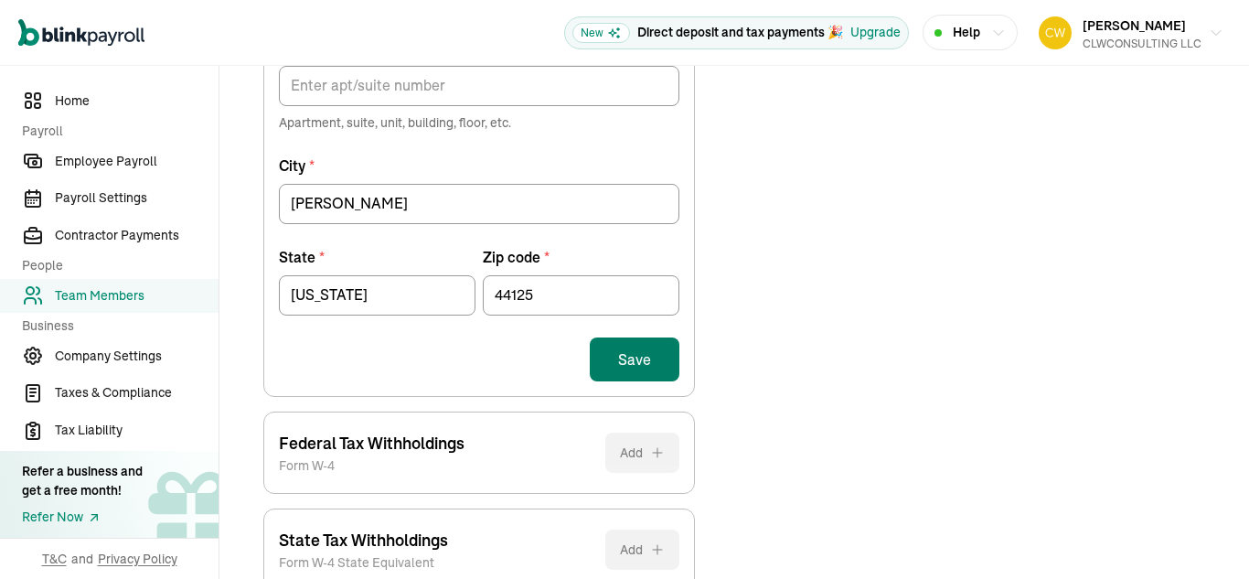
click at [657, 369] on button "Save" at bounding box center [635, 359] width 90 height 44
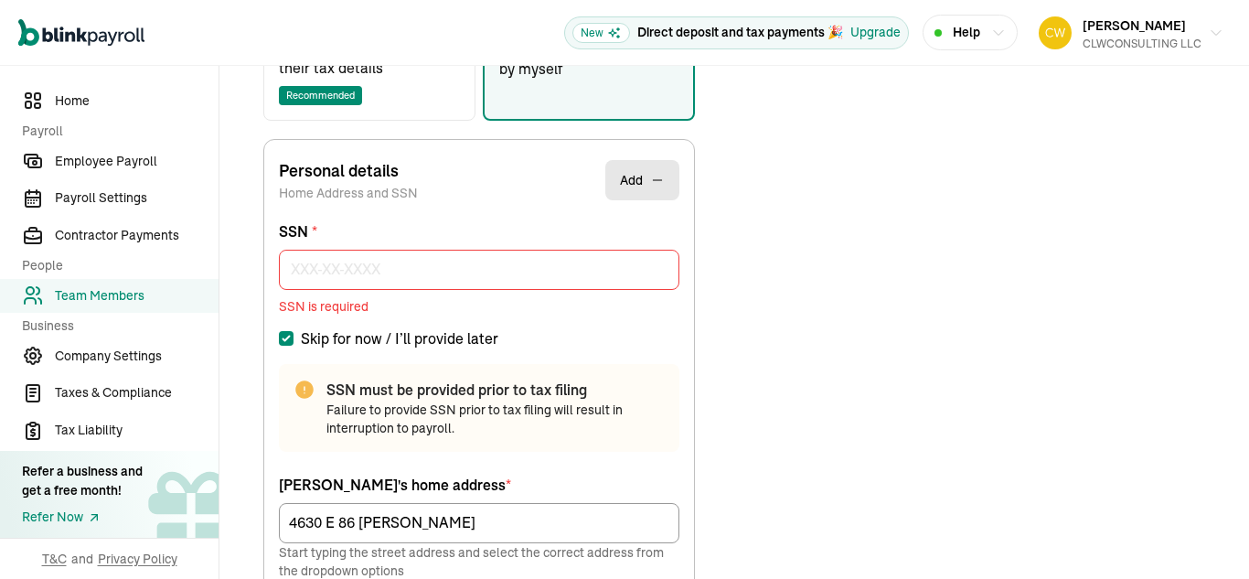
scroll to position [216, 0]
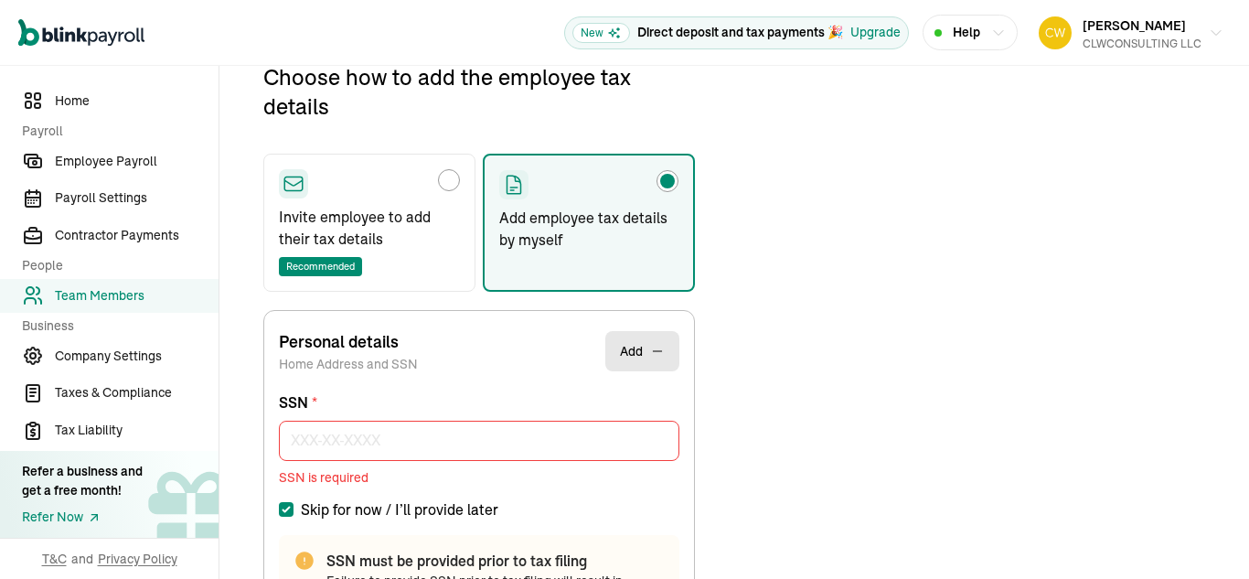
click at [284, 507] on input "Skip for now / I’ll provide later" at bounding box center [286, 509] width 15 height 15
checkbox input "false"
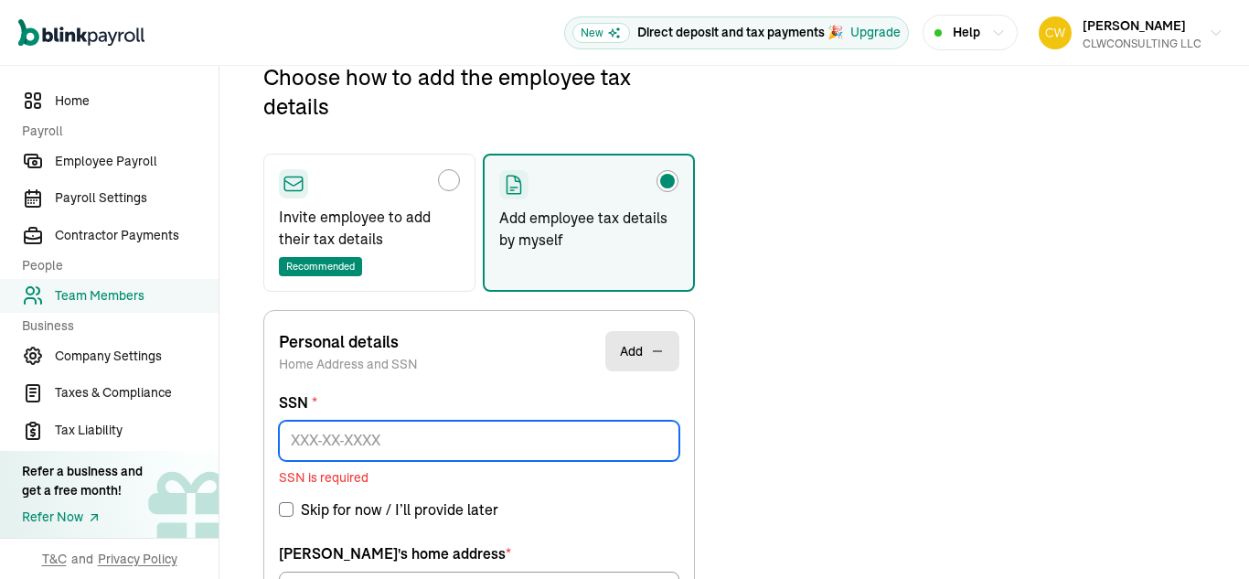
click at [331, 435] on input at bounding box center [479, 441] width 401 height 40
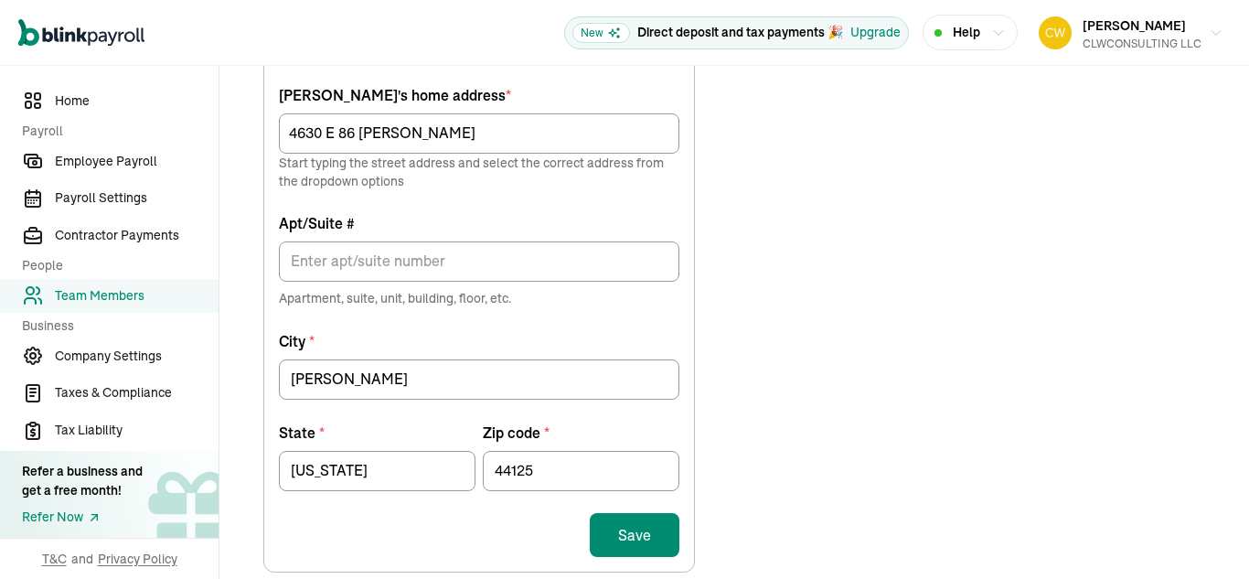
scroll to position [796, 0]
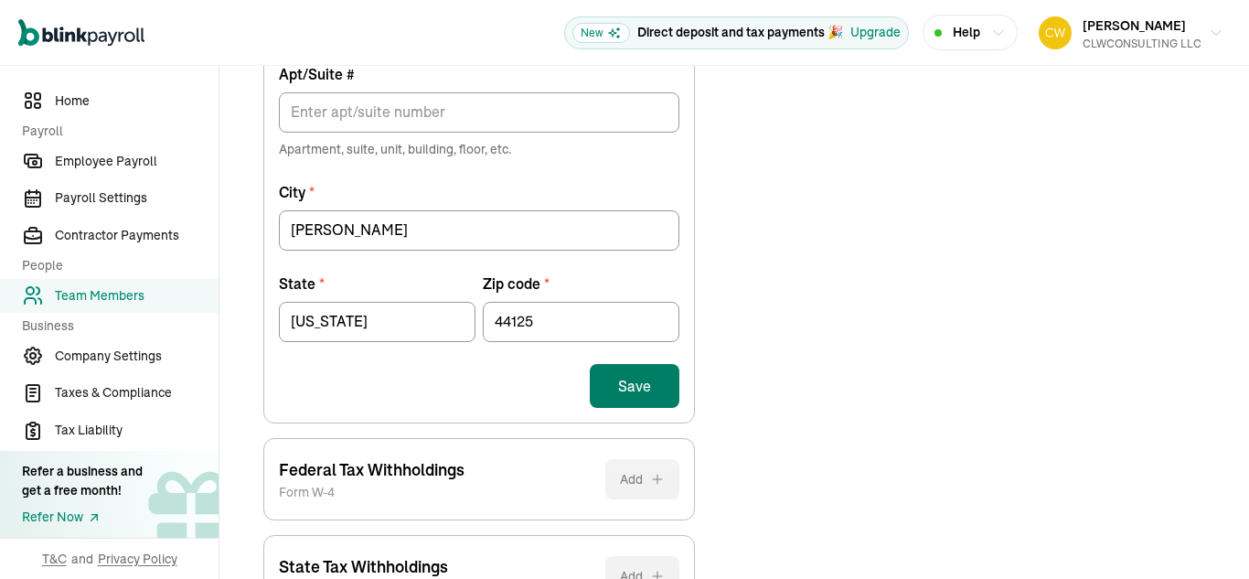
type input "119-56-5227"
click at [636, 391] on button "Save" at bounding box center [635, 386] width 90 height 44
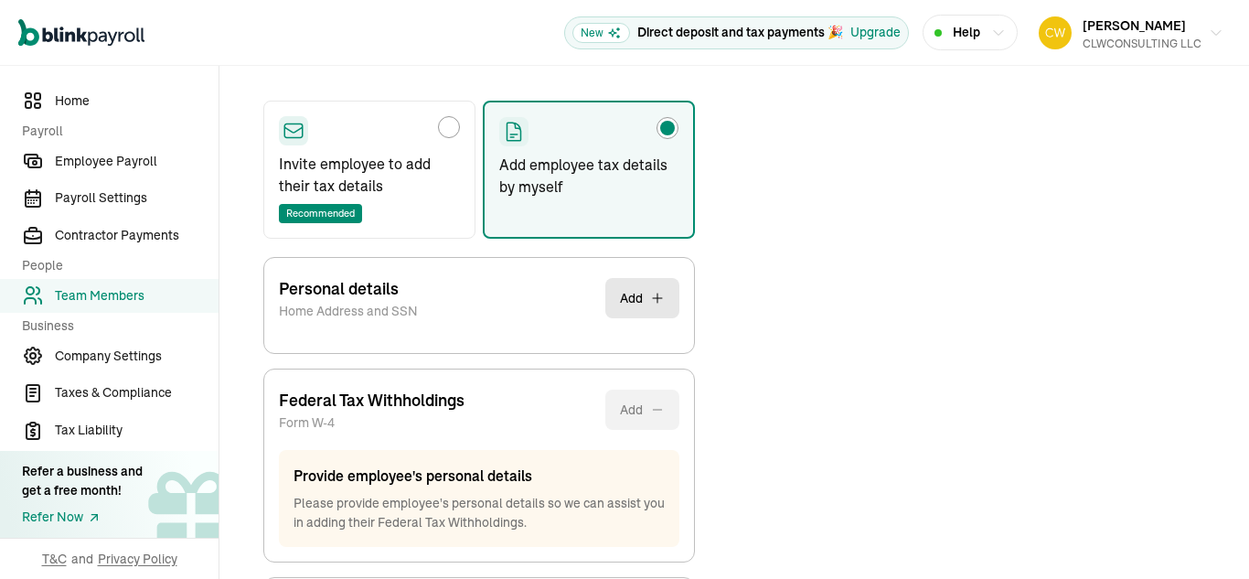
scroll to position [268, 0]
click at [625, 303] on button "Add" at bounding box center [642, 299] width 74 height 40
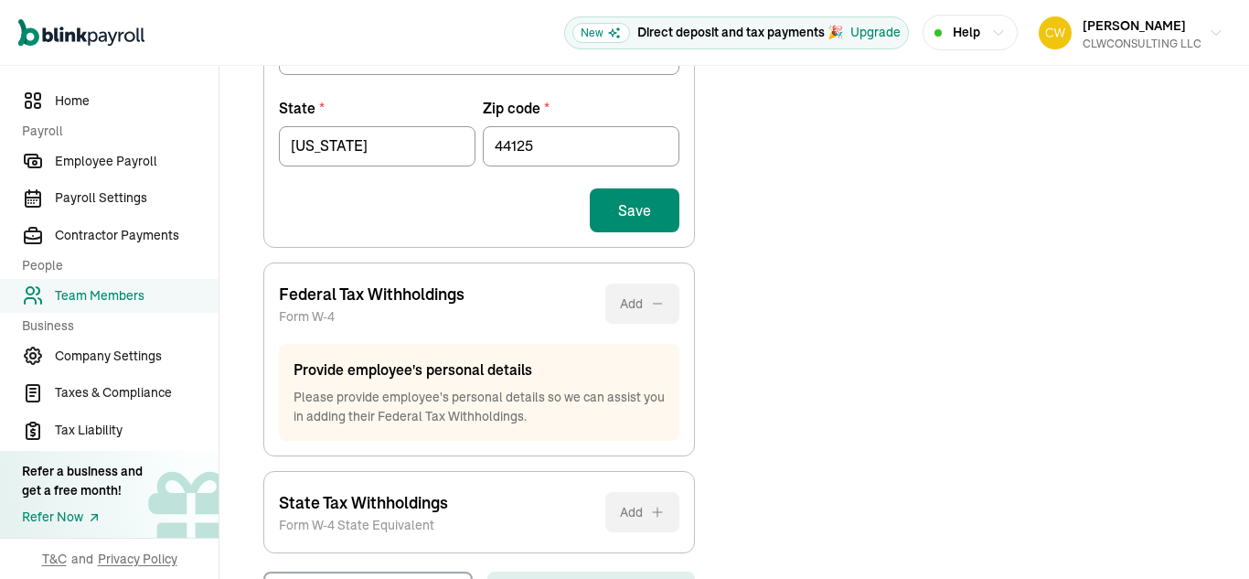
scroll to position [973, 0]
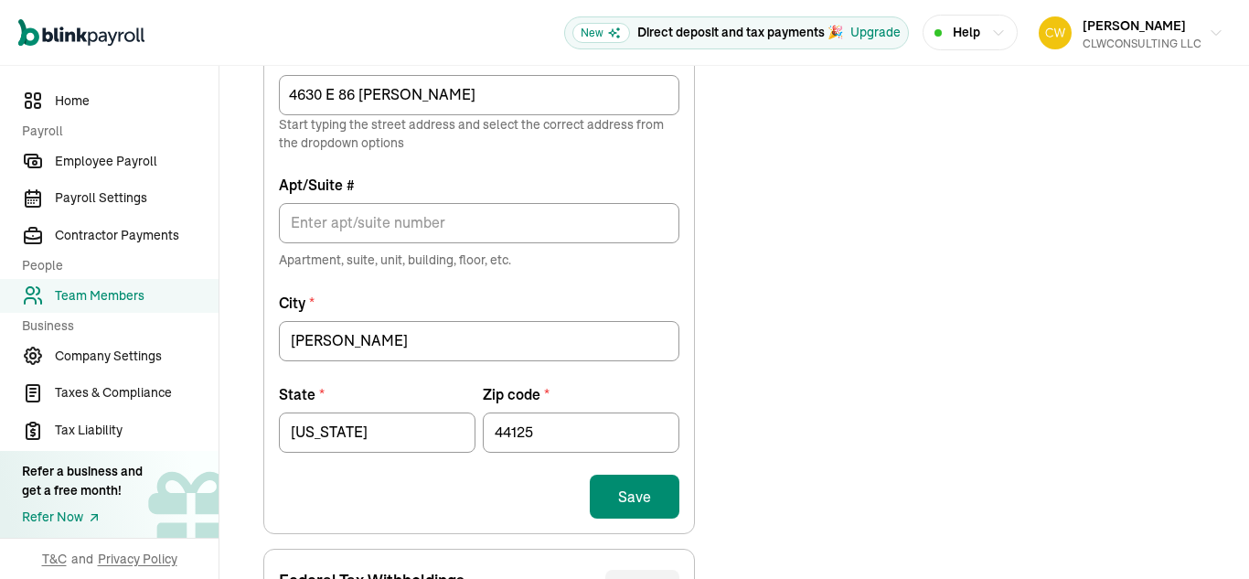
click at [617, 299] on div "Personal details Home Address and SSN Add SSN * 119-56-5227 Skip for now / I’ll…" at bounding box center [479, 339] width 432 height 999
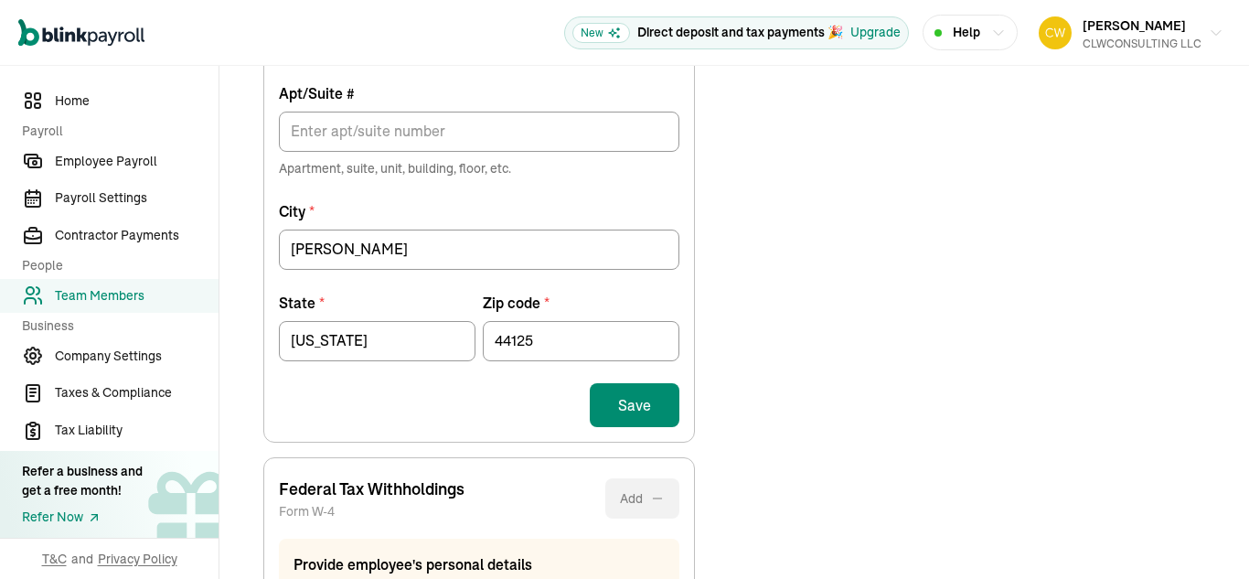
scroll to position [778, 0]
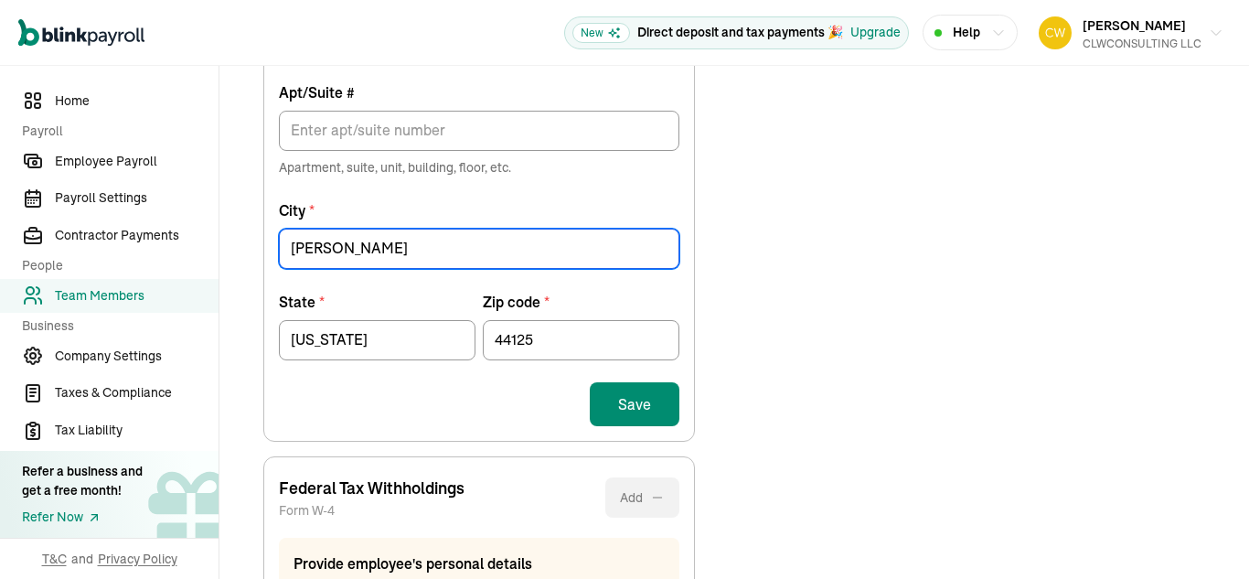
click at [434, 246] on input "[PERSON_NAME]" at bounding box center [479, 249] width 401 height 40
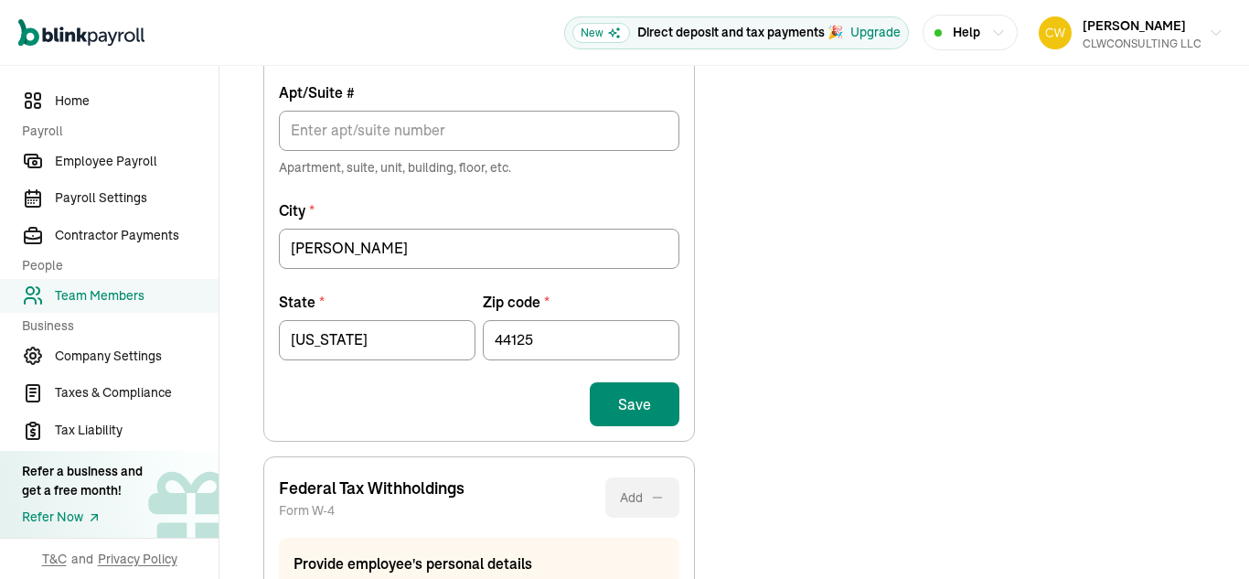
scroll to position [1045, 0]
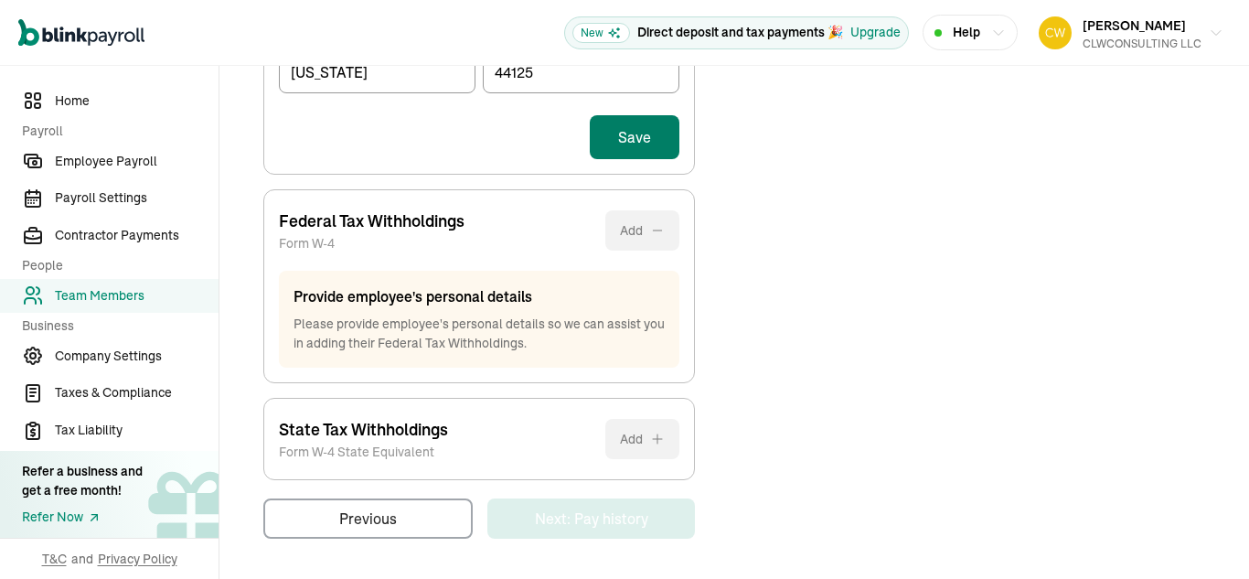
click at [625, 157] on button "Save" at bounding box center [635, 137] width 90 height 44
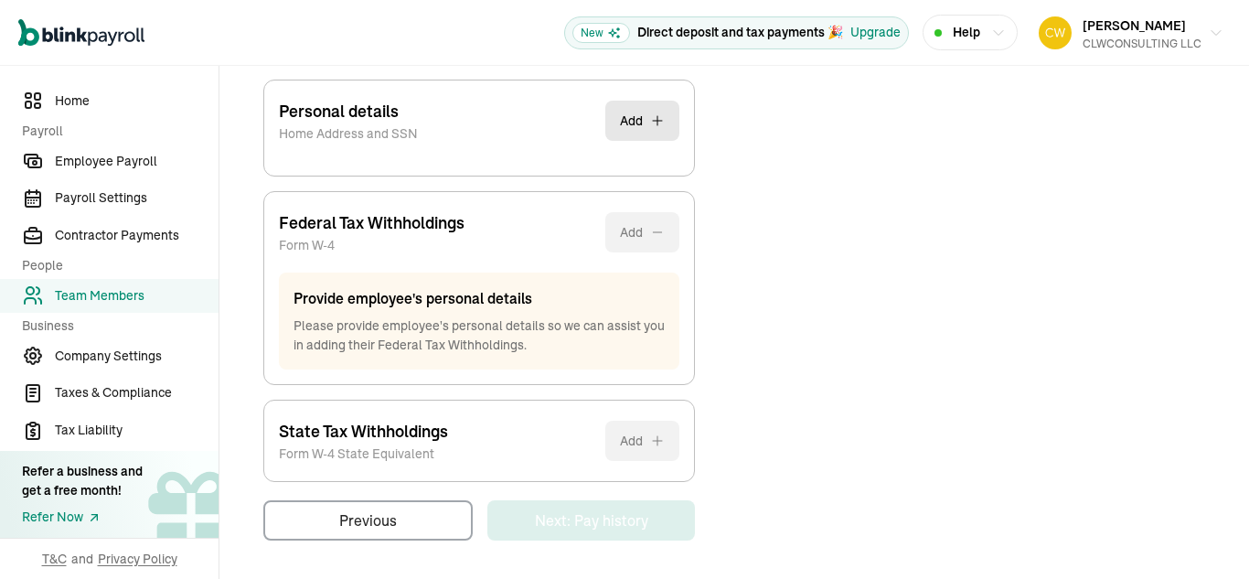
scroll to position [448, 0]
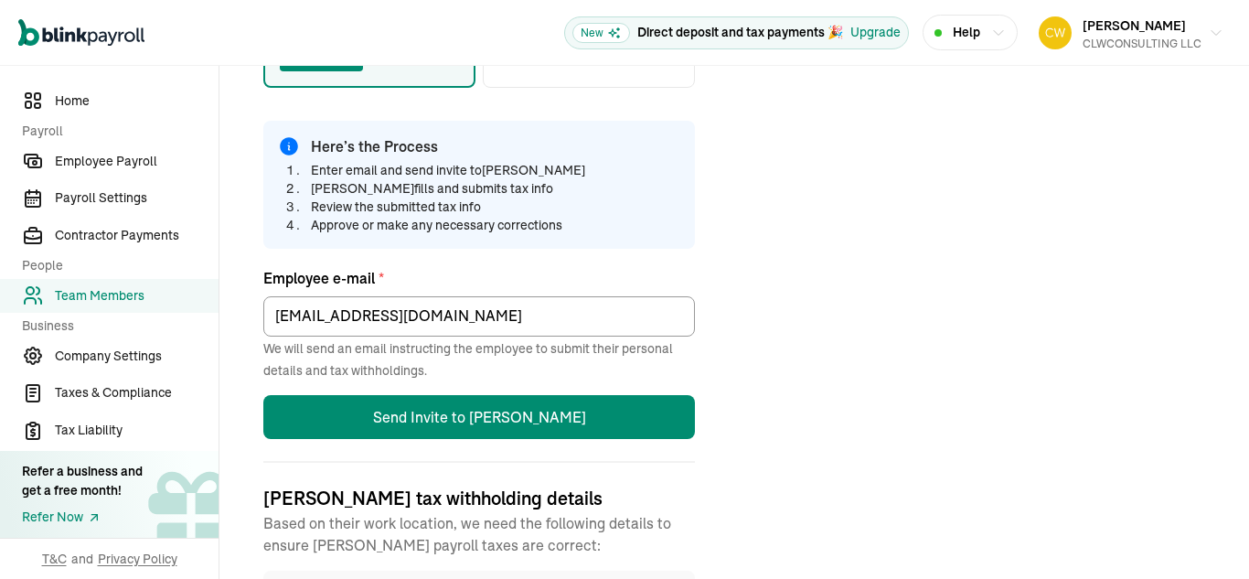
scroll to position [422, 0]
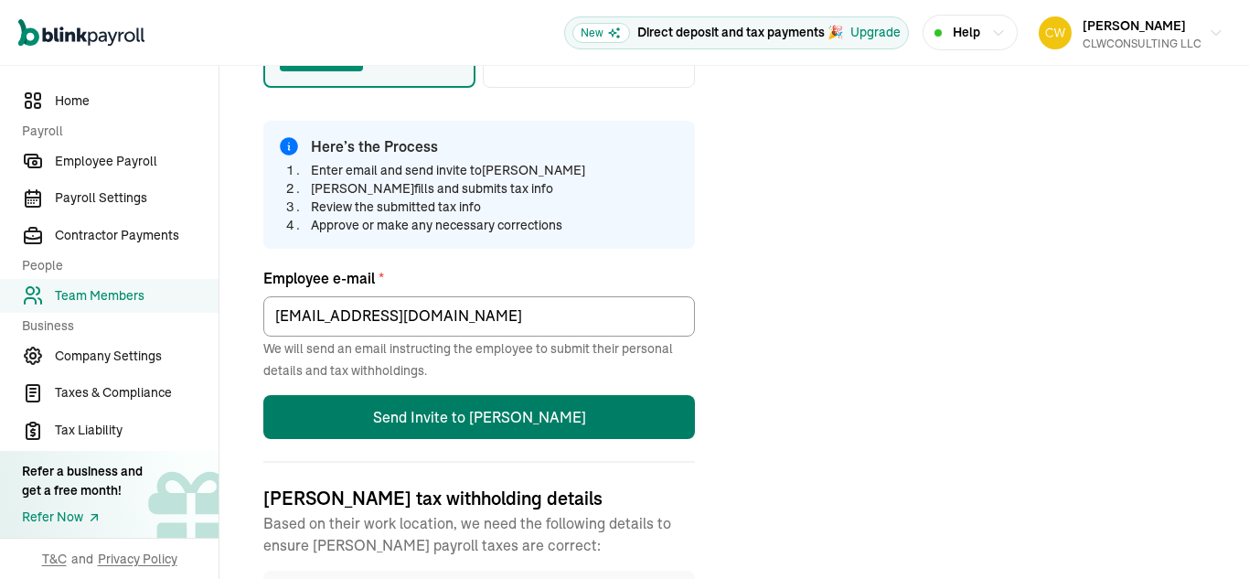
click at [458, 421] on button "Send Invite to [PERSON_NAME]" at bounding box center [479, 417] width 432 height 44
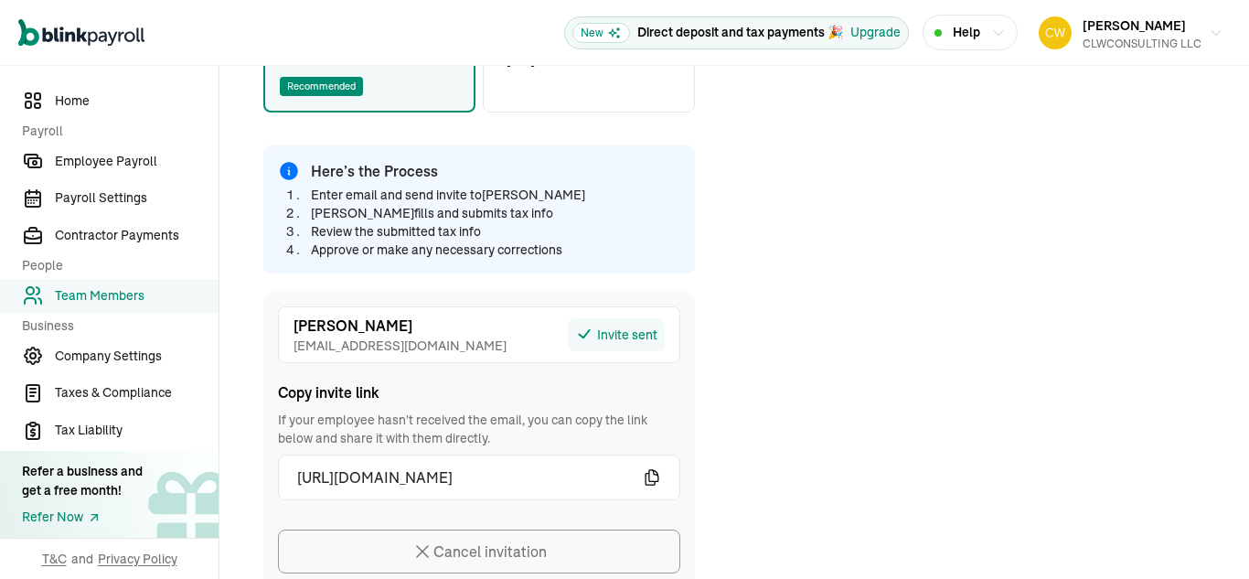
scroll to position [505, 0]
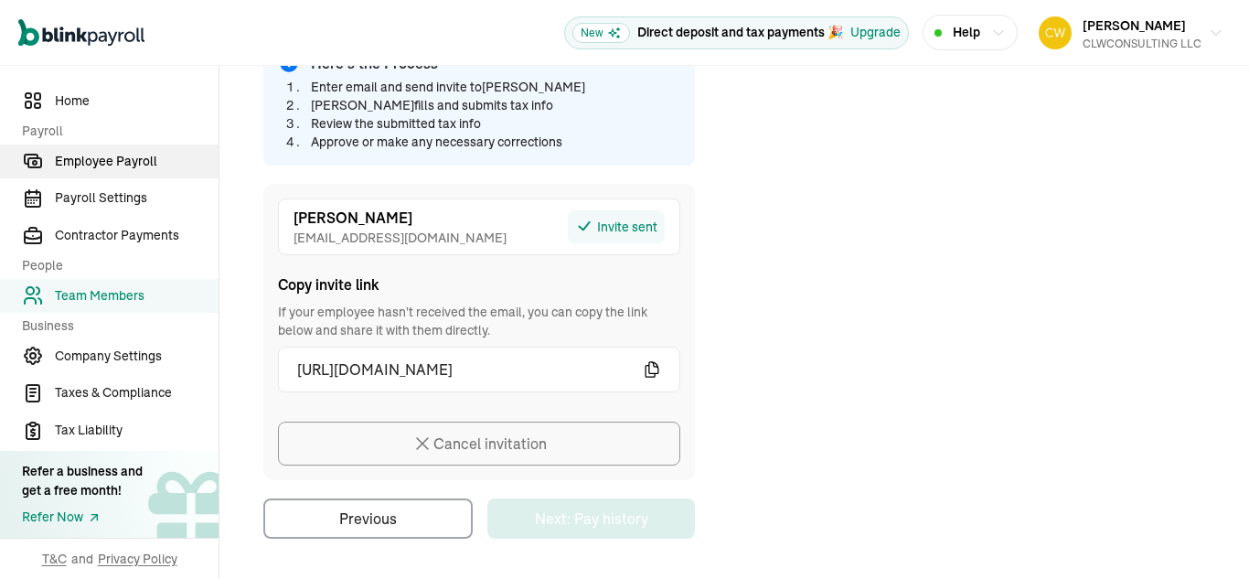
click at [78, 157] on span "Employee Payroll" at bounding box center [137, 161] width 164 height 19
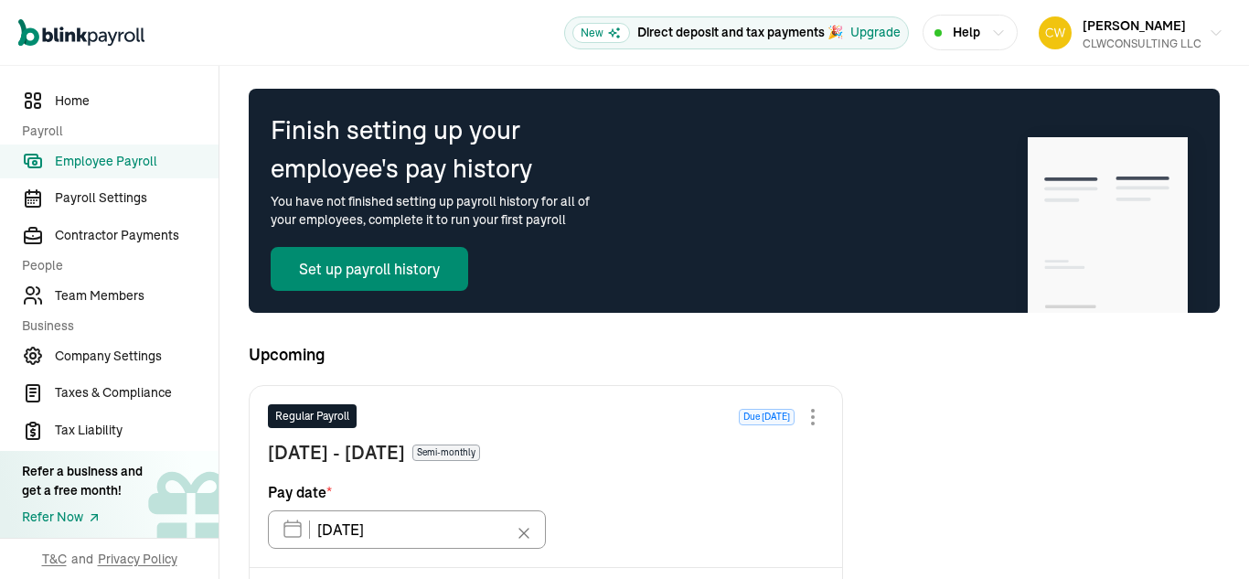
scroll to position [73, 0]
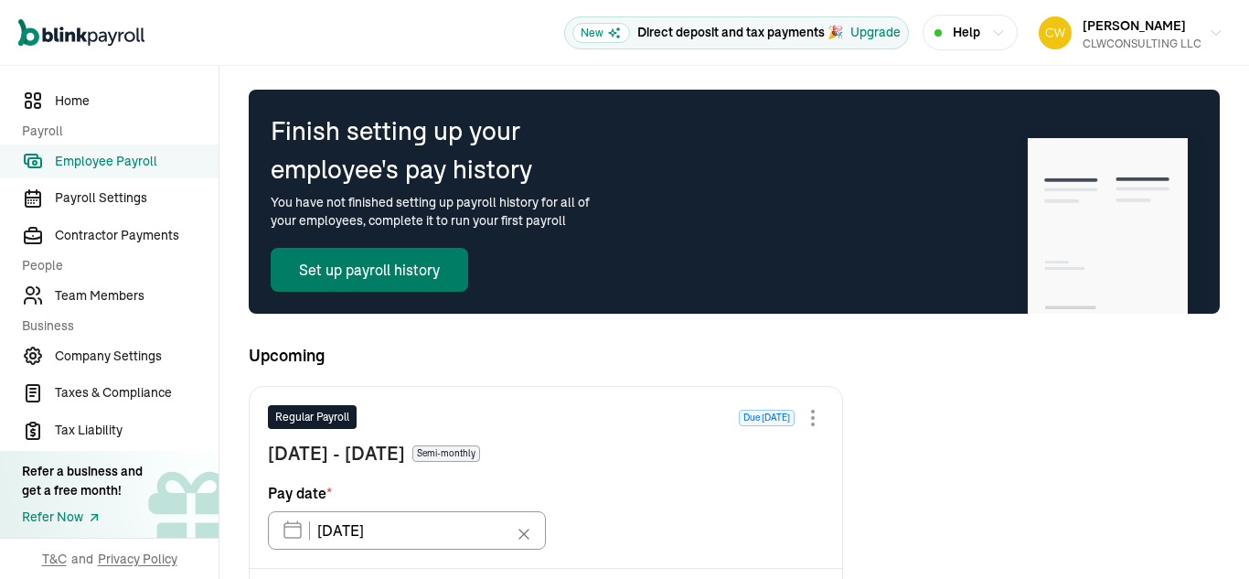
click at [434, 274] on button "Set up payroll history" at bounding box center [370, 270] width 198 height 44
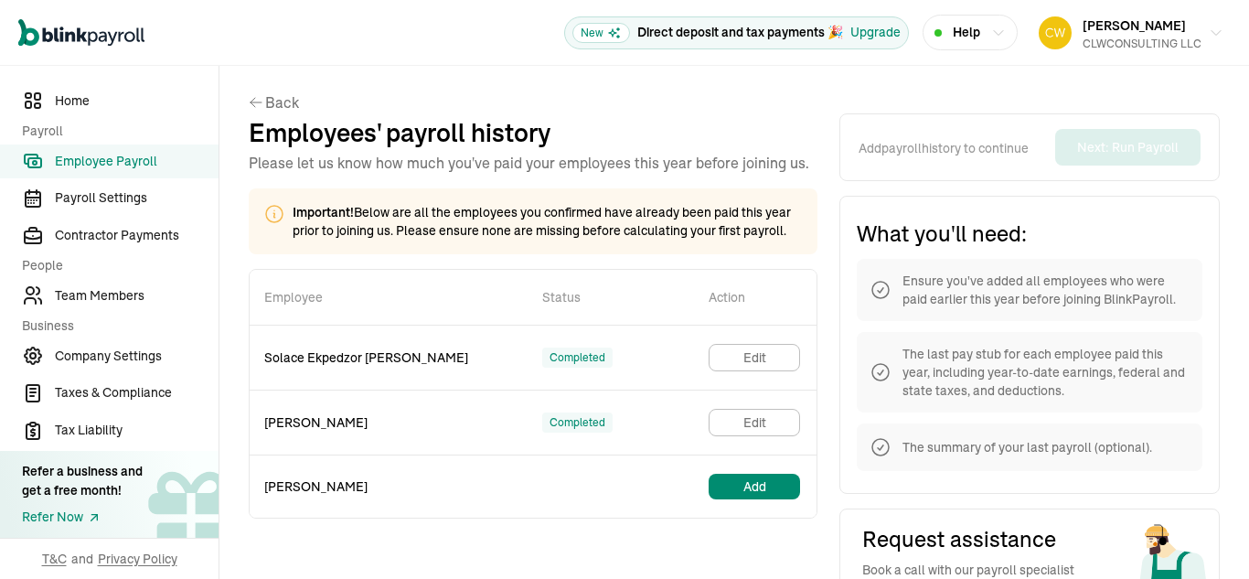
scroll to position [119, 0]
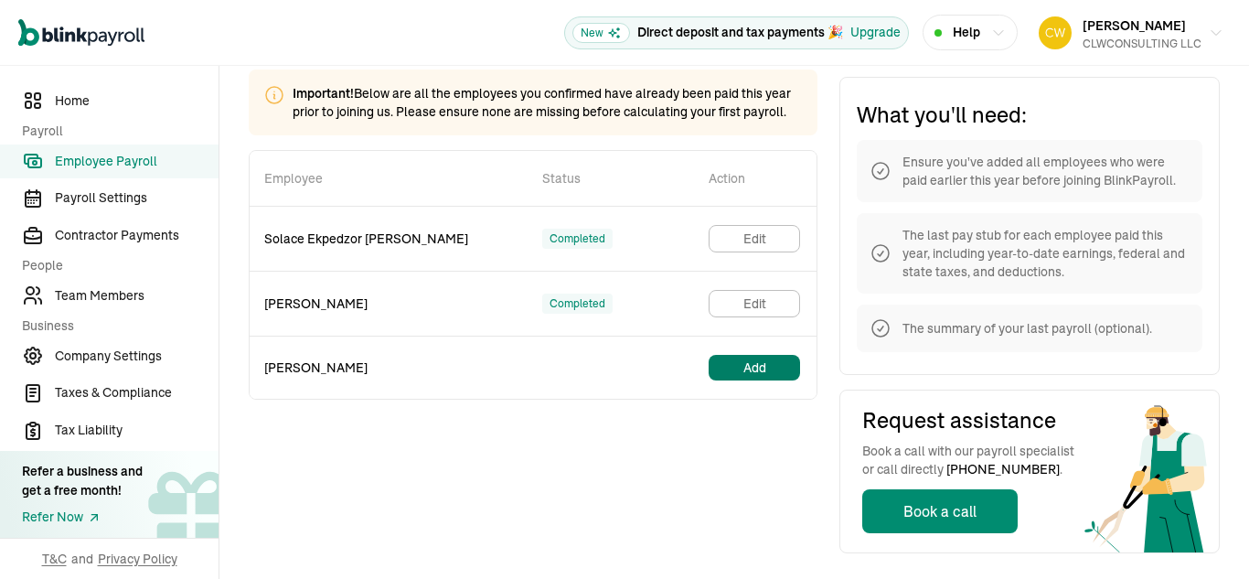
click at [743, 370] on button "Add" at bounding box center [754, 368] width 91 height 26
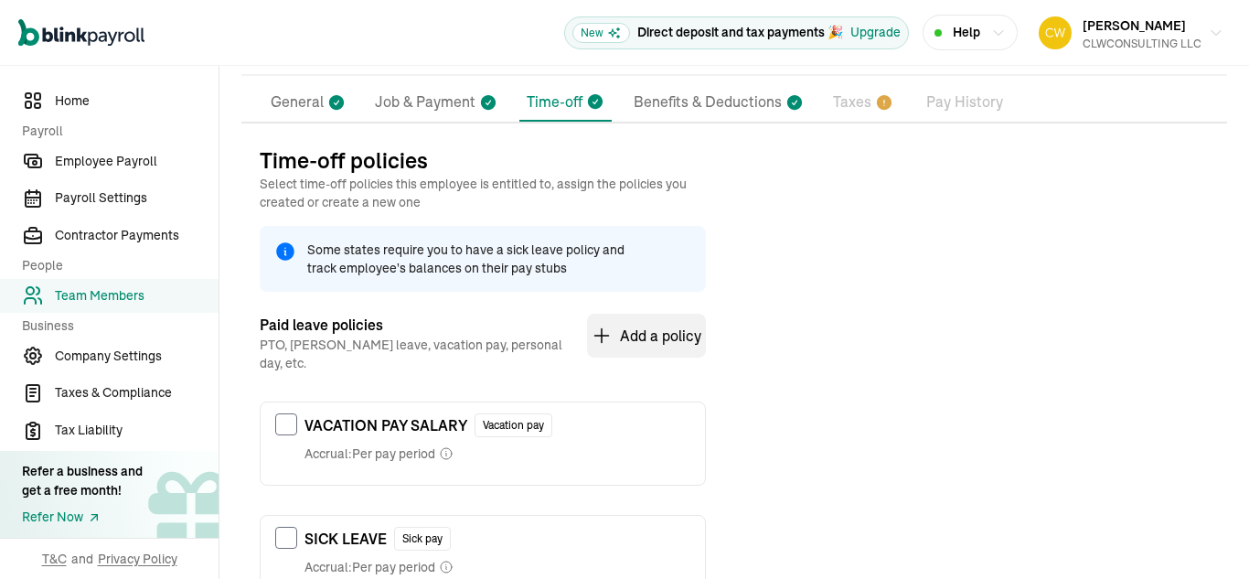
scroll to position [134, 0]
click at [438, 99] on p "Job & Payment" at bounding box center [425, 102] width 101 height 24
select select "Works from home"
select select "4"
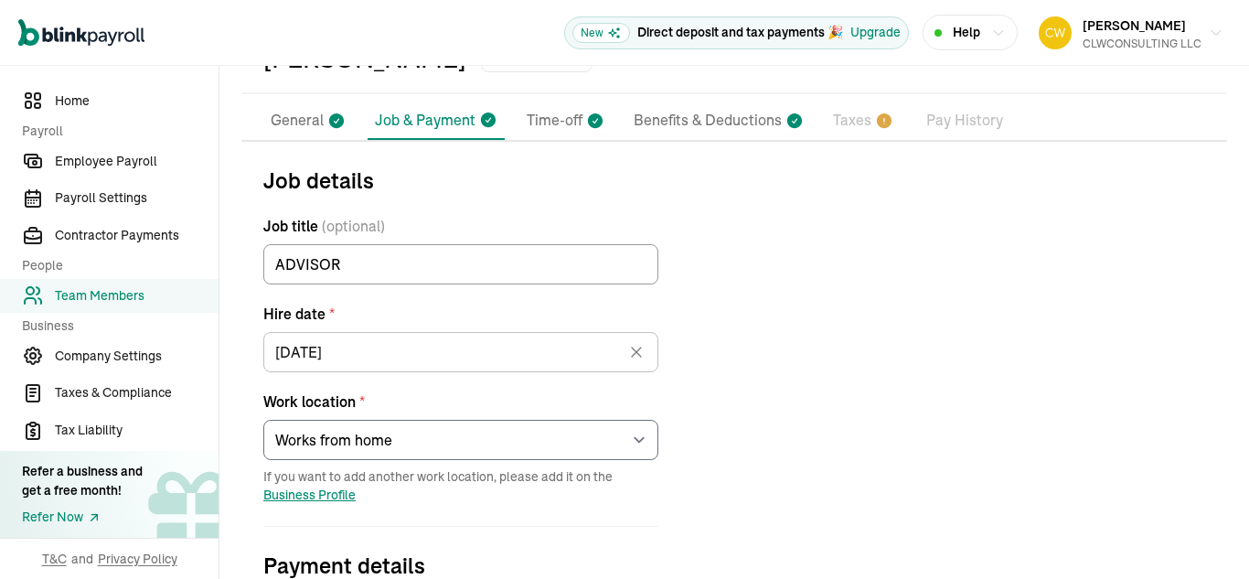
scroll to position [0, 0]
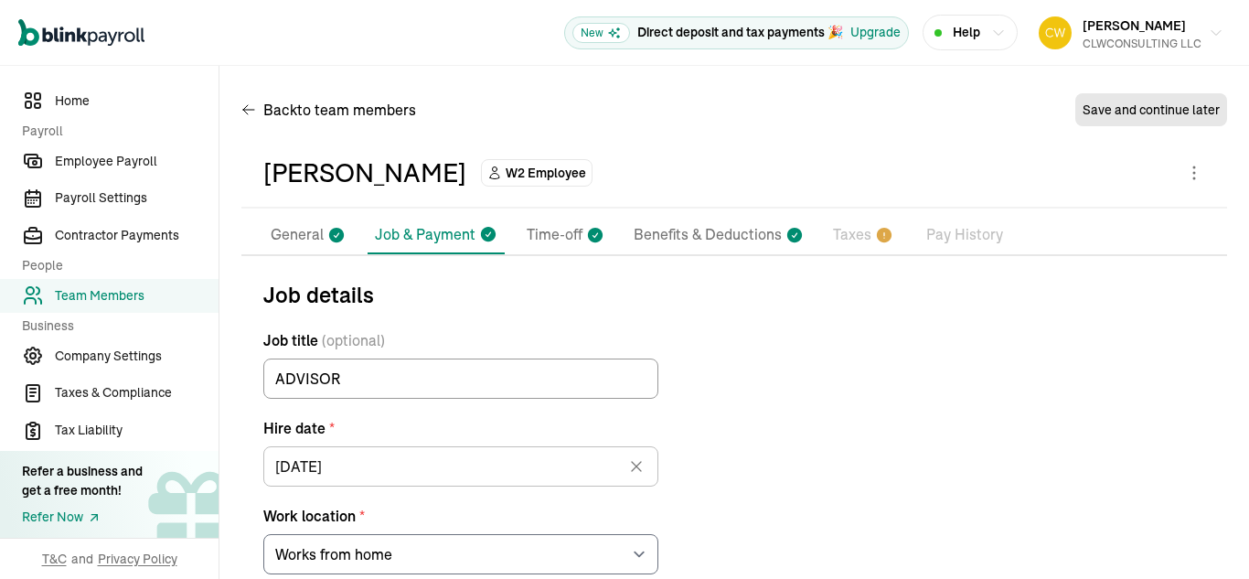
click at [293, 232] on p "General" at bounding box center [297, 235] width 53 height 24
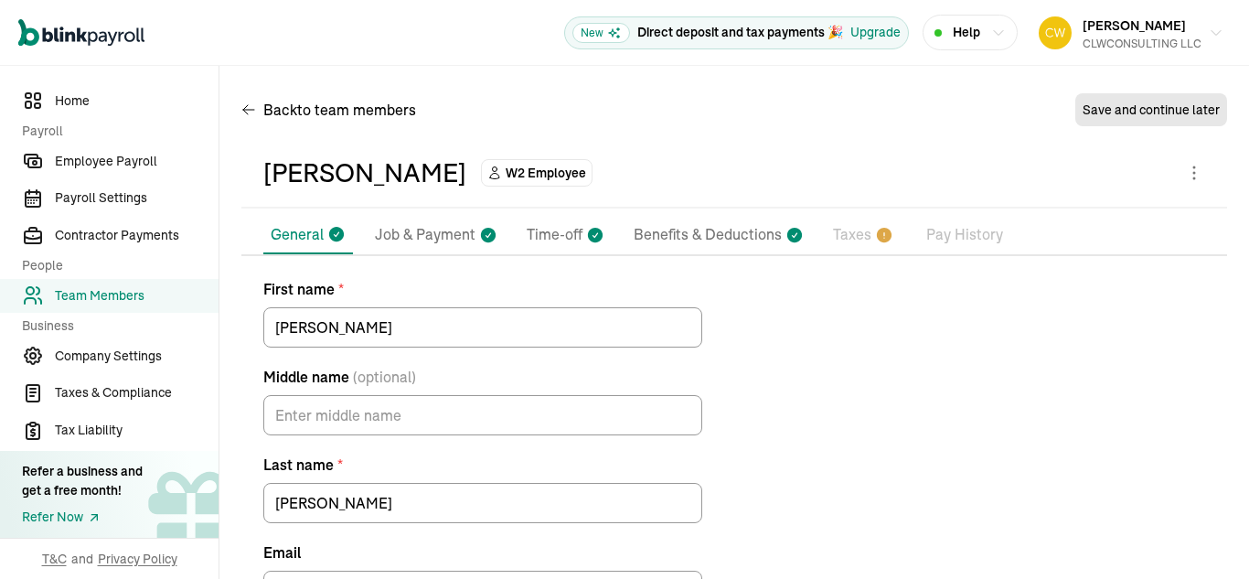
scroll to position [131, 0]
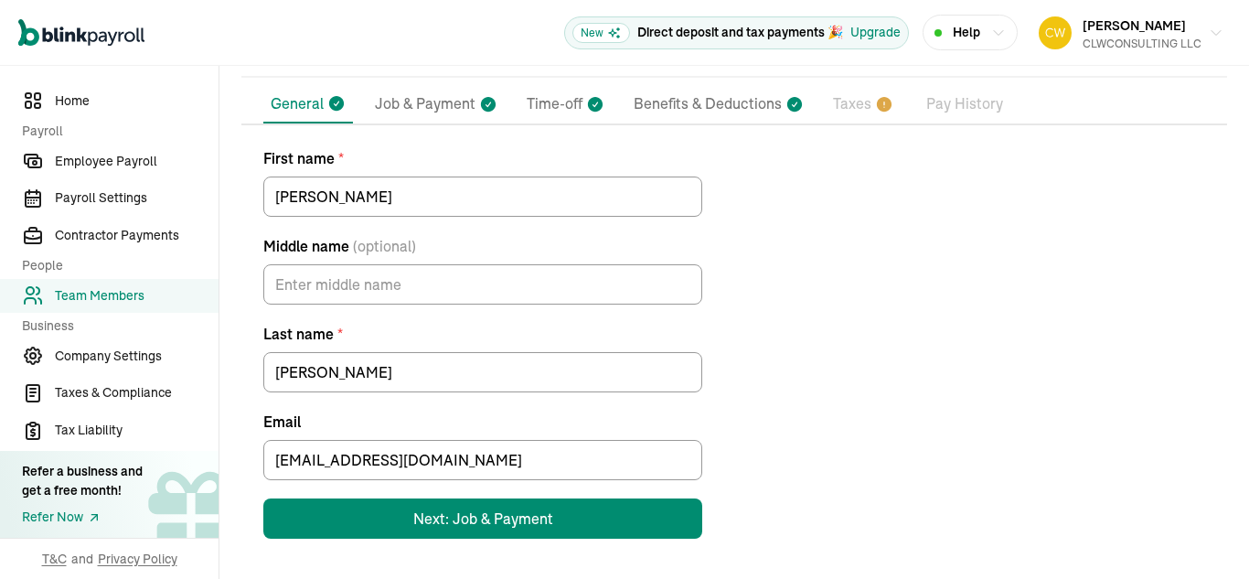
click at [443, 105] on p "Job & Payment" at bounding box center [425, 104] width 101 height 24
select select "Works from home"
select select "4"
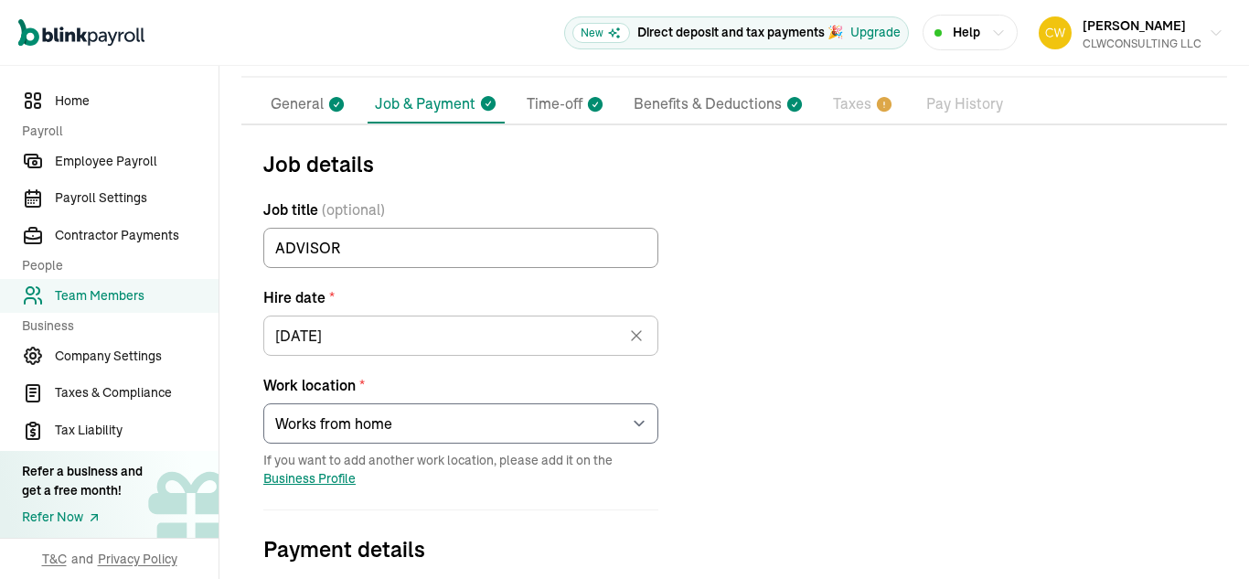
scroll to position [216, 0]
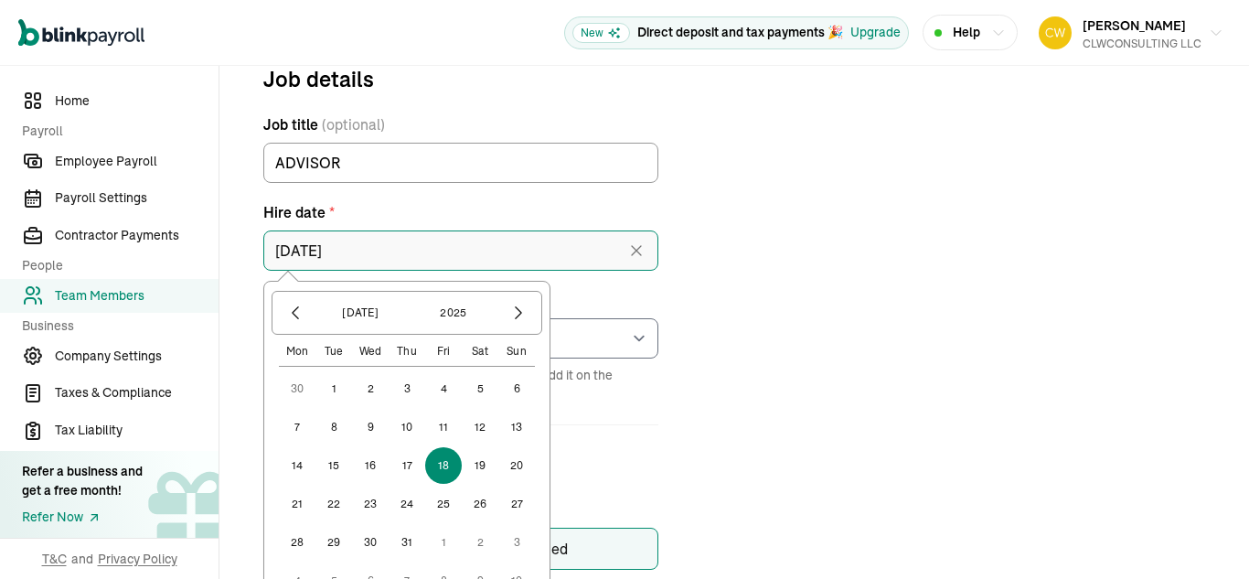
click at [435, 255] on input "[DATE]" at bounding box center [460, 250] width 395 height 40
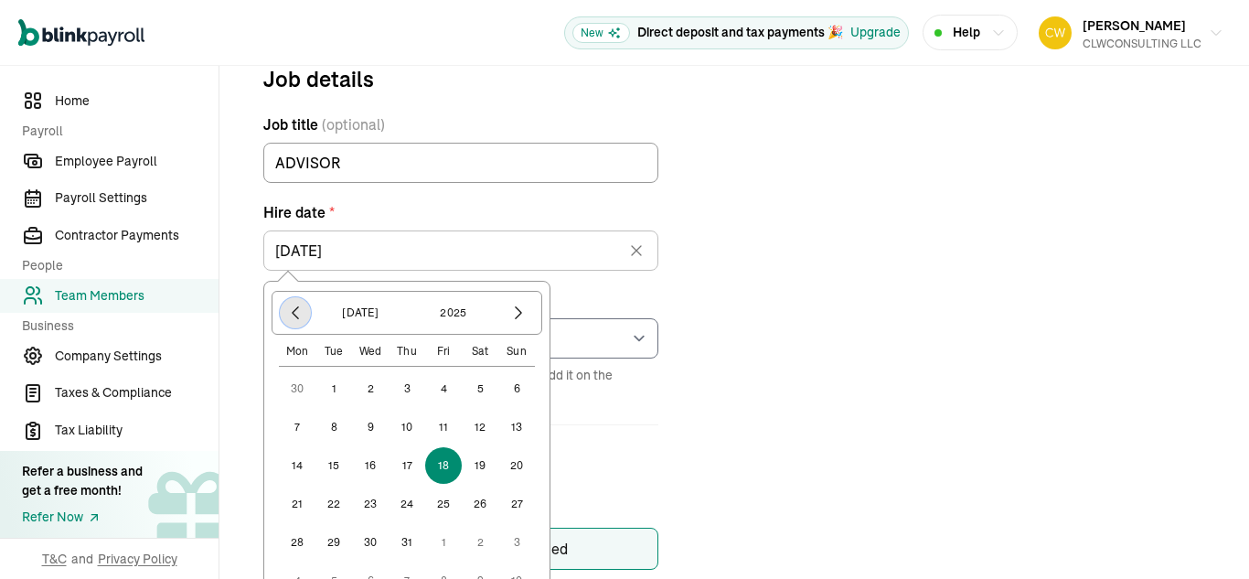
click at [293, 313] on icon "button" at bounding box center [295, 313] width 5 height 12
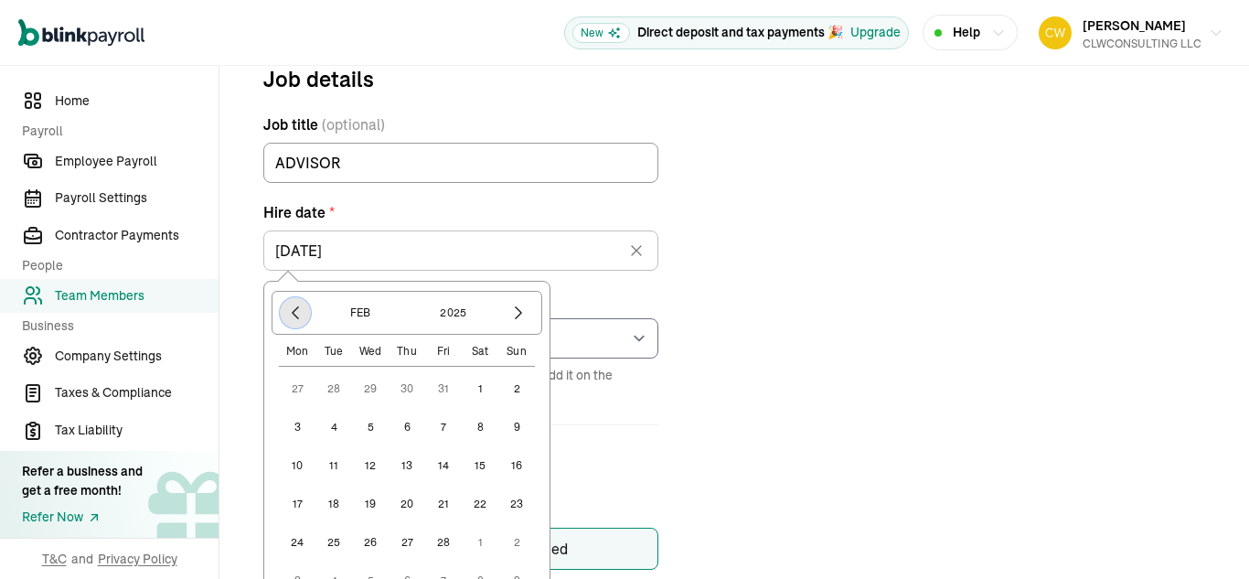
click at [293, 313] on icon "button" at bounding box center [295, 313] width 5 height 12
click at [407, 423] on button "7" at bounding box center [407, 427] width 37 height 37
type input "11/07/2024"
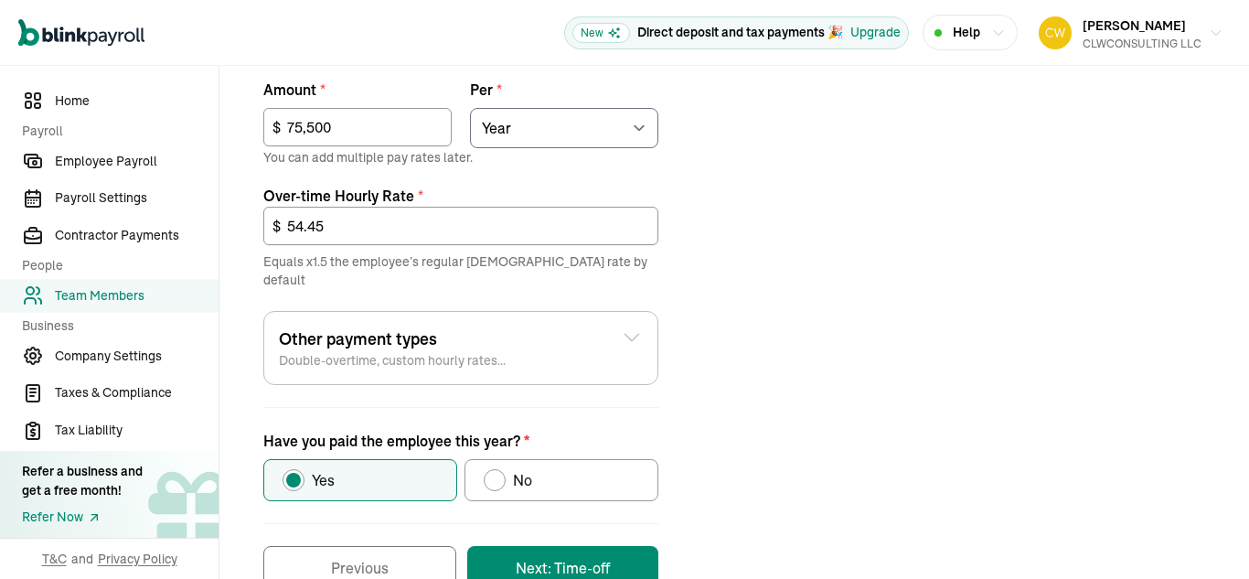
scroll to position [758, 0]
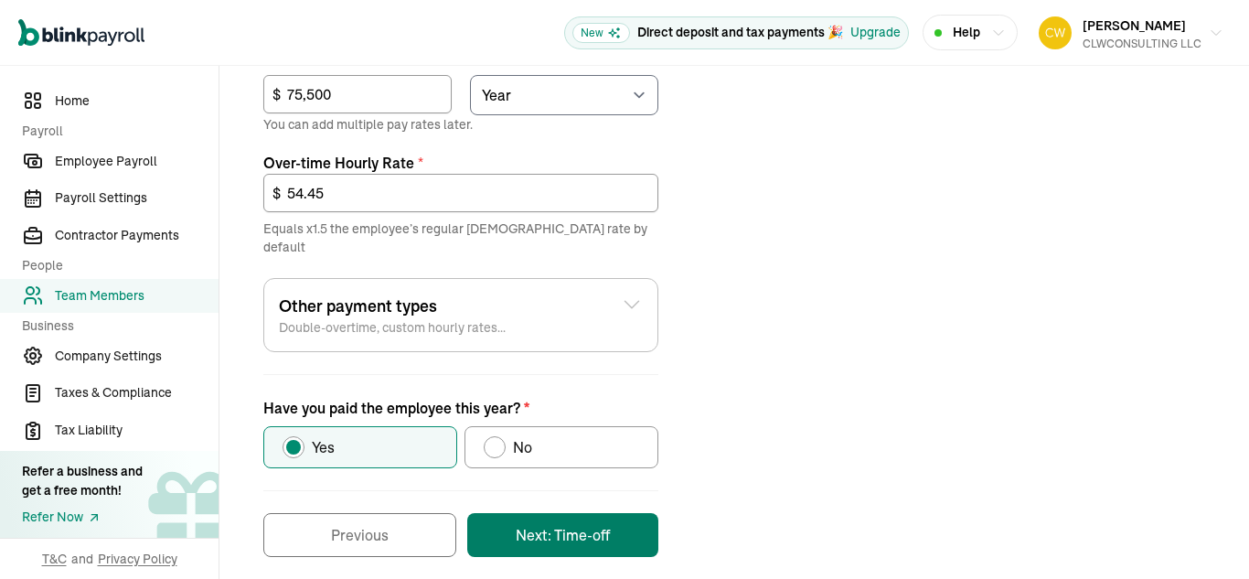
click at [571, 518] on button "Next: Time-off" at bounding box center [562, 535] width 191 height 44
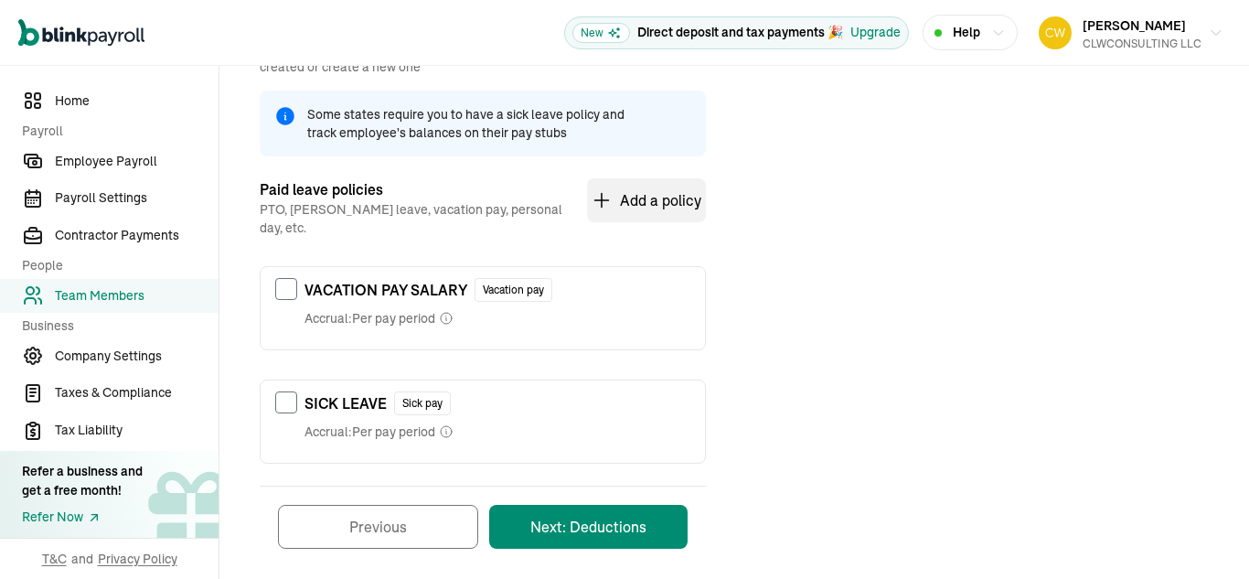
scroll to position [282, 0]
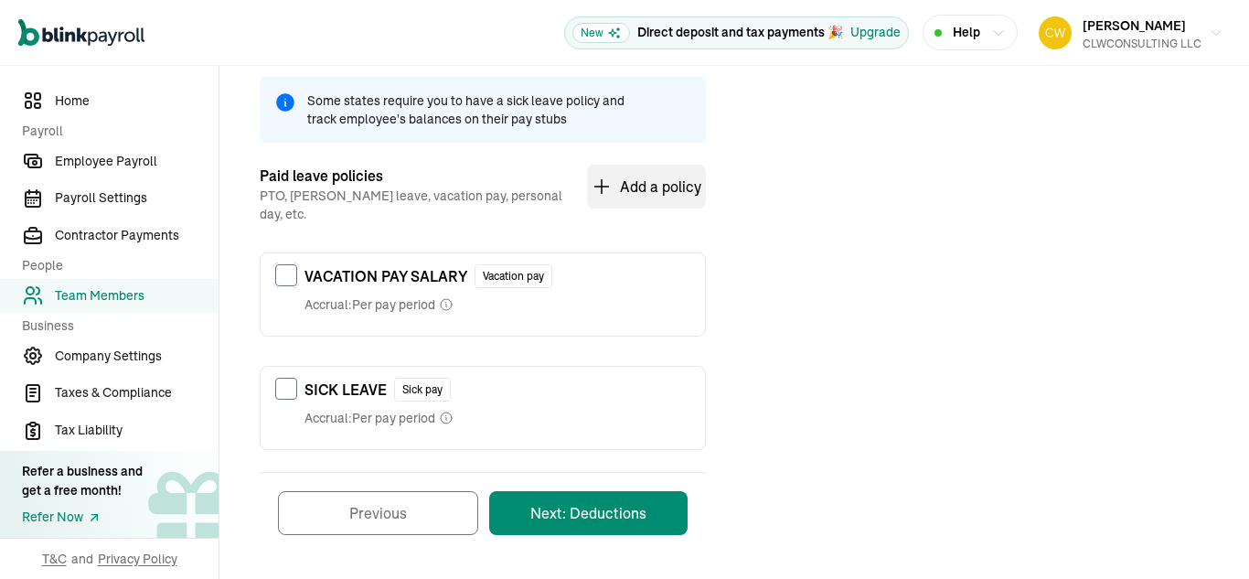
click at [290, 264] on input "checkbox" at bounding box center [286, 275] width 22 height 22
checkbox input "true"
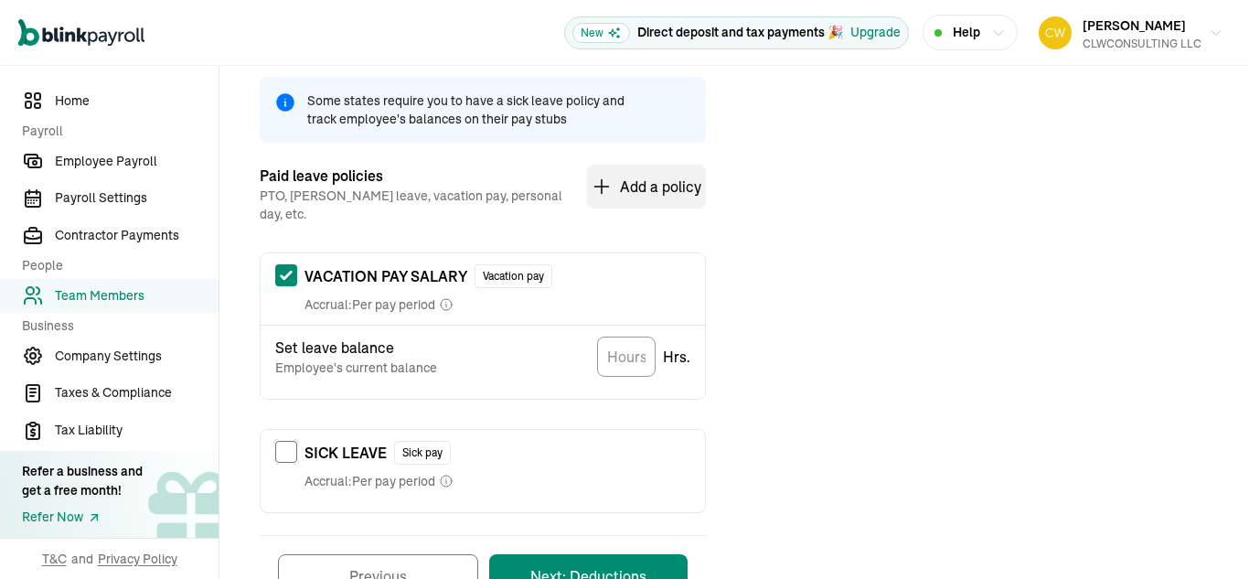
click at [282, 441] on input "checkbox" at bounding box center [286, 452] width 22 height 22
checkbox input "true"
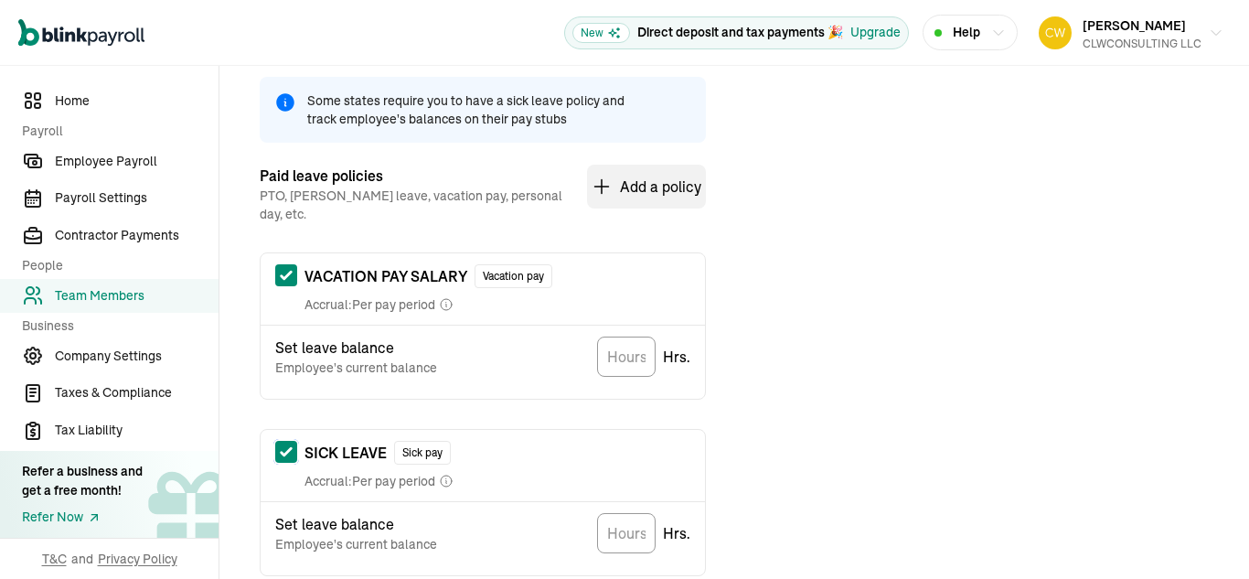
scroll to position [408, 0]
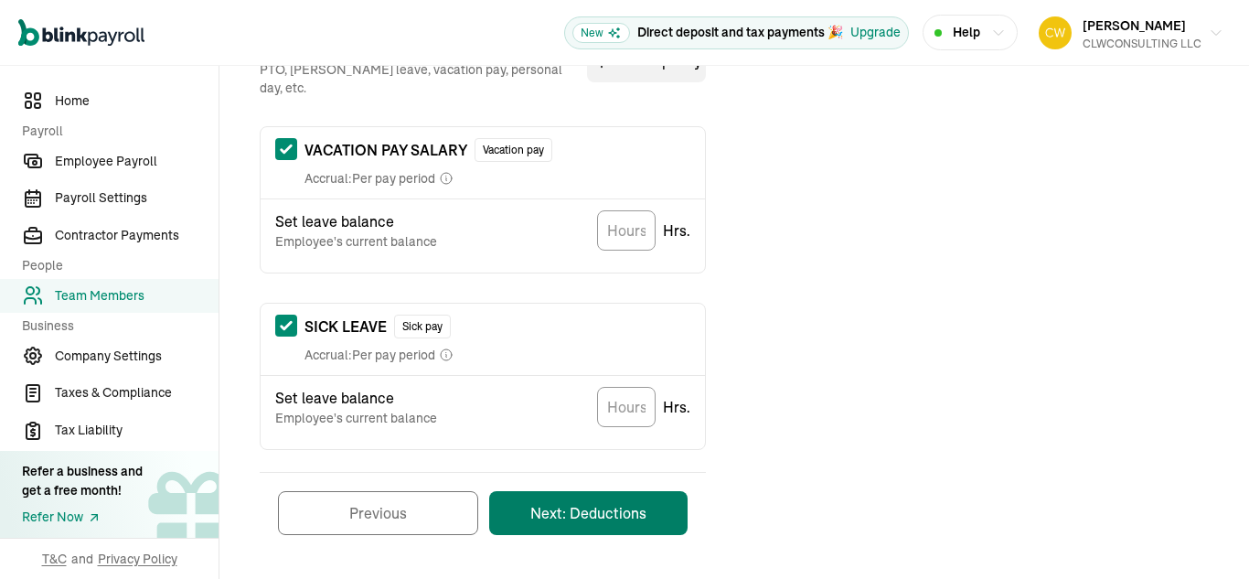
click at [583, 503] on button "Next: Deductions" at bounding box center [588, 513] width 198 height 44
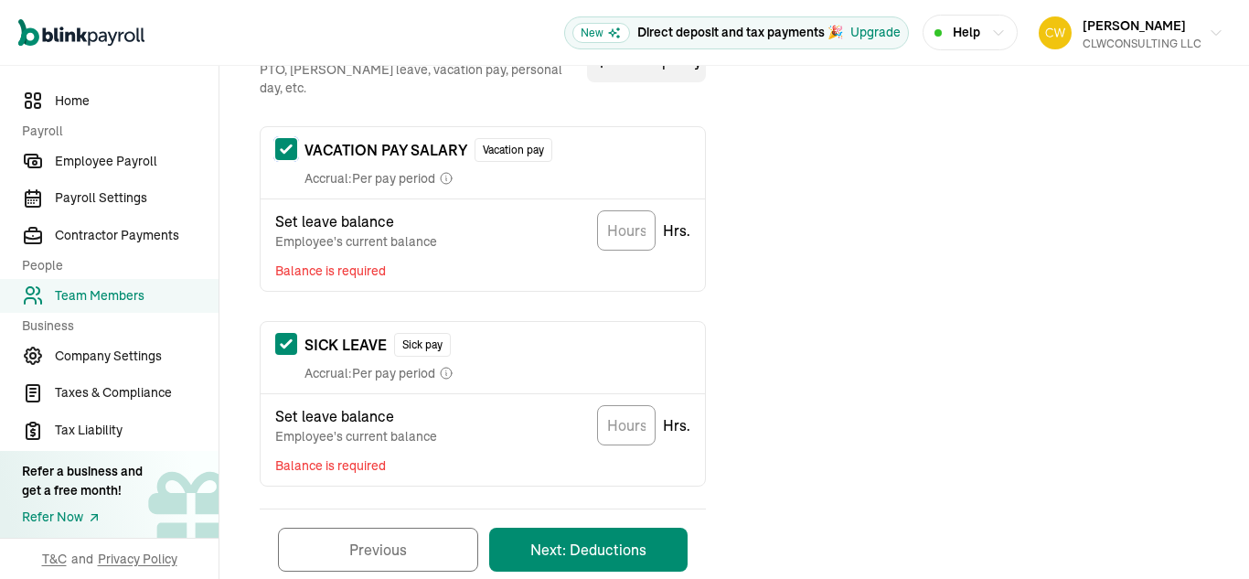
click at [282, 138] on input "checkbox" at bounding box center [286, 149] width 22 height 22
checkbox input "false"
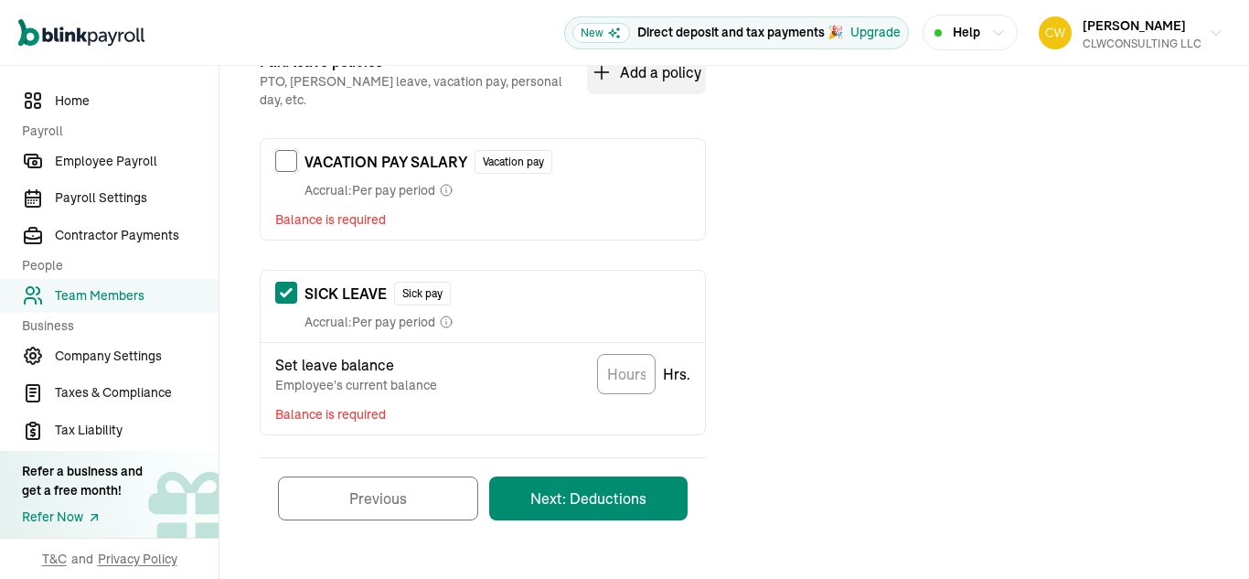
scroll to position [381, 0]
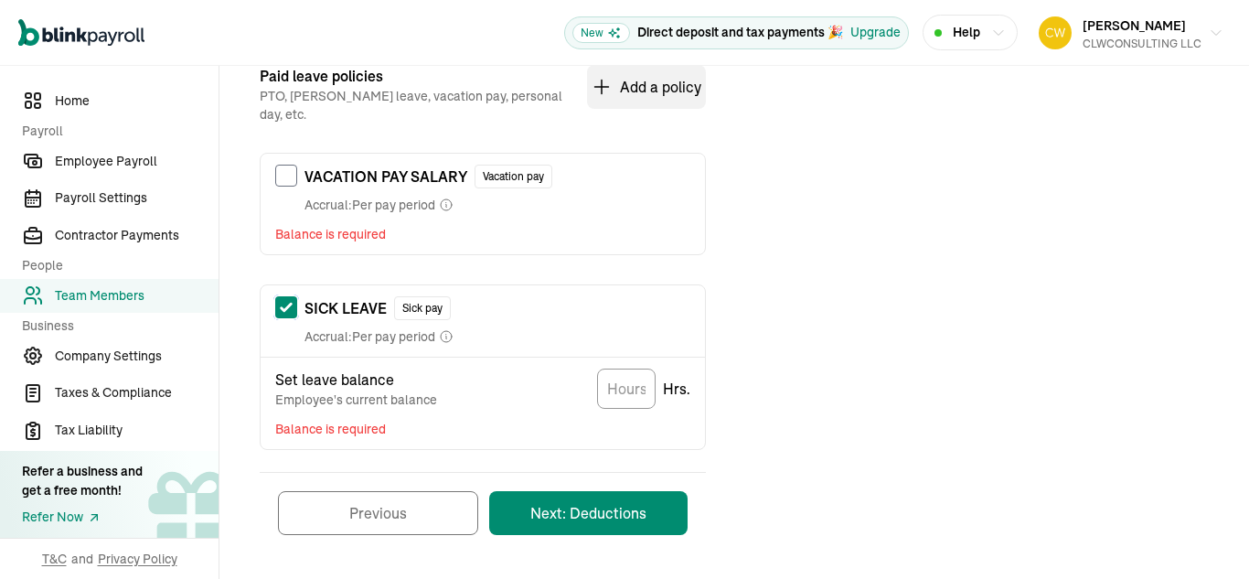
click at [290, 296] on input "checkbox" at bounding box center [286, 307] width 22 height 22
checkbox input "false"
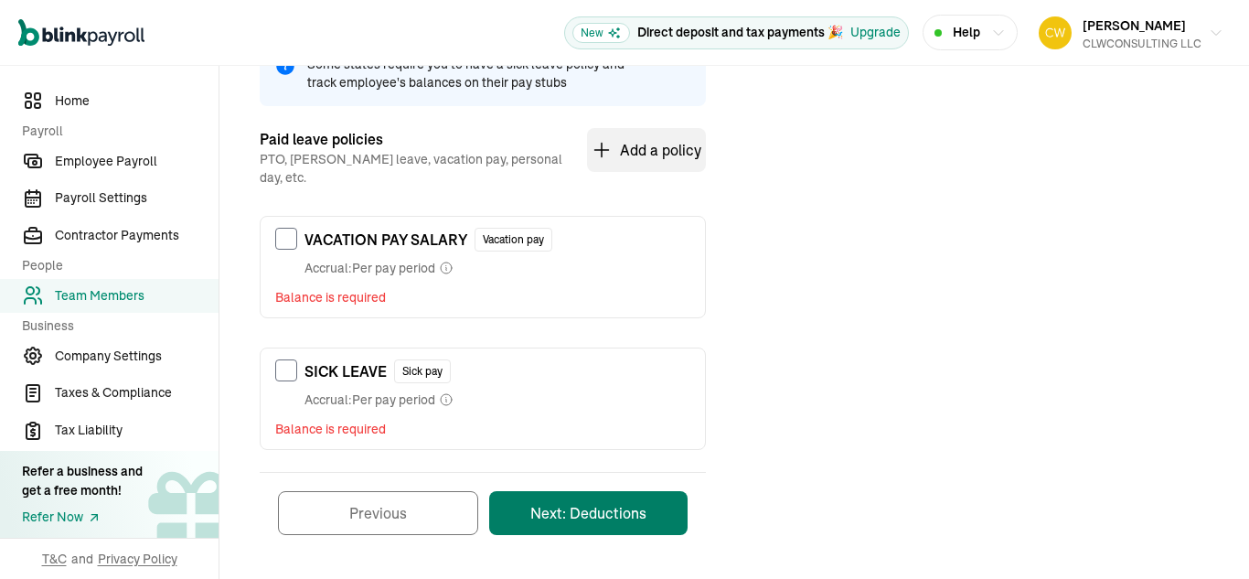
click at [585, 500] on button "Next: Deductions" at bounding box center [588, 513] width 198 height 44
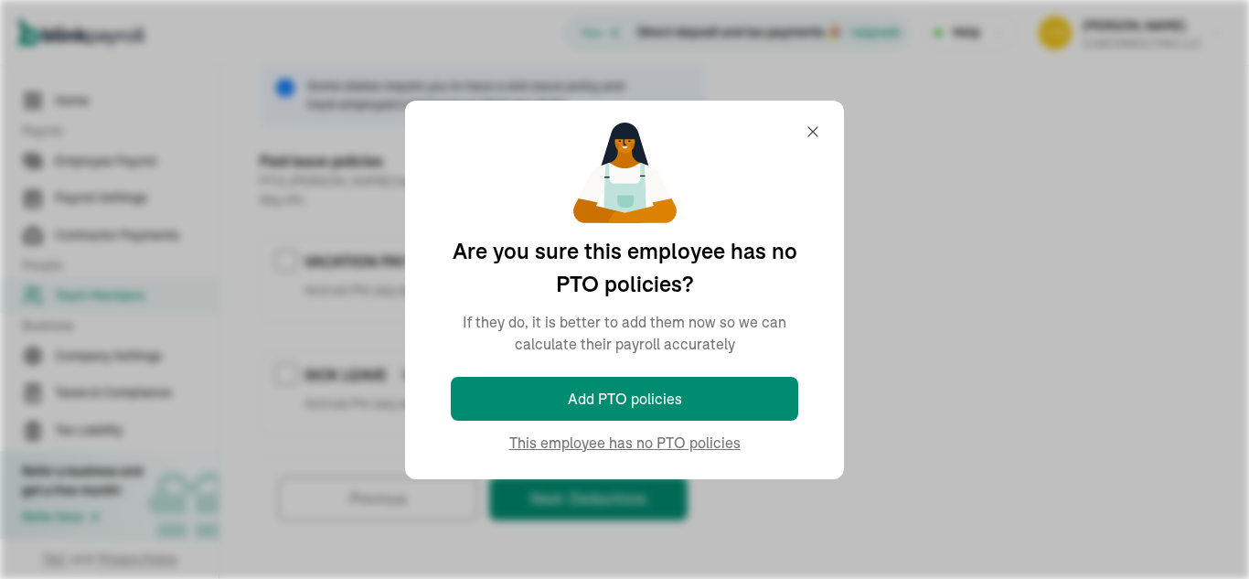
scroll to position [282, 0]
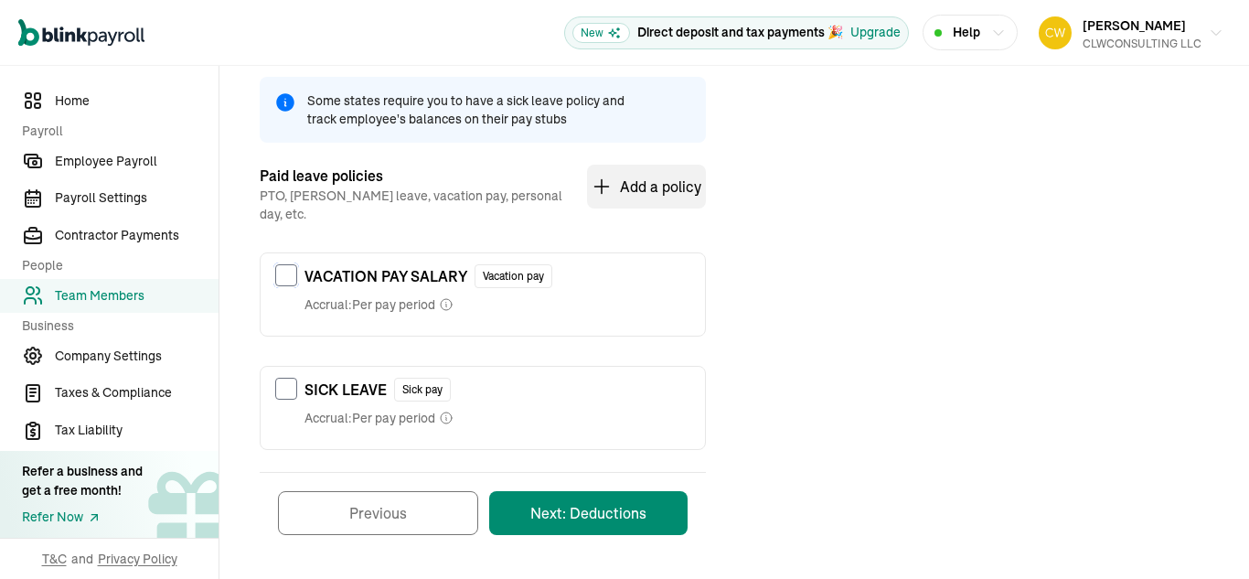
click at [284, 264] on input "checkbox" at bounding box center [286, 275] width 22 height 22
checkbox input "true"
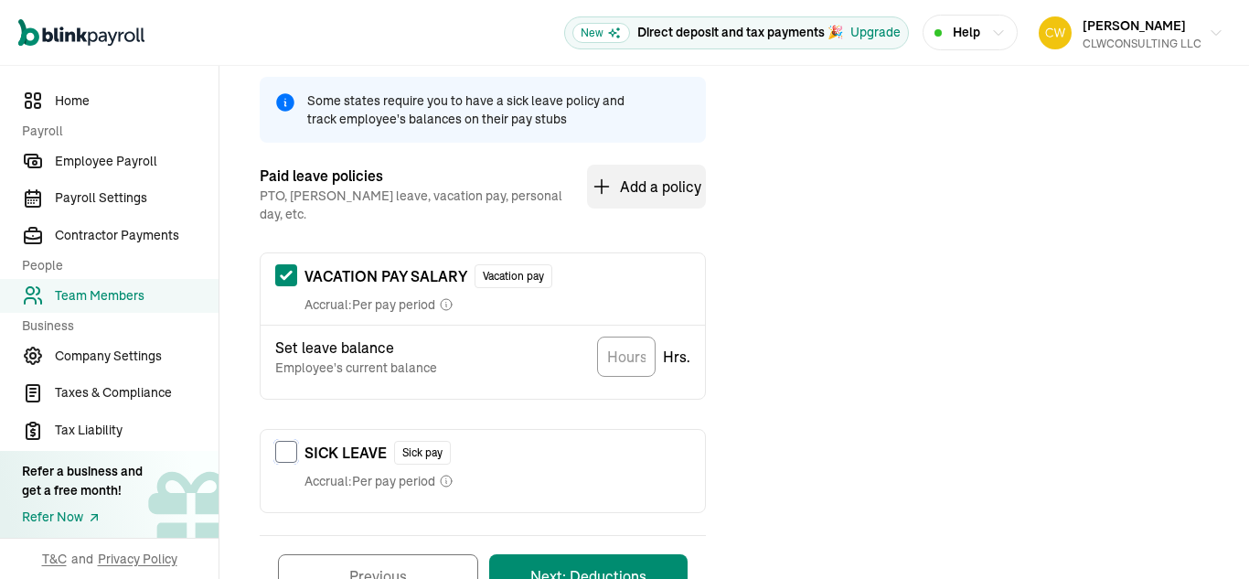
click at [292, 441] on input "checkbox" at bounding box center [286, 452] width 22 height 22
checkbox input "true"
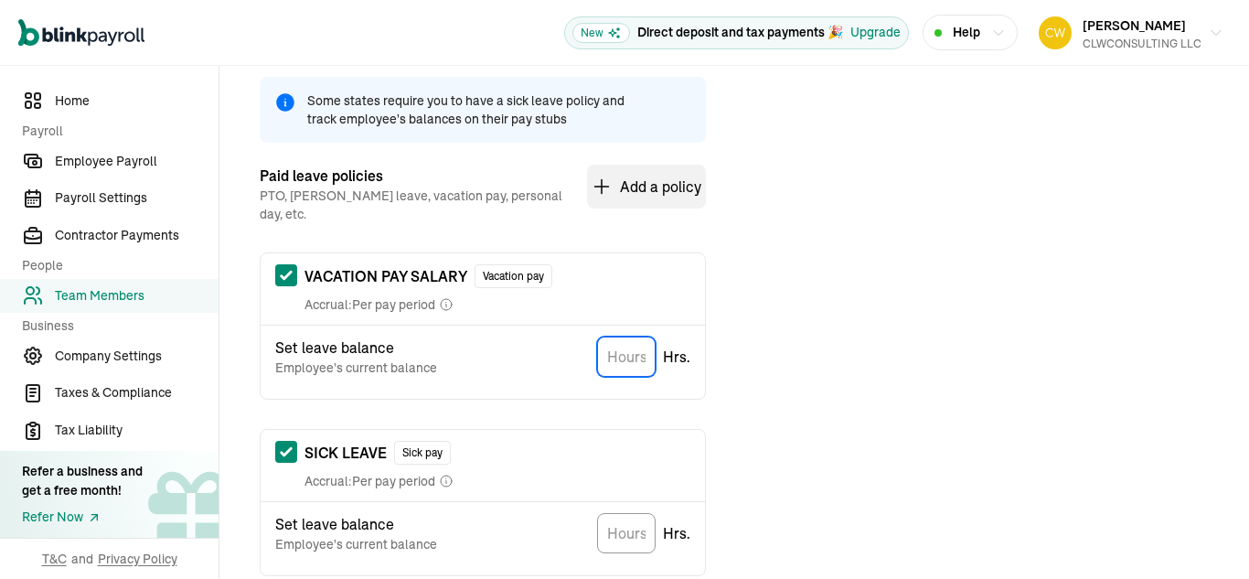
click at [623, 337] on input "TextInput" at bounding box center [626, 357] width 59 height 40
type input "189"
click at [618, 518] on input "TextInput" at bounding box center [626, 533] width 59 height 40
type input "200"
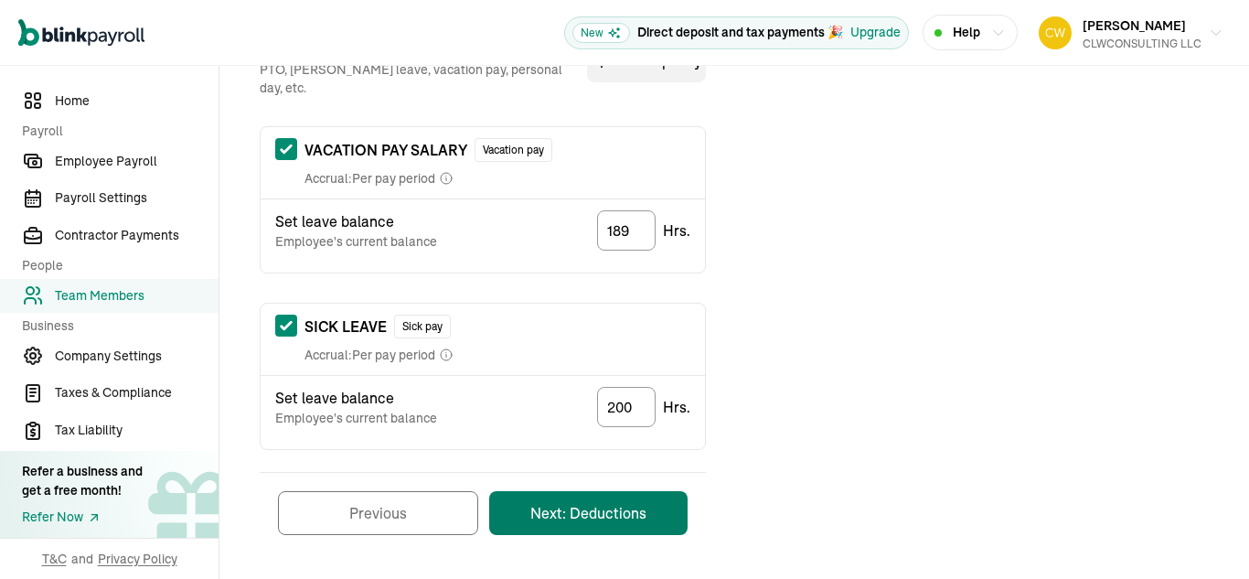
click at [583, 505] on button "Next: Deductions" at bounding box center [588, 513] width 198 height 44
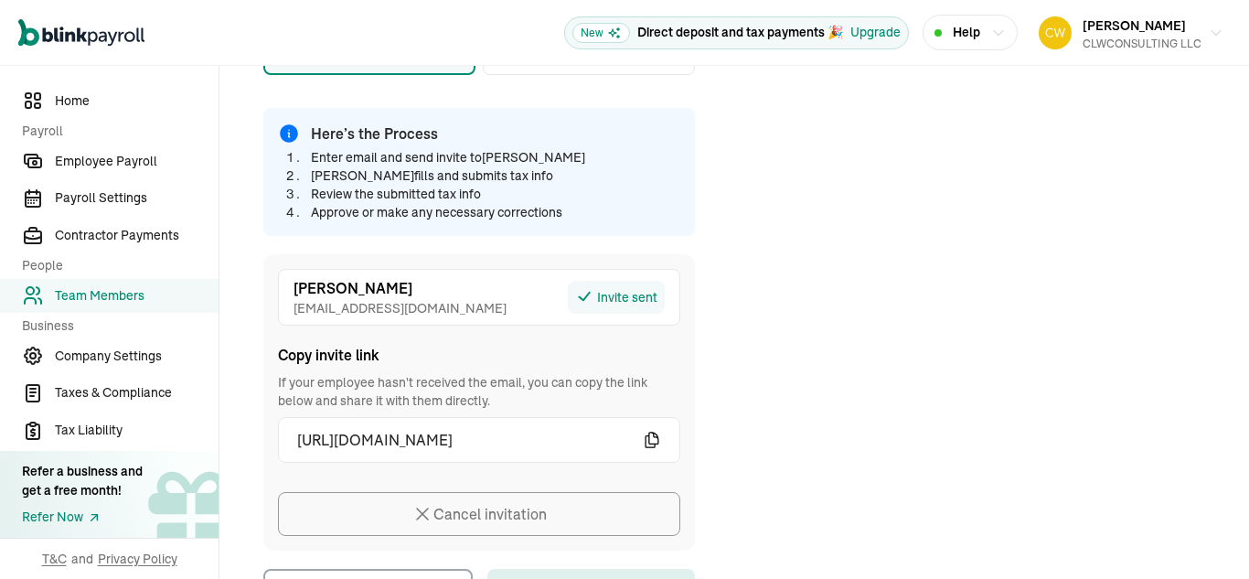
scroll to position [505, 0]
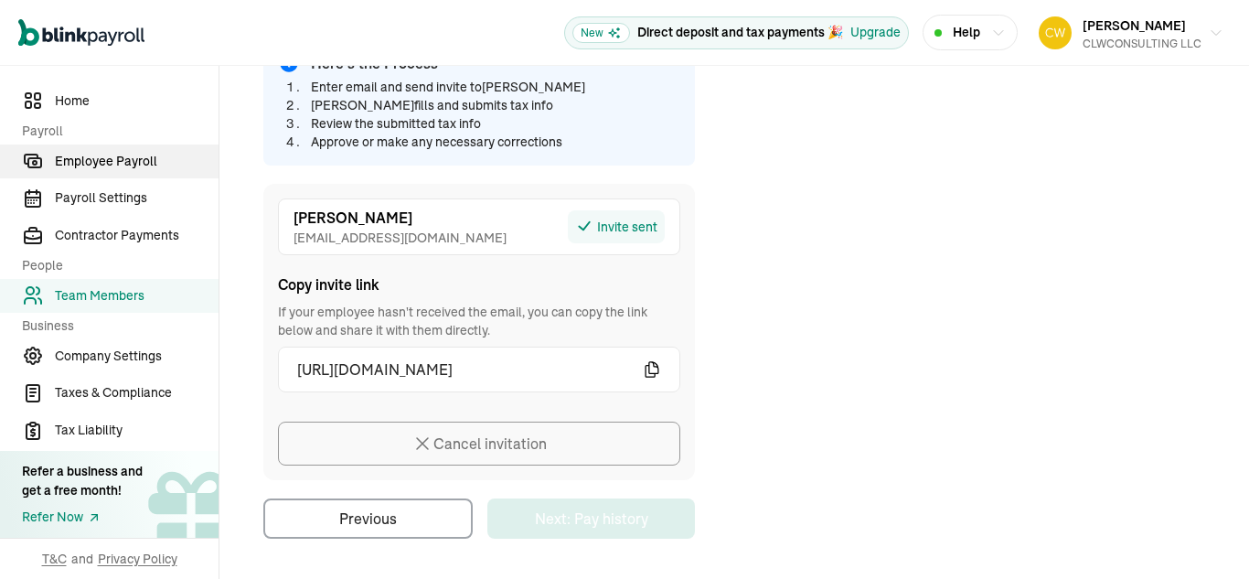
click at [102, 170] on span "Employee Payroll" at bounding box center [137, 161] width 164 height 19
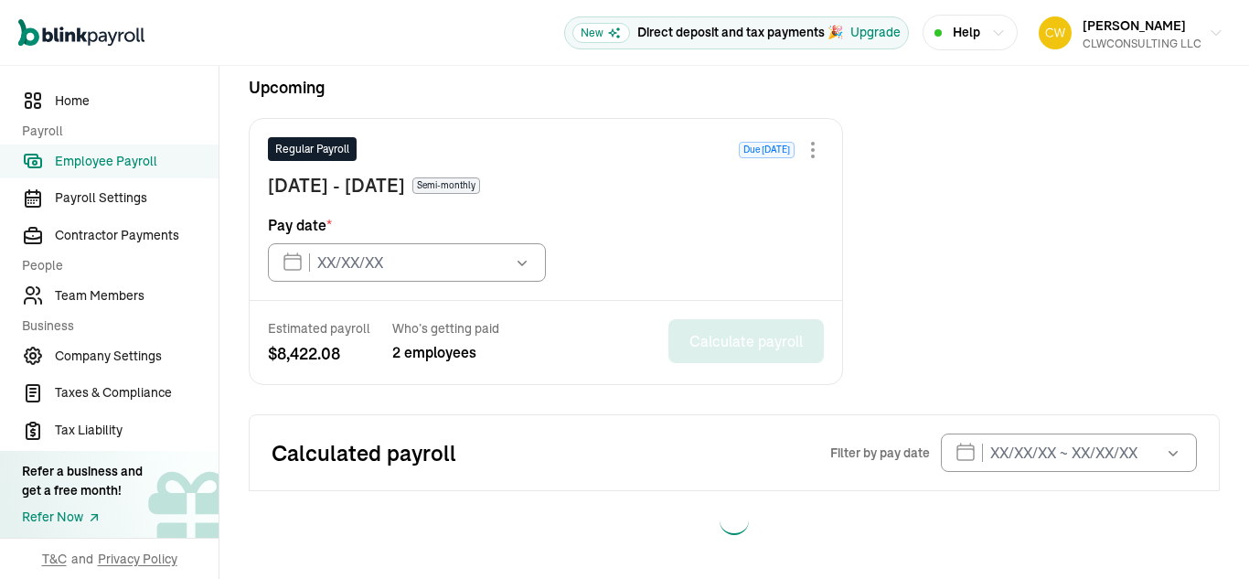
type input "09/15/2025"
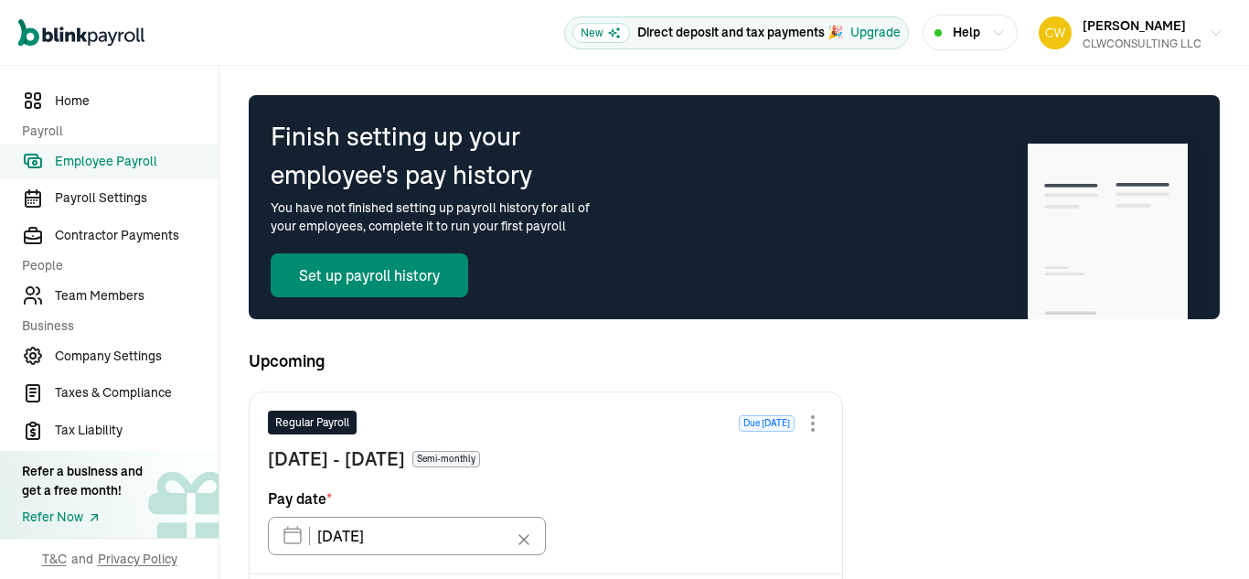
scroll to position [55, 0]
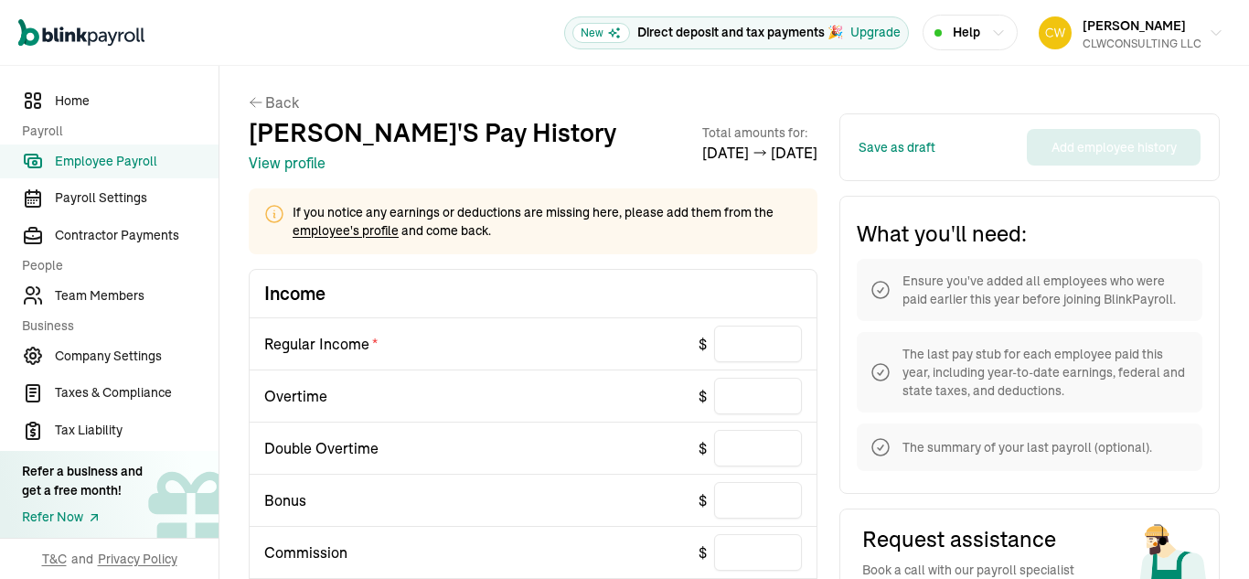
click at [354, 231] on link "employee's profile" at bounding box center [346, 230] width 106 height 16
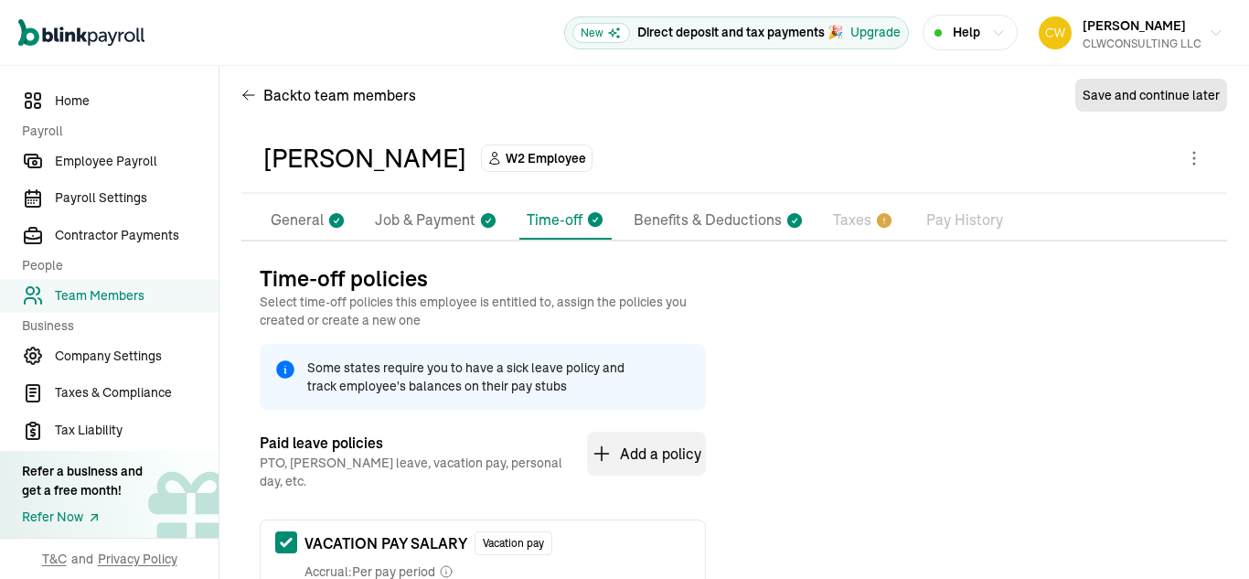
scroll to position [14, 0]
click at [310, 222] on p "General" at bounding box center [297, 221] width 53 height 24
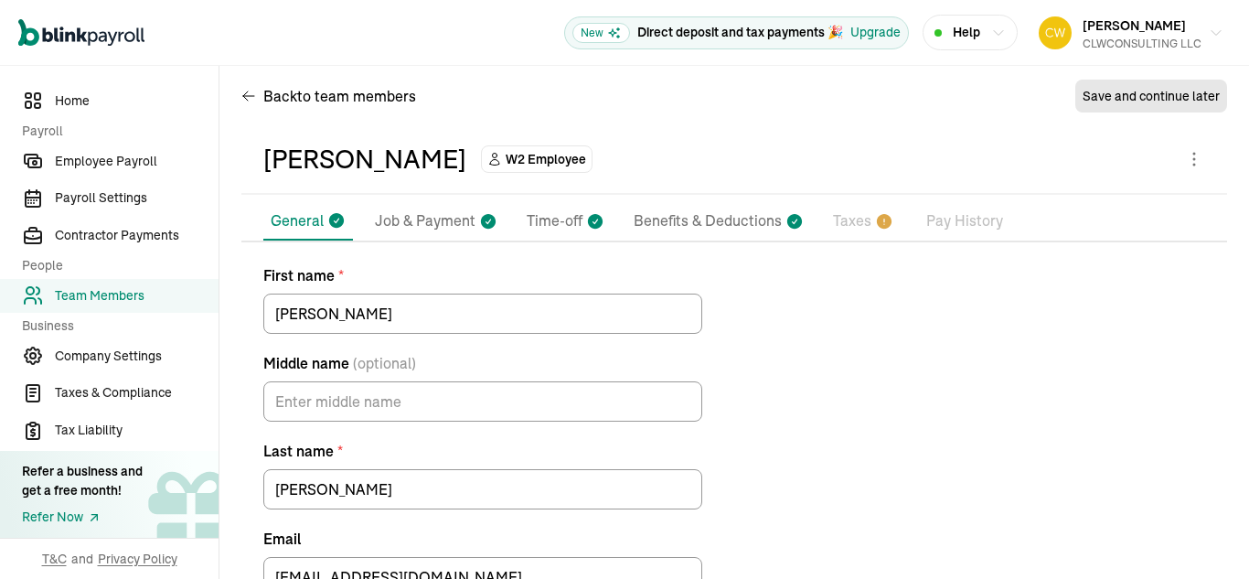
scroll to position [131, 0]
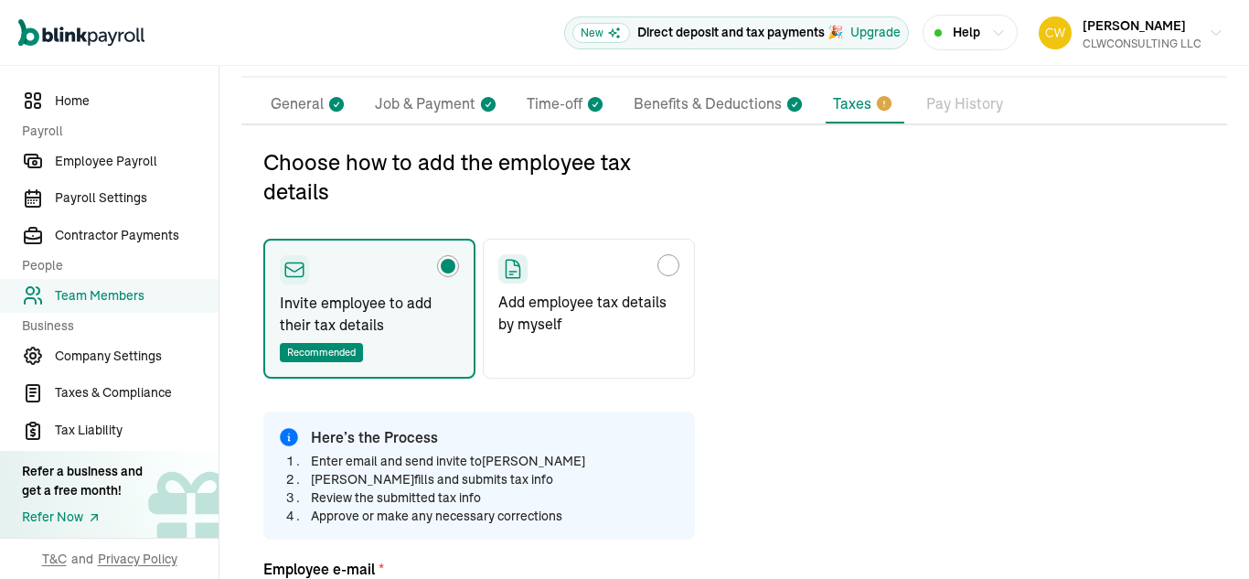
type input "[EMAIL_ADDRESS][DOMAIN_NAME]"
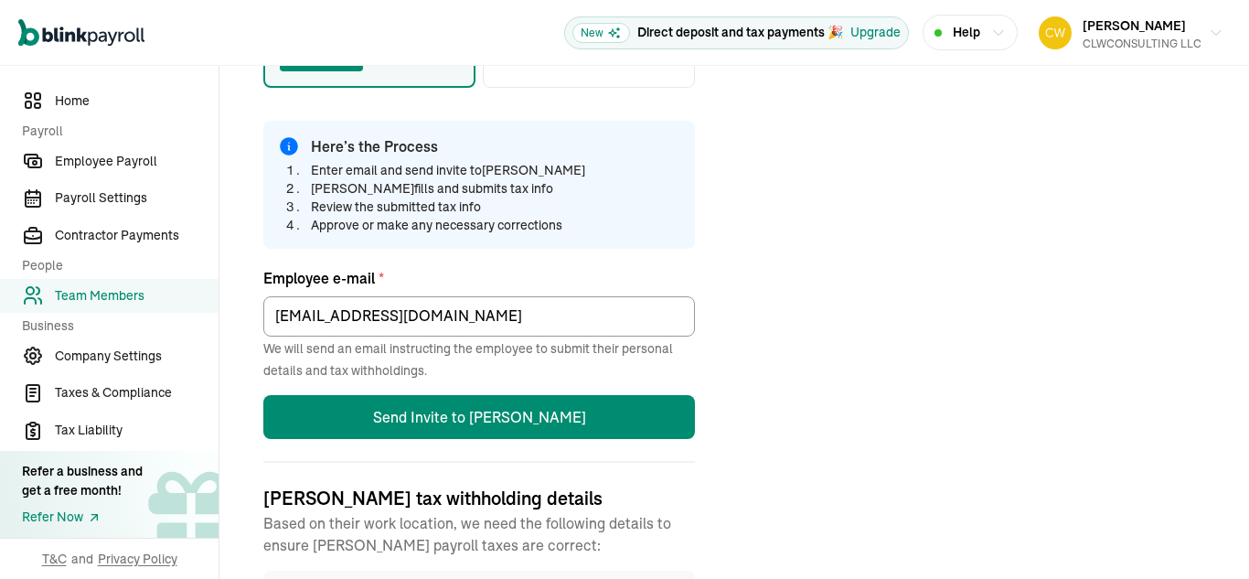
scroll to position [422, 0]
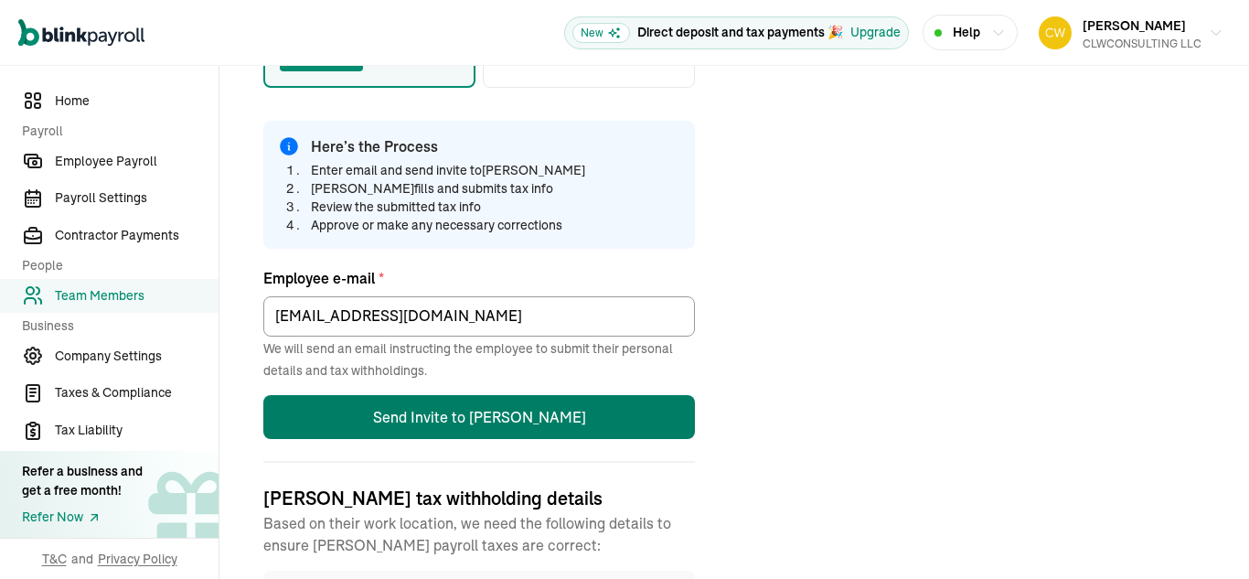
click at [458, 421] on button "Send Invite to [PERSON_NAME]" at bounding box center [479, 417] width 432 height 44
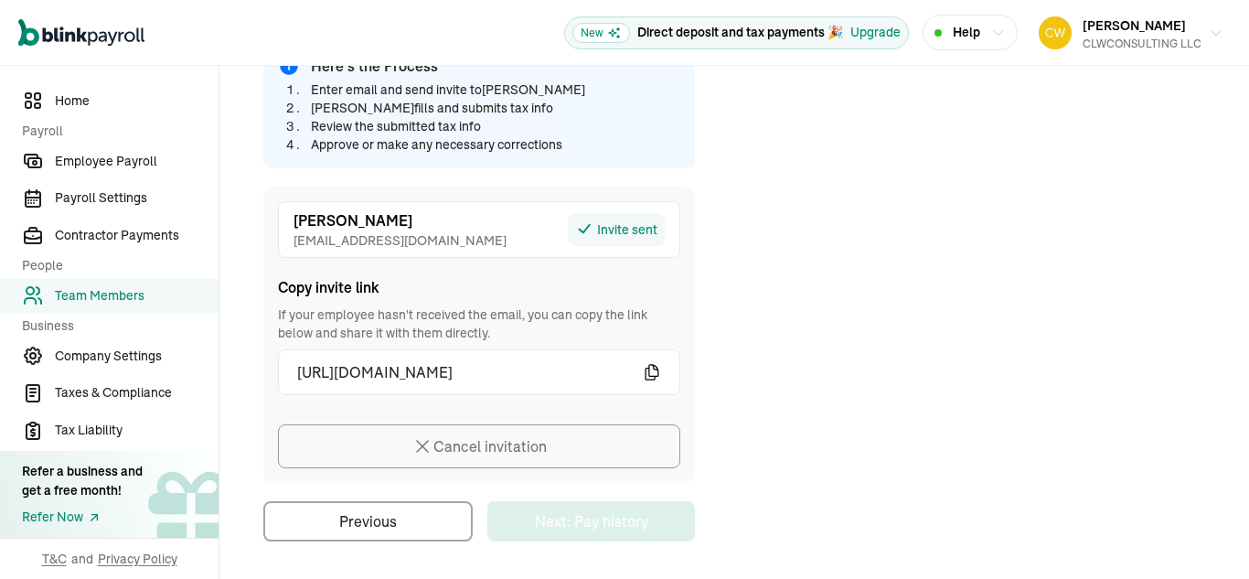
scroll to position [505, 0]
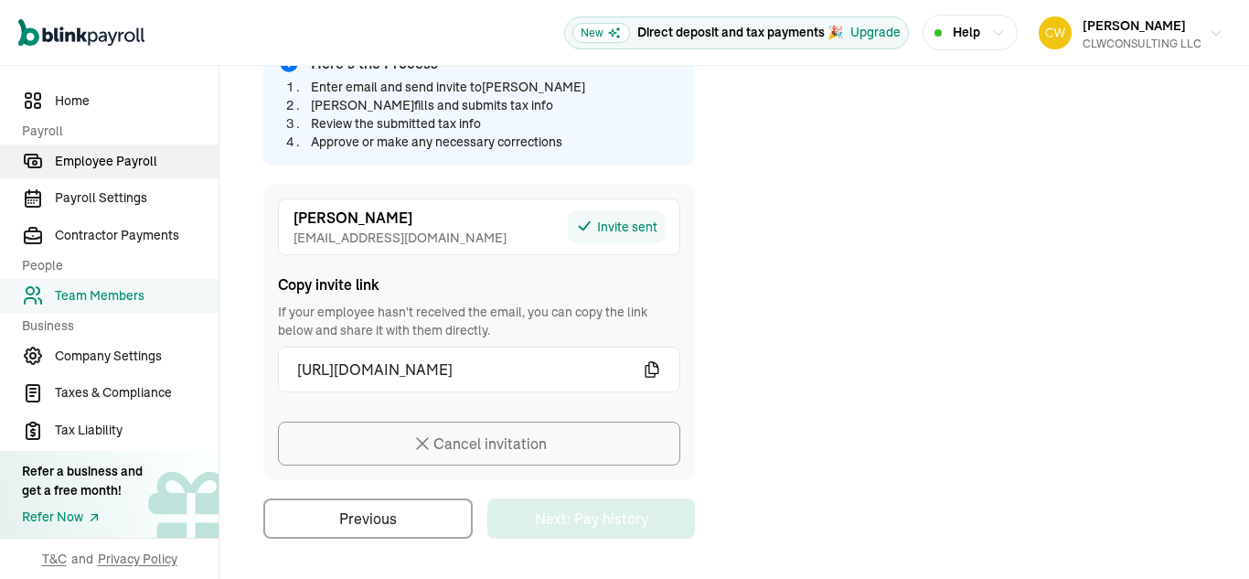
click at [78, 157] on span "Employee Payroll" at bounding box center [137, 161] width 164 height 19
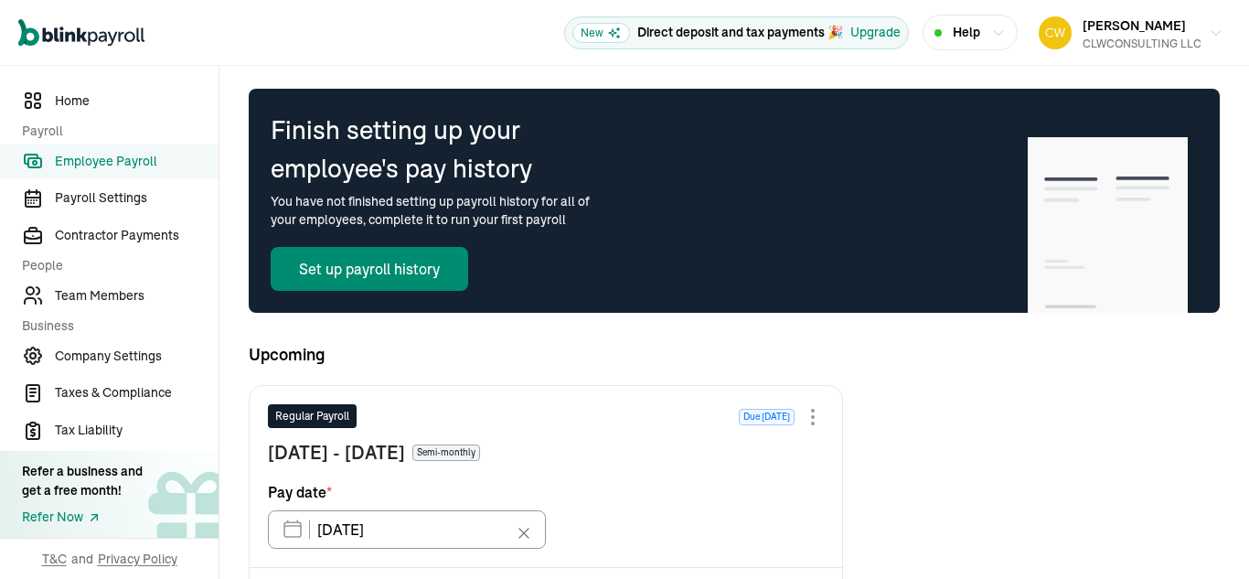
scroll to position [73, 0]
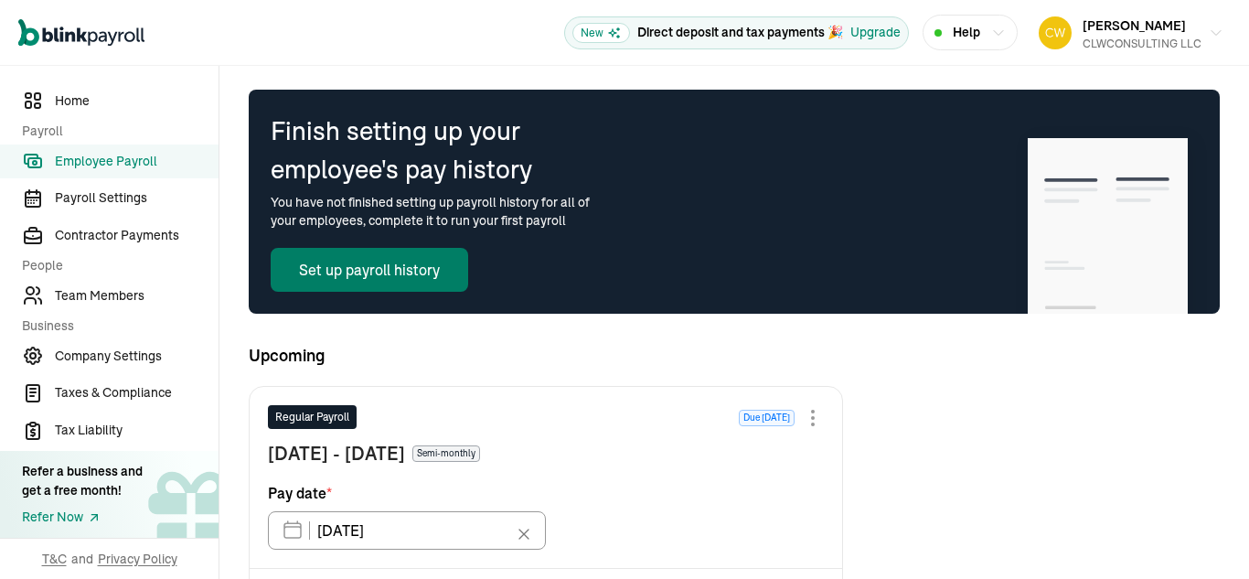
click at [434, 274] on button "Set up payroll history" at bounding box center [370, 270] width 198 height 44
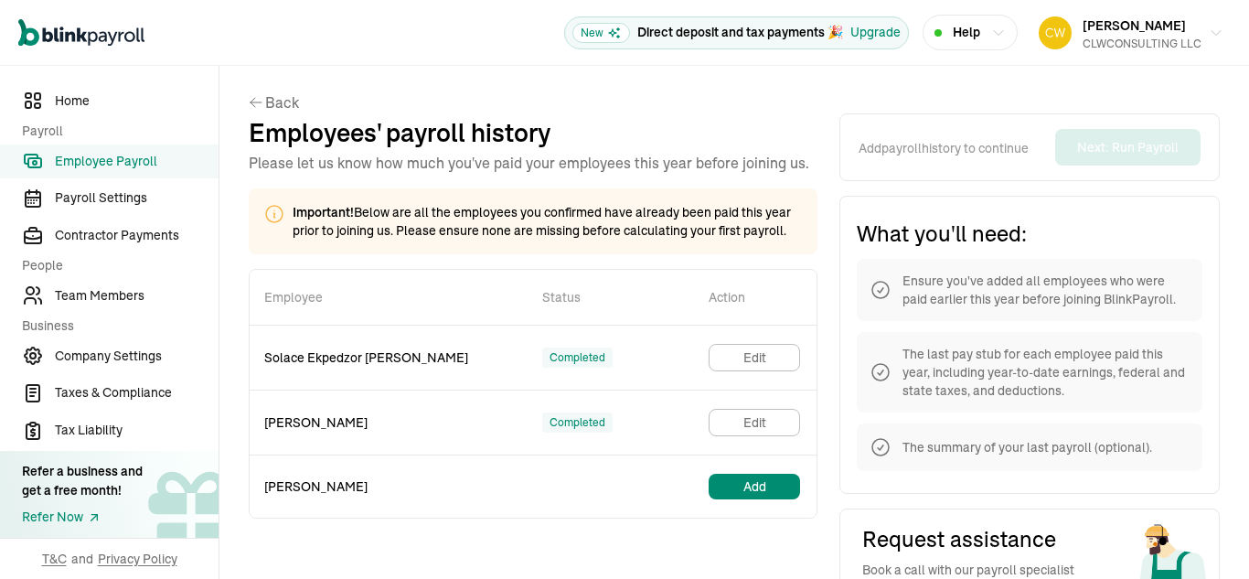
scroll to position [119, 0]
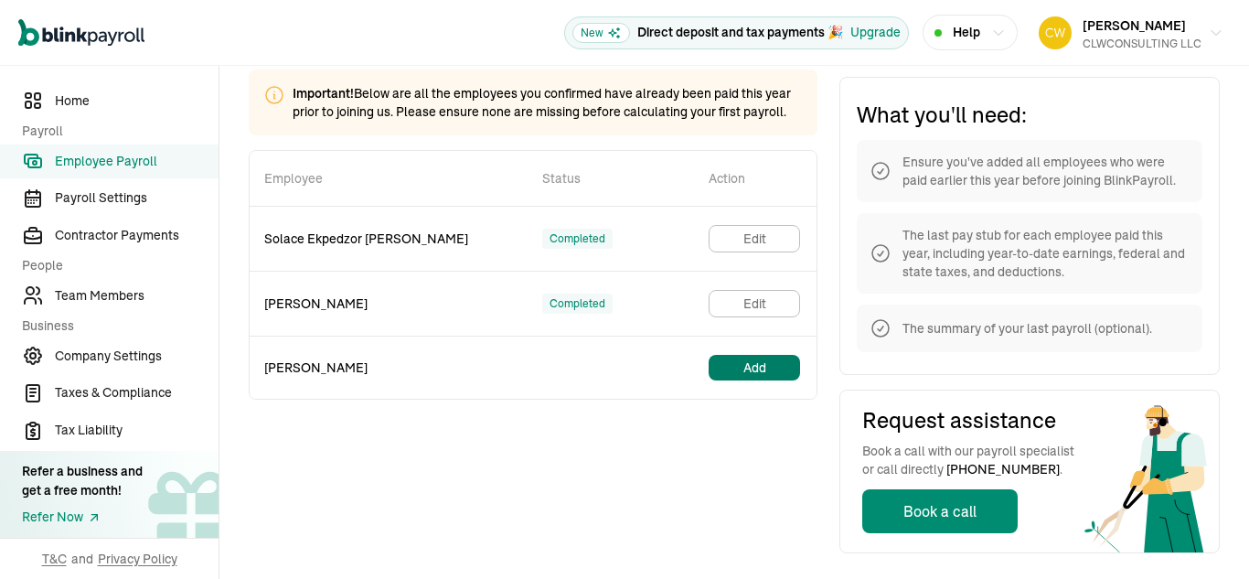
click at [743, 370] on button "Add" at bounding box center [754, 368] width 91 height 26
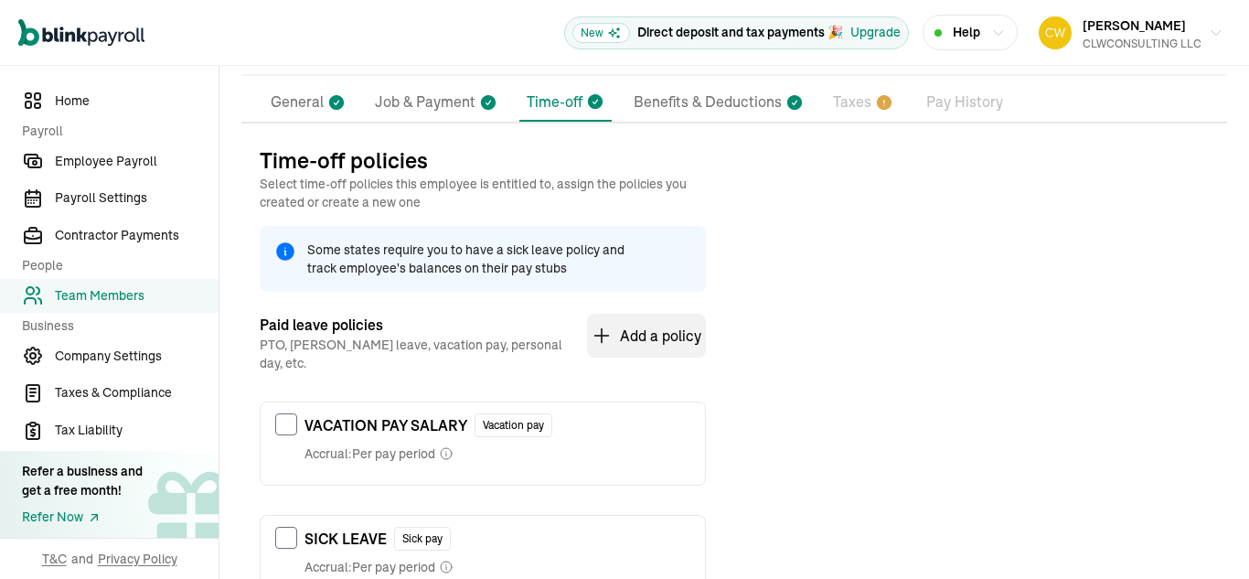
scroll to position [134, 0]
click at [438, 99] on p "Job & Payment" at bounding box center [425, 102] width 101 height 24
select select "Works from home"
select select "4"
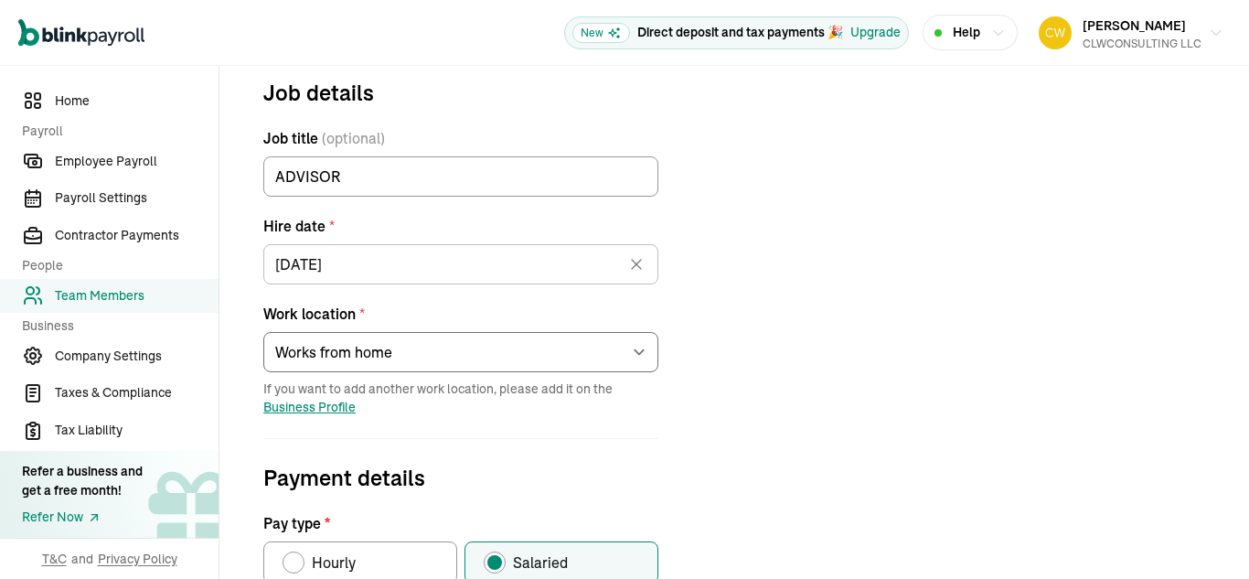
scroll to position [0, 0]
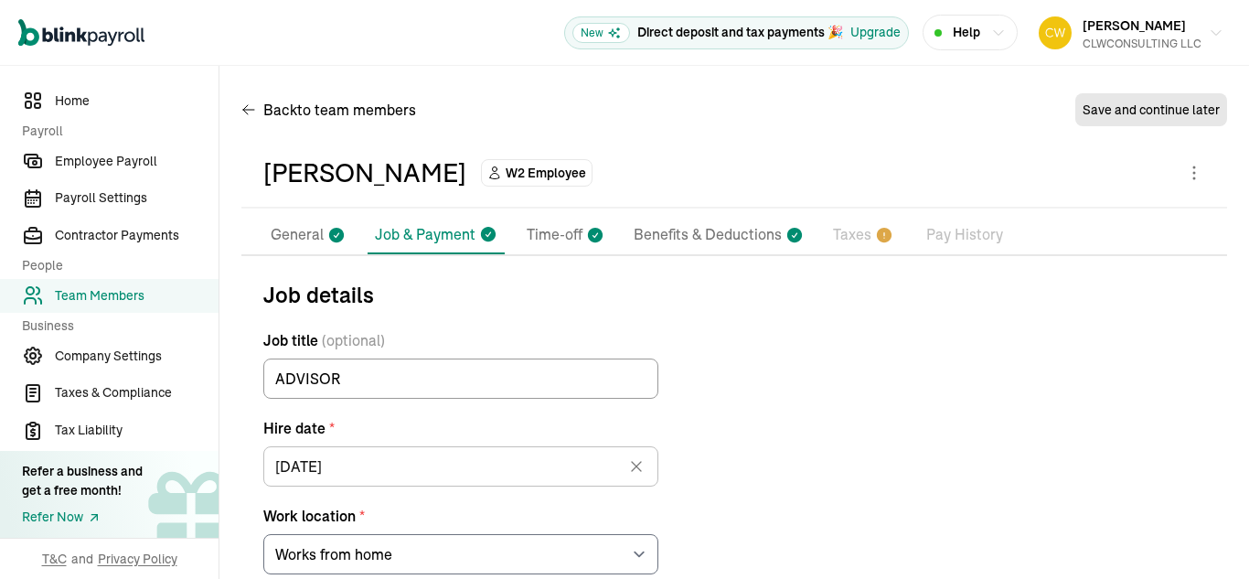
click at [293, 232] on p "General" at bounding box center [297, 235] width 53 height 24
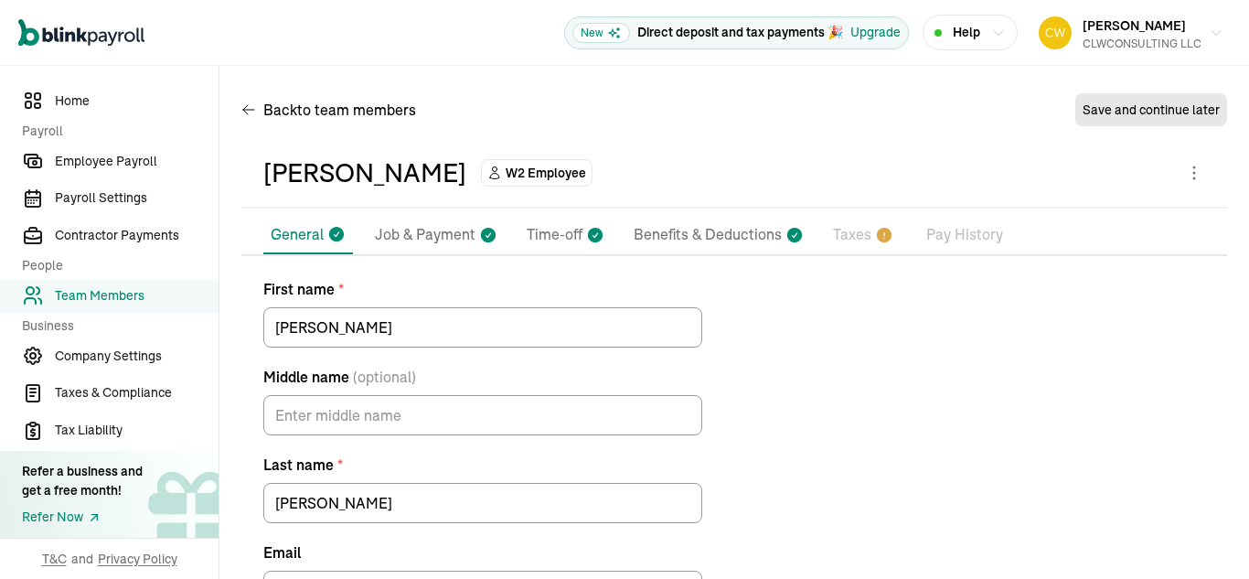
scroll to position [131, 0]
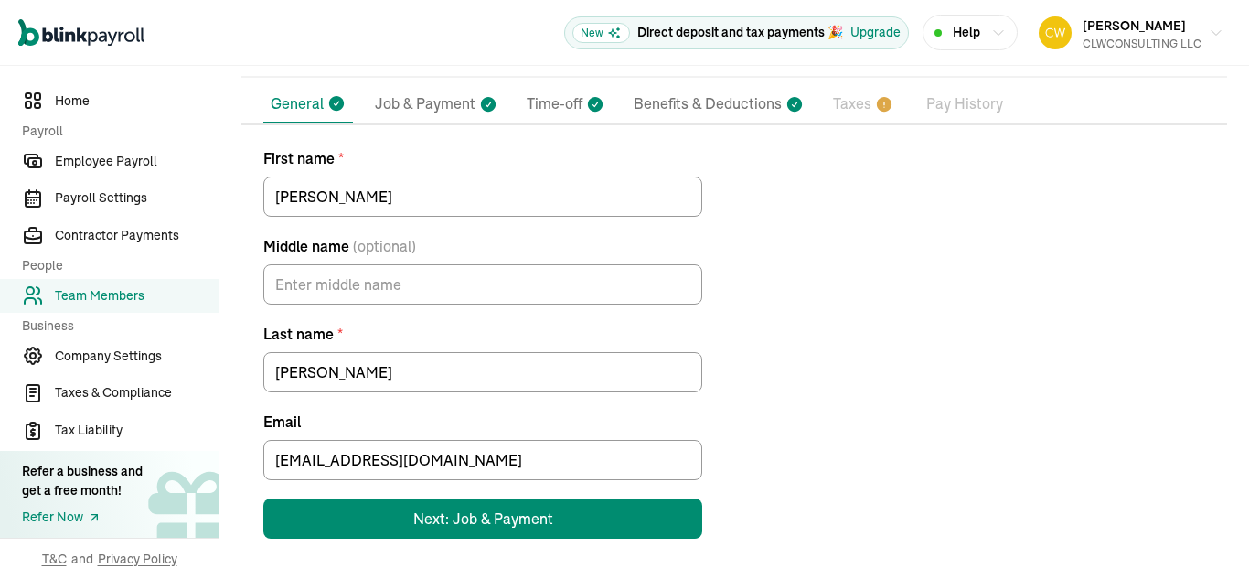
click at [443, 105] on p "Job & Payment" at bounding box center [425, 104] width 101 height 24
select select "Works from home"
select select "4"
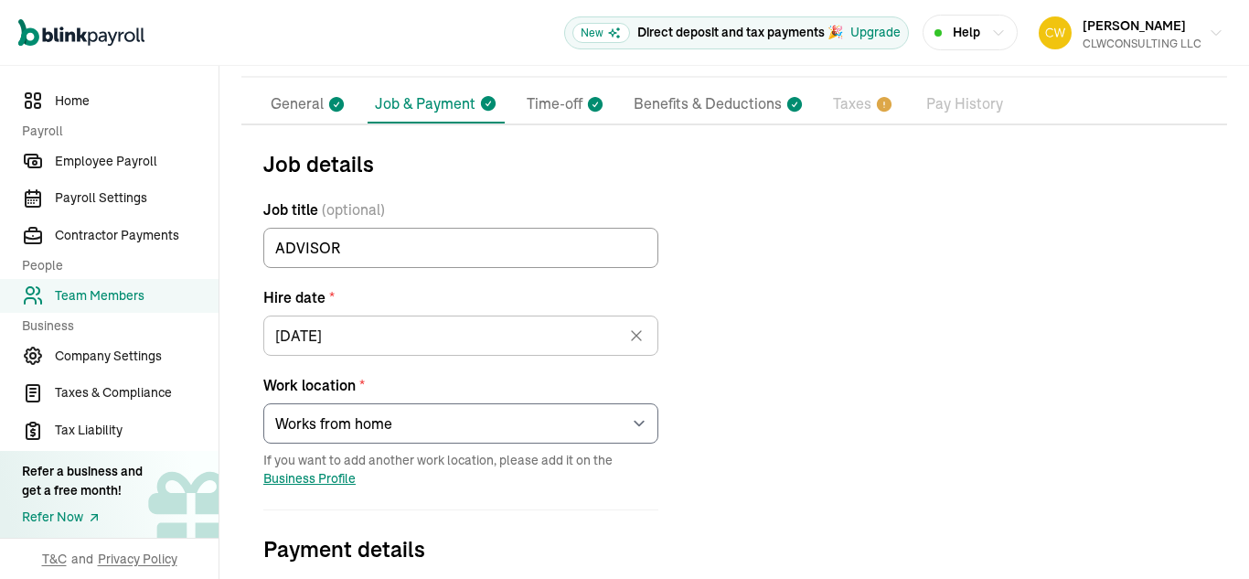
scroll to position [216, 0]
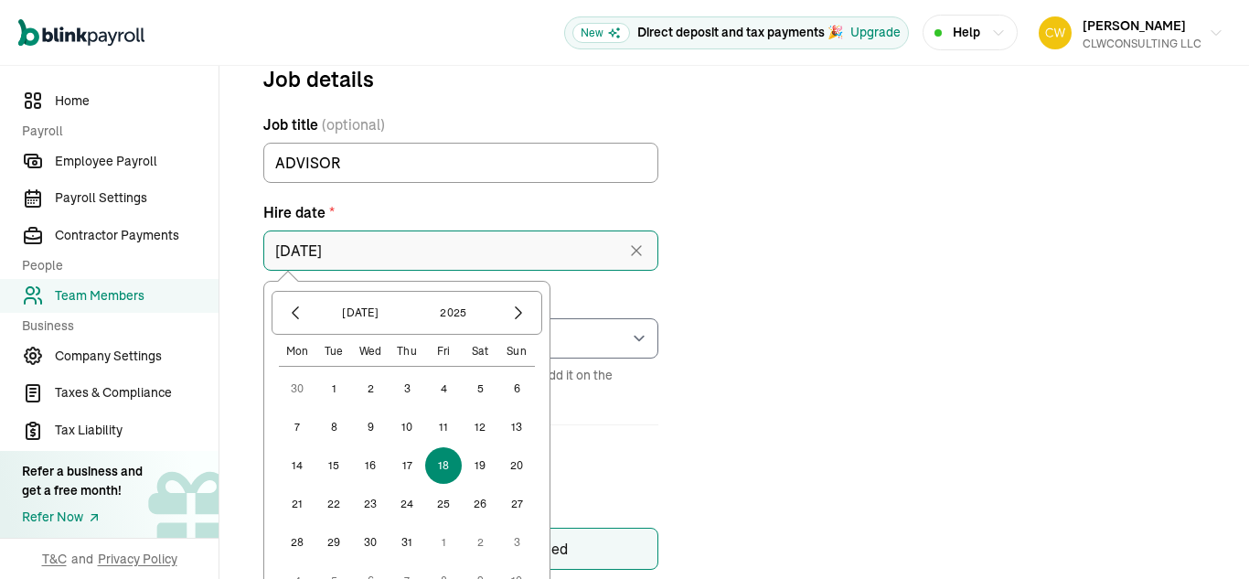
click at [435, 255] on input "[DATE]" at bounding box center [460, 250] width 395 height 40
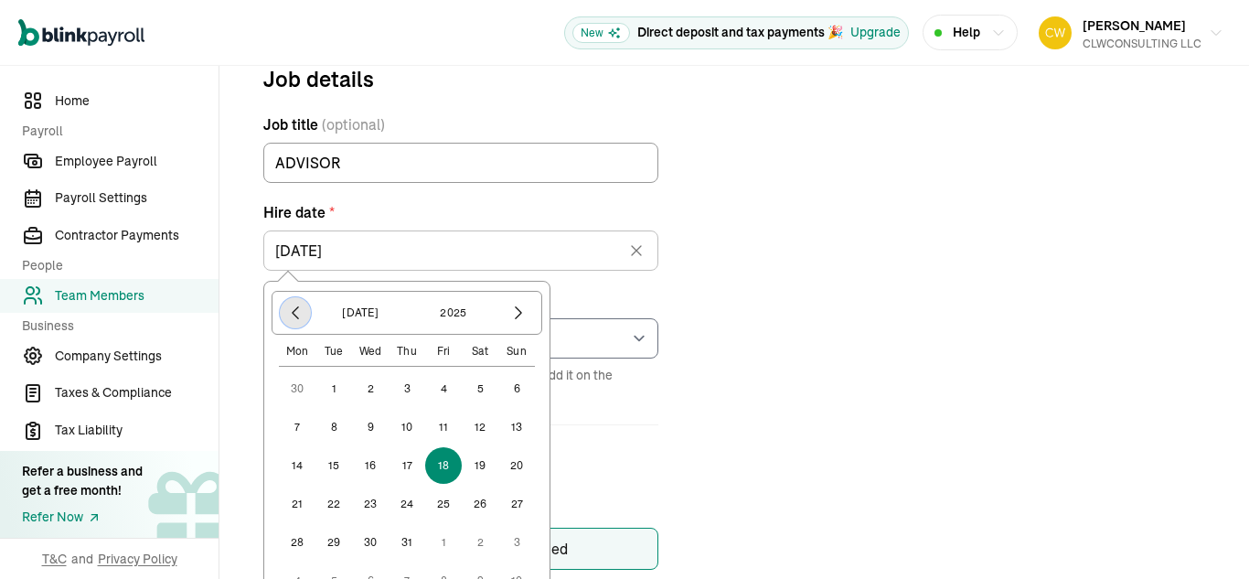
click at [293, 313] on icon "button" at bounding box center [295, 313] width 5 height 12
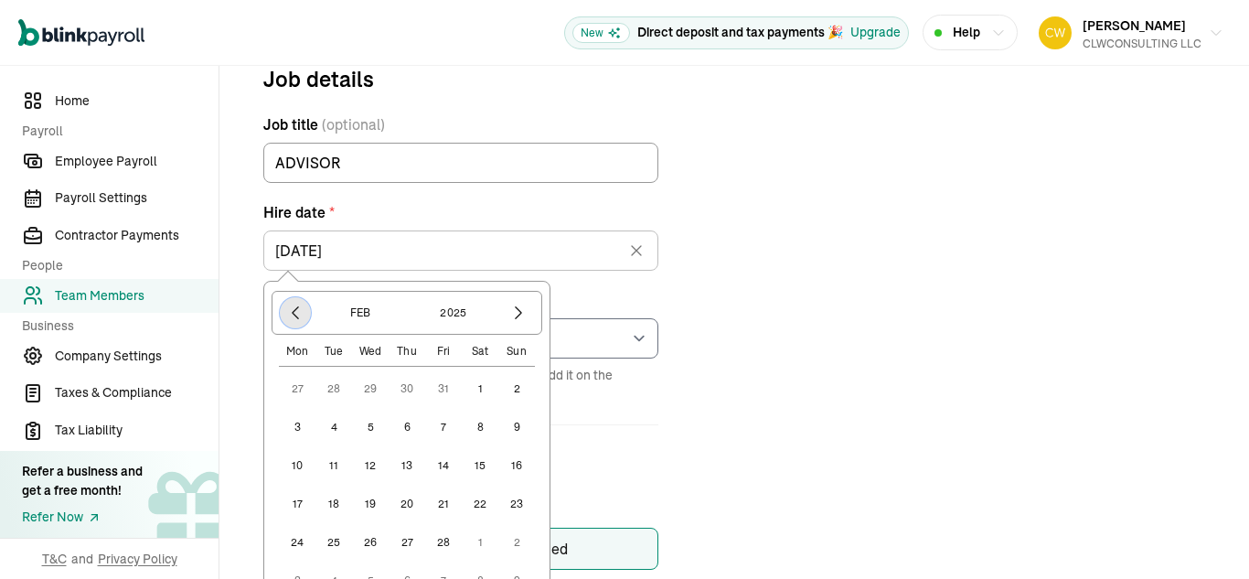
click at [293, 313] on icon "button" at bounding box center [295, 313] width 5 height 12
click at [407, 423] on button "7" at bounding box center [407, 427] width 37 height 37
type input "11/07/2024"
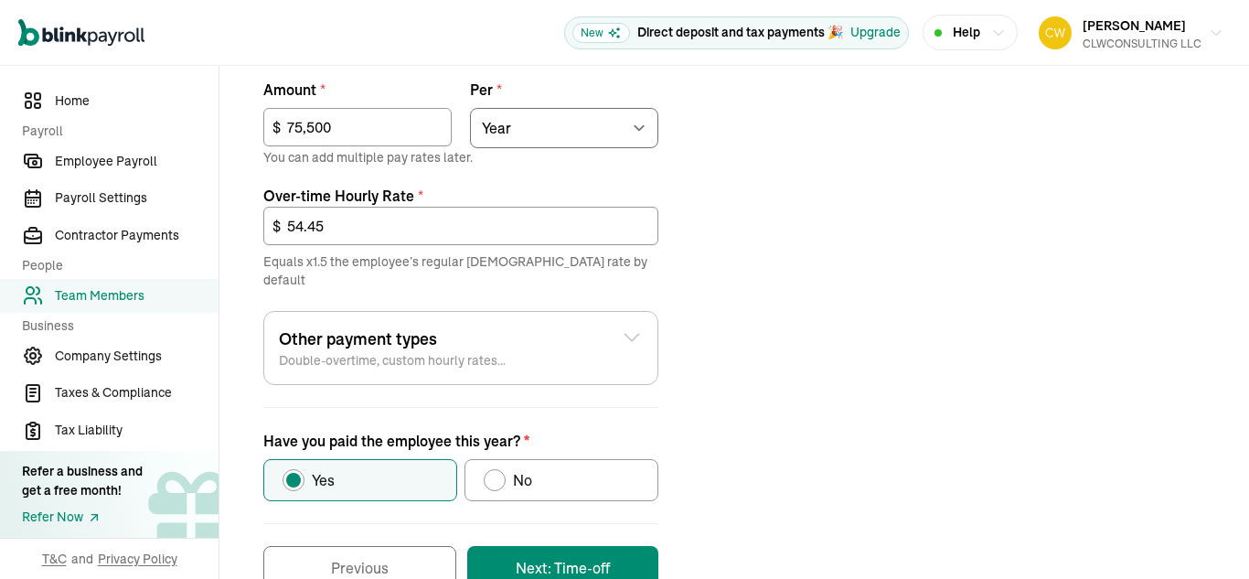
scroll to position [758, 0]
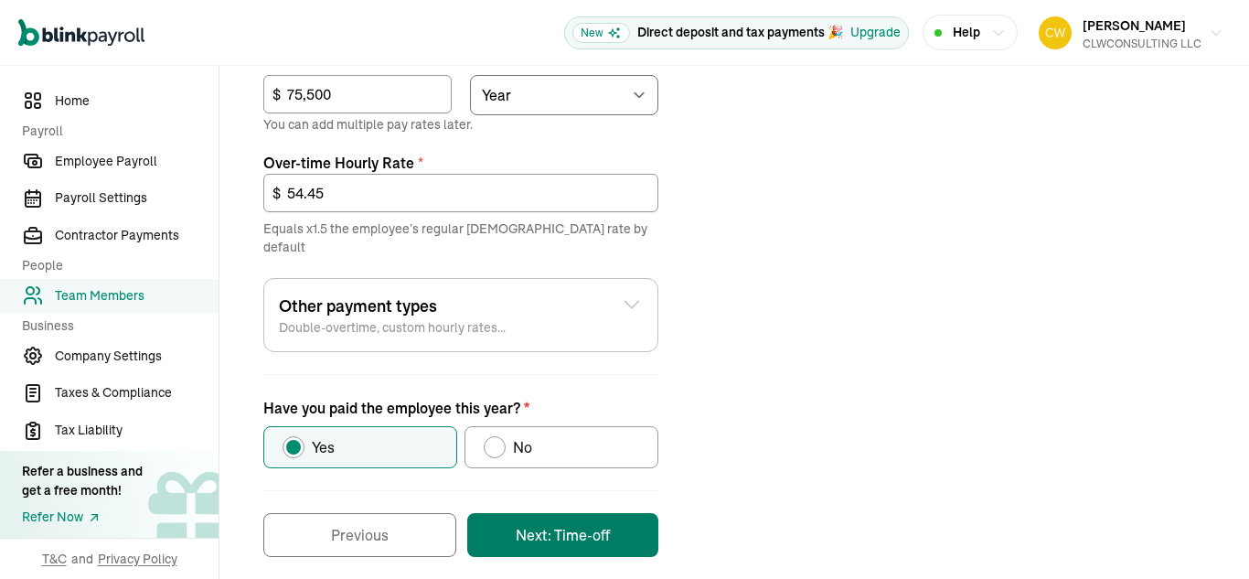
click at [571, 518] on button "Next: Time-off" at bounding box center [562, 535] width 191 height 44
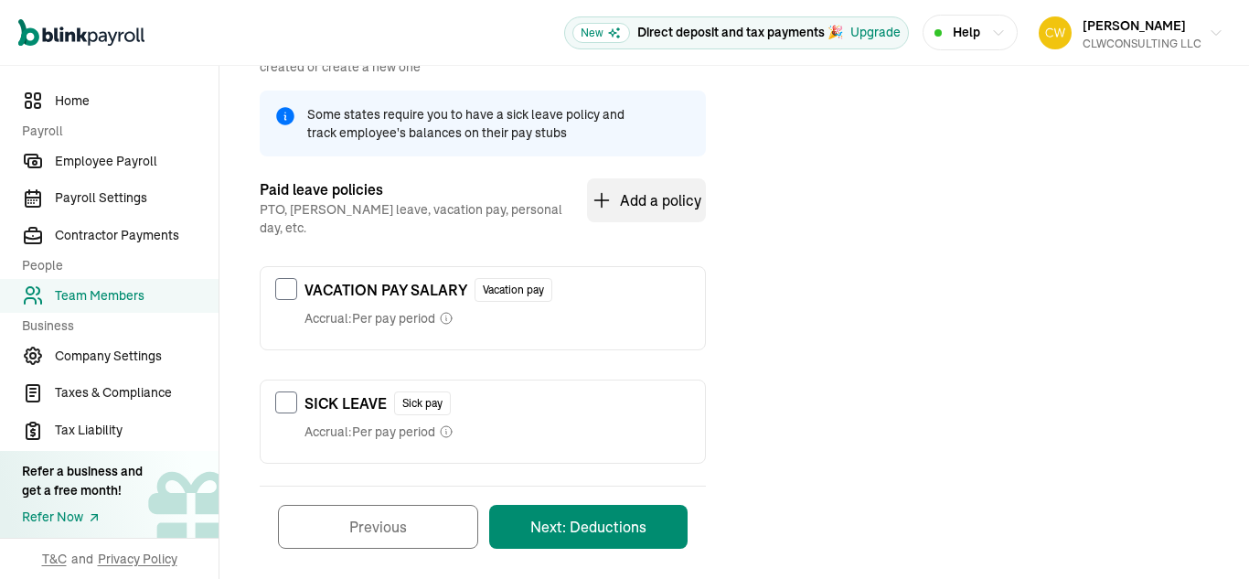
scroll to position [282, 0]
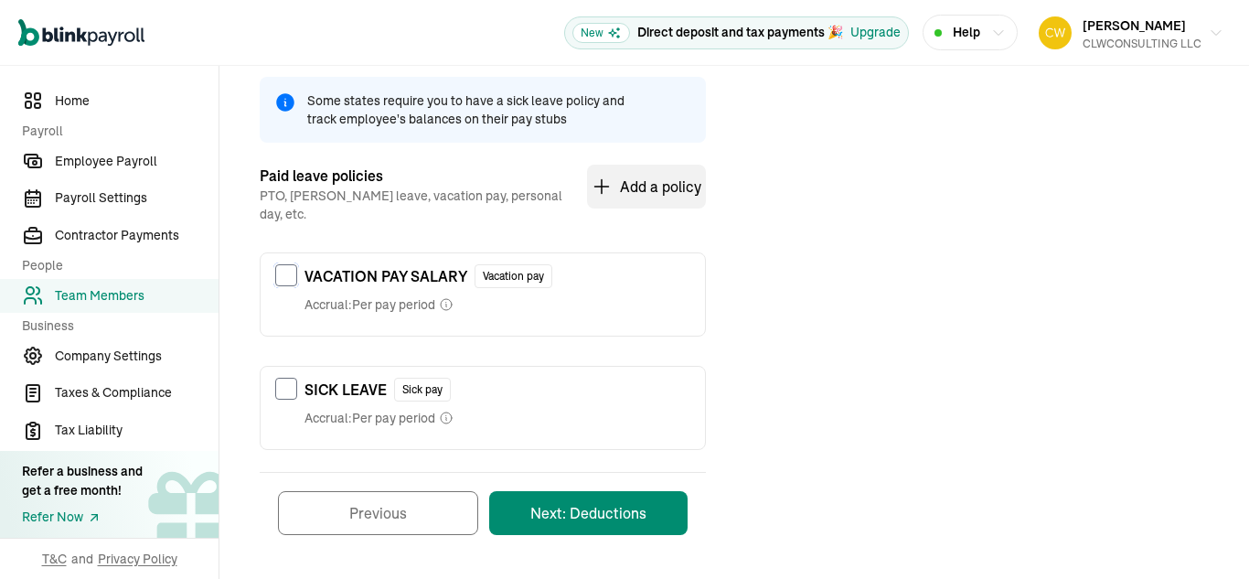
click at [290, 264] on input "checkbox" at bounding box center [286, 275] width 22 height 22
checkbox input "true"
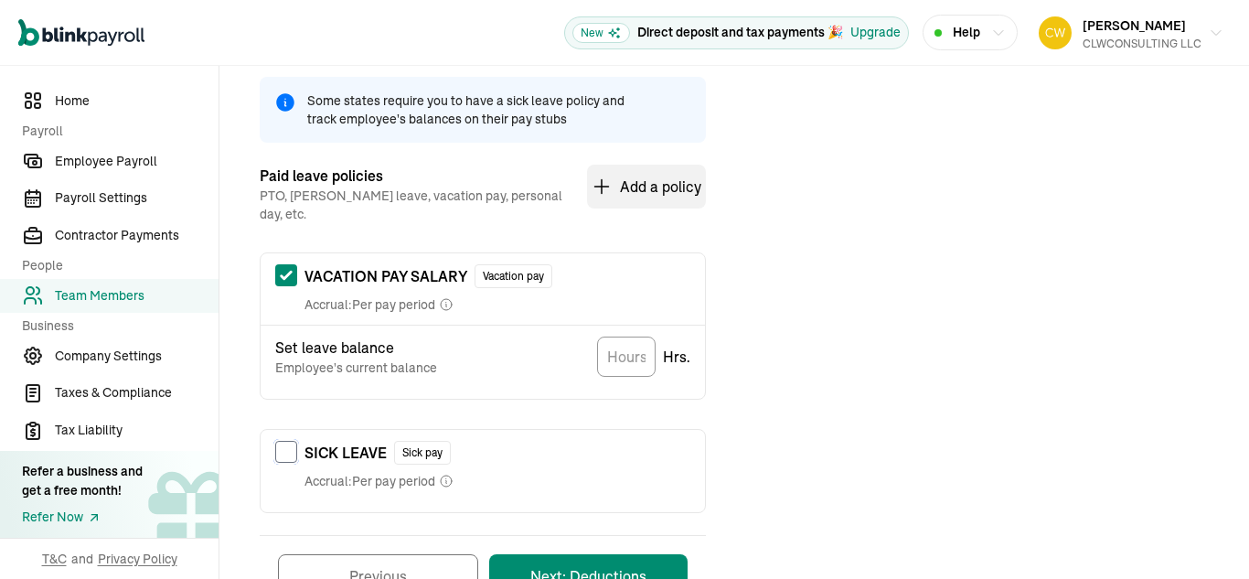
click at [282, 441] on input "checkbox" at bounding box center [286, 452] width 22 height 22
checkbox input "true"
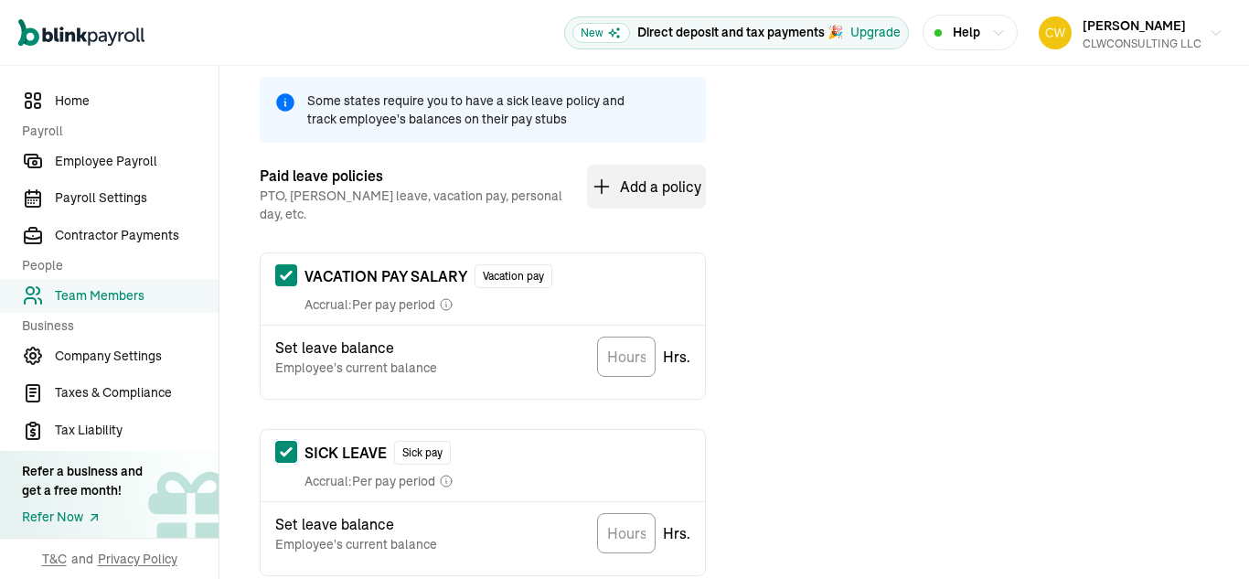
scroll to position [408, 0]
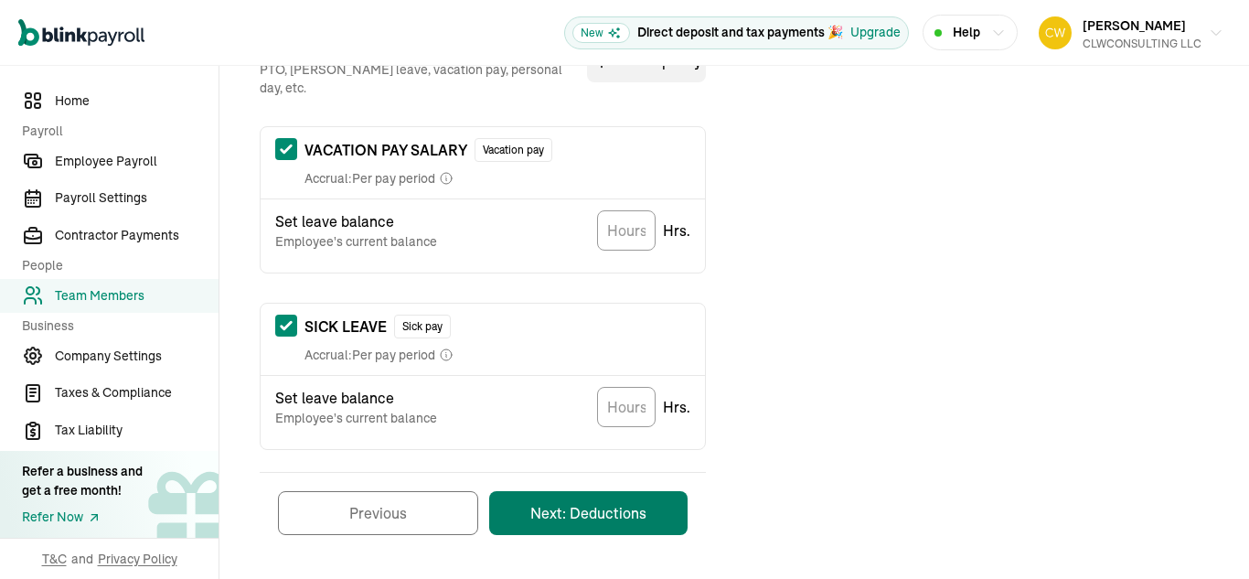
click at [583, 503] on button "Next: Deductions" at bounding box center [588, 513] width 198 height 44
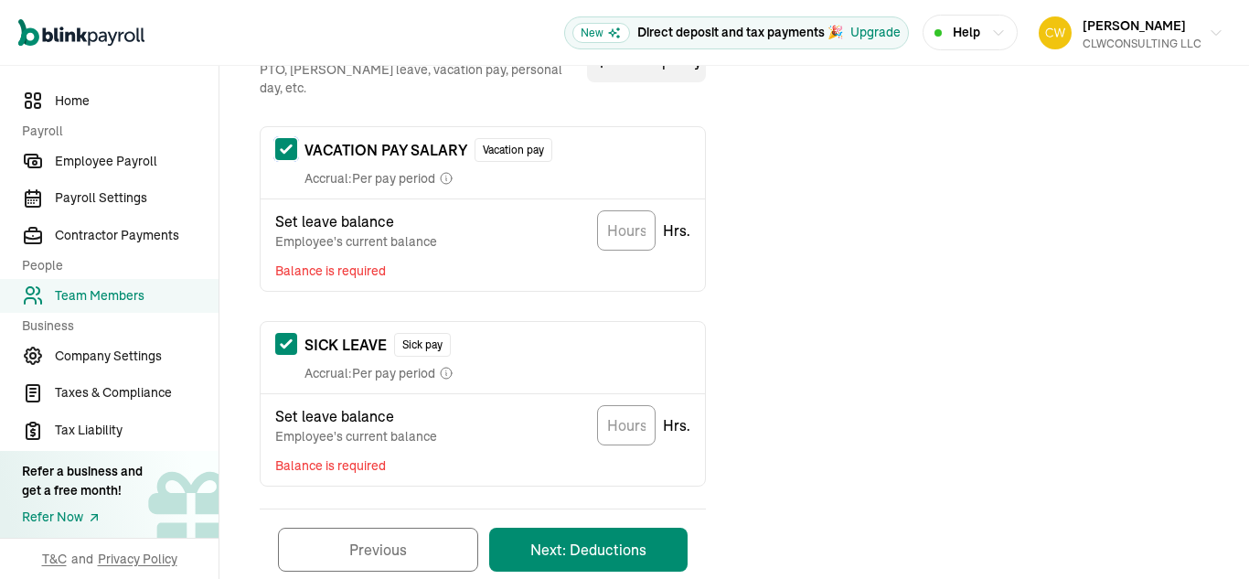
click at [282, 138] on input "checkbox" at bounding box center [286, 149] width 22 height 22
checkbox input "false"
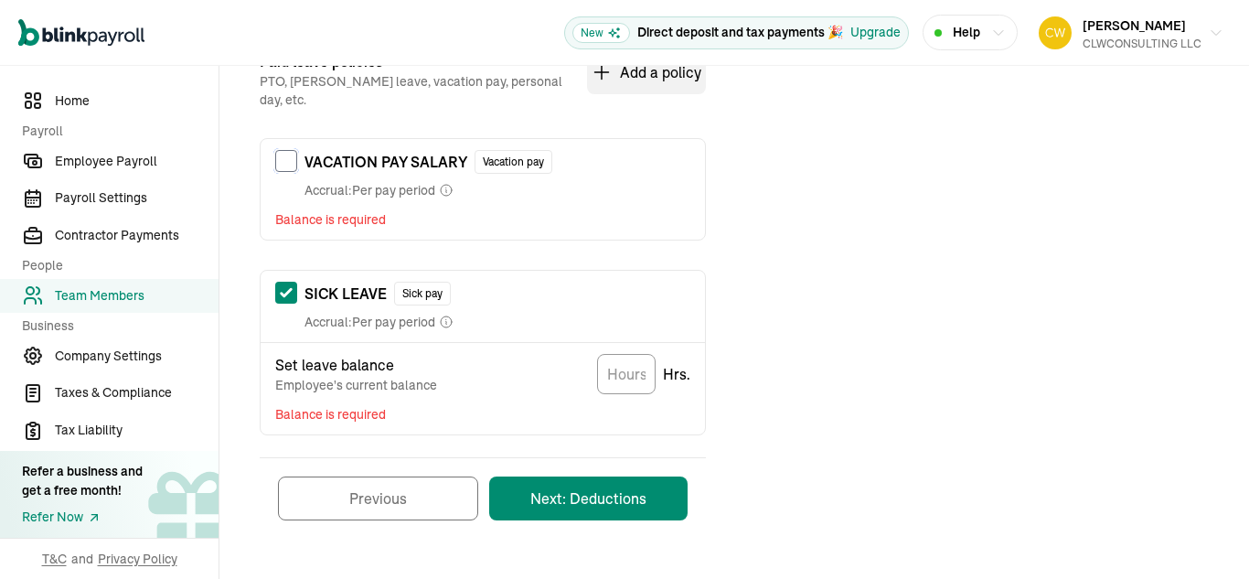
scroll to position [381, 0]
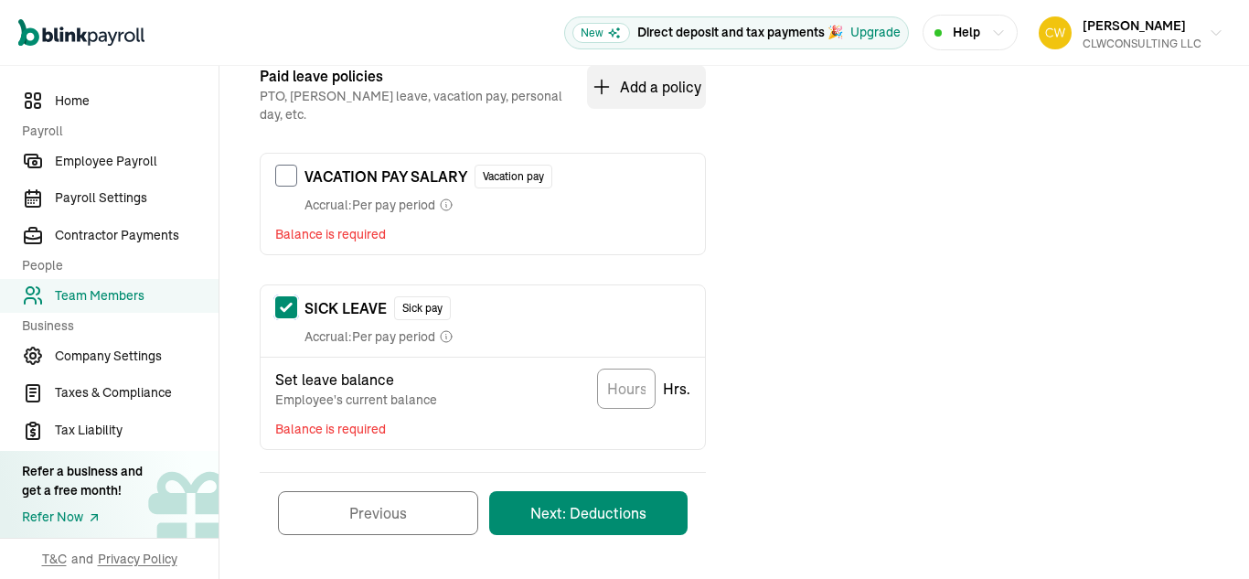
click at [290, 296] on input "checkbox" at bounding box center [286, 307] width 22 height 22
checkbox input "false"
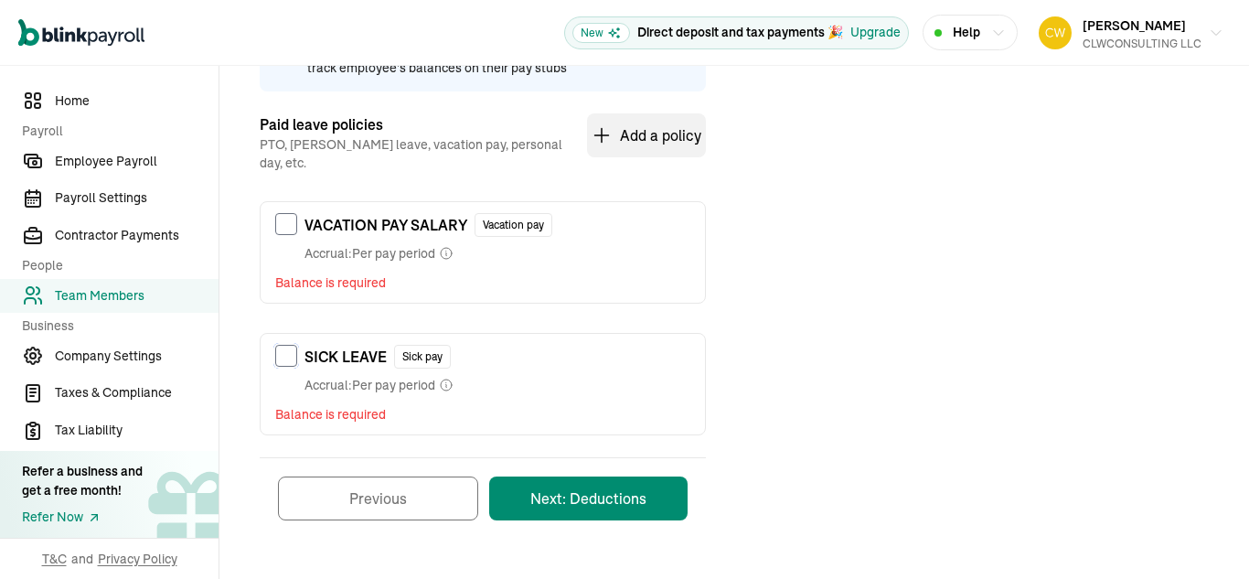
scroll to position [318, 0]
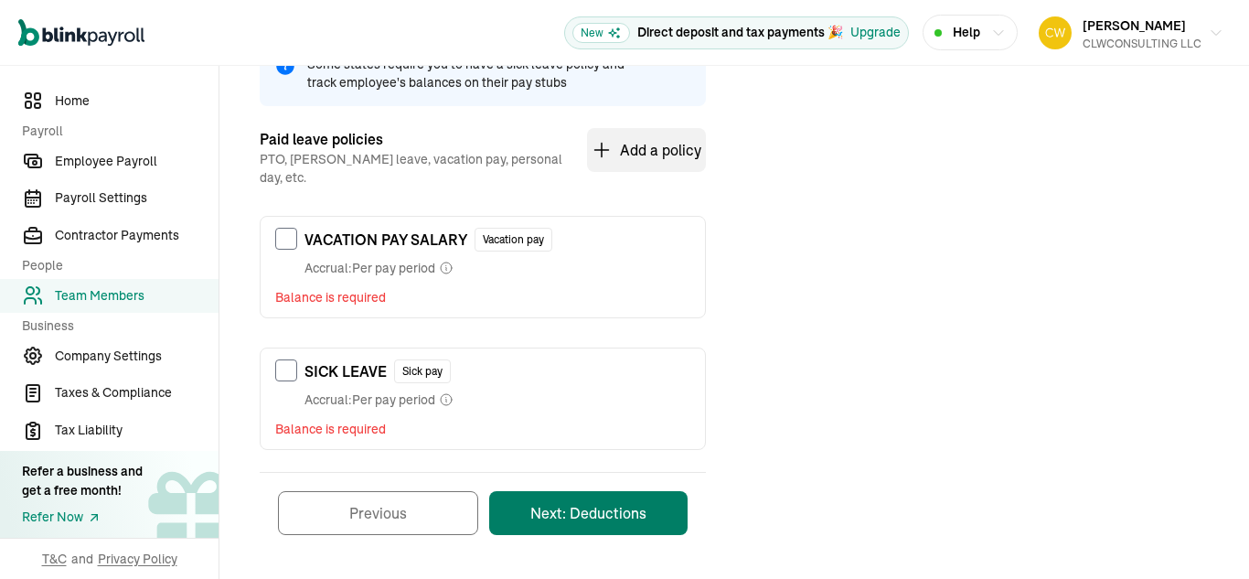
click at [585, 500] on button "Next: Deductions" at bounding box center [588, 513] width 198 height 44
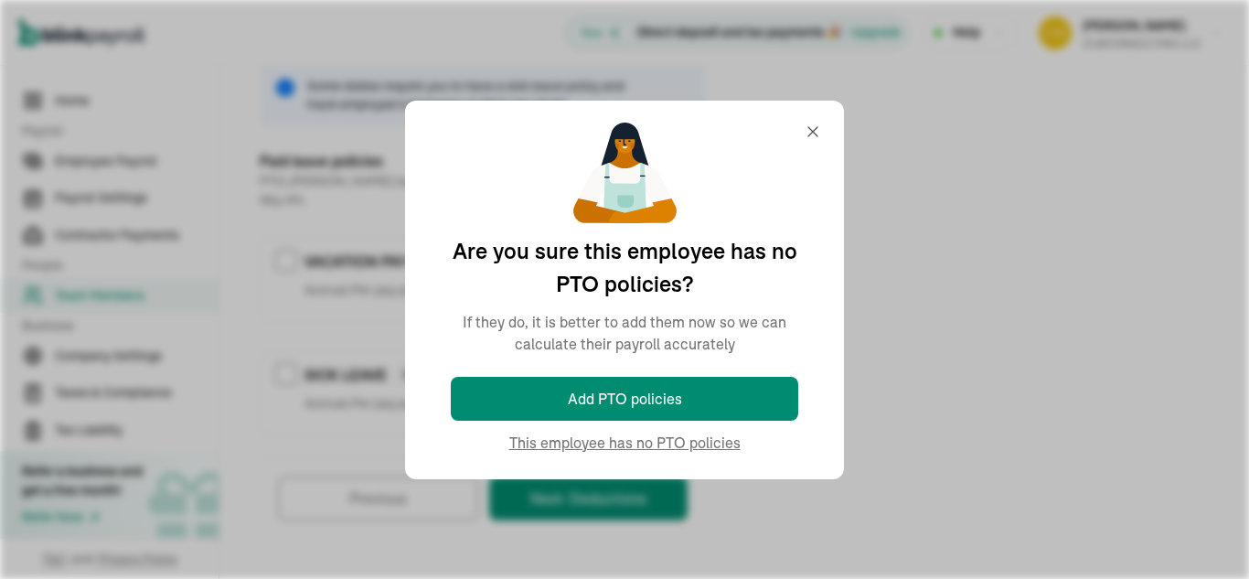
scroll to position [282, 0]
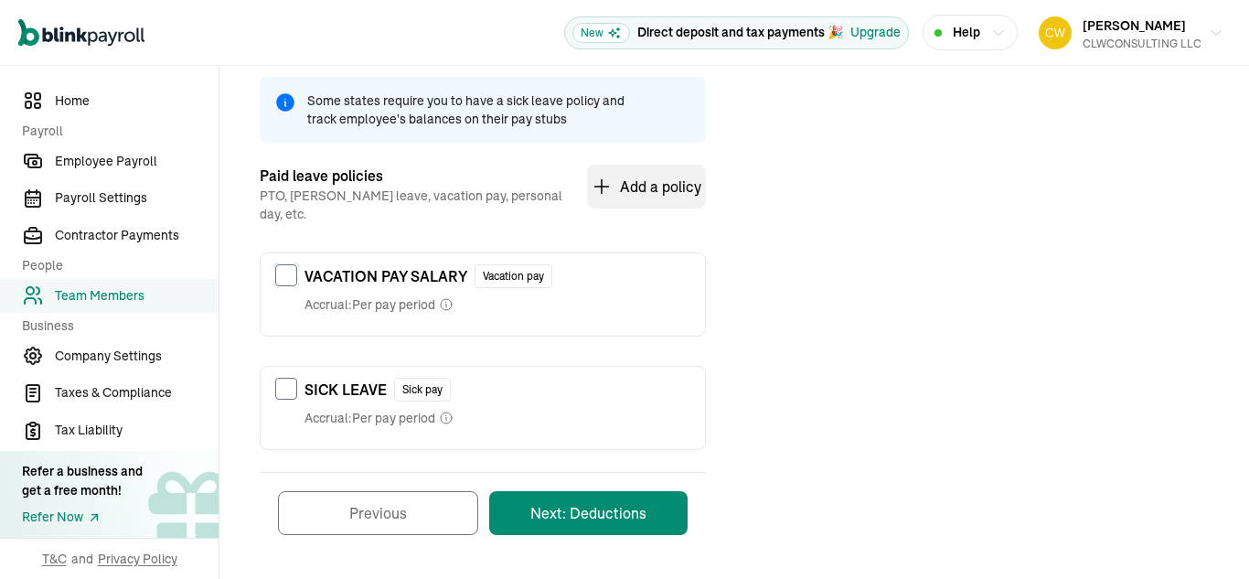
click at [284, 264] on input "checkbox" at bounding box center [286, 275] width 22 height 22
checkbox input "true"
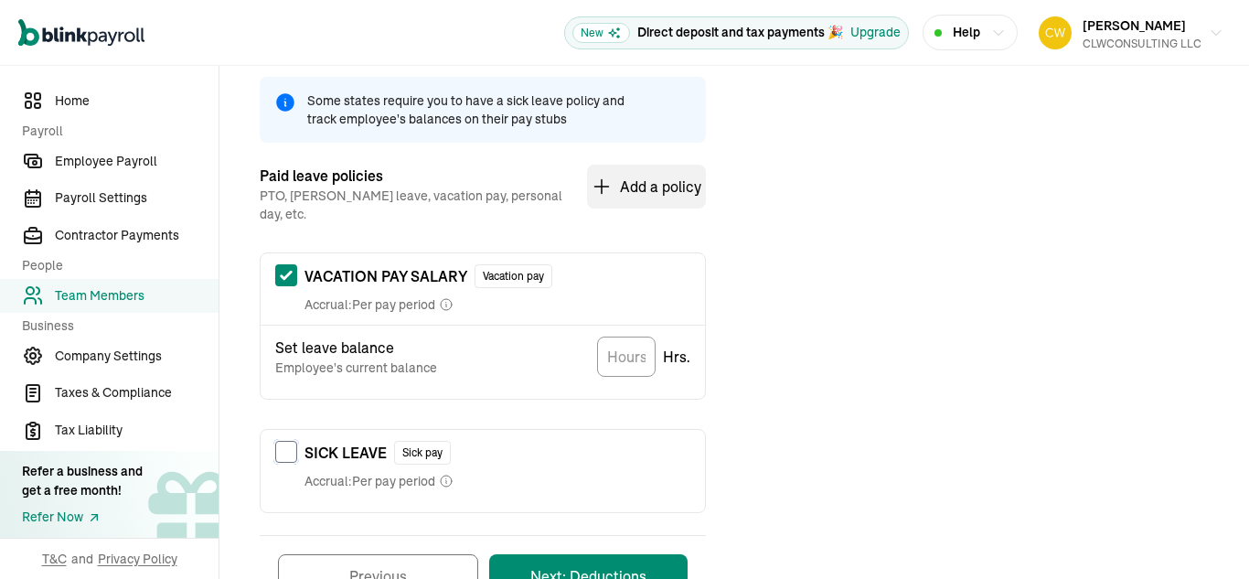
click at [292, 441] on input "checkbox" at bounding box center [286, 452] width 22 height 22
checkbox input "true"
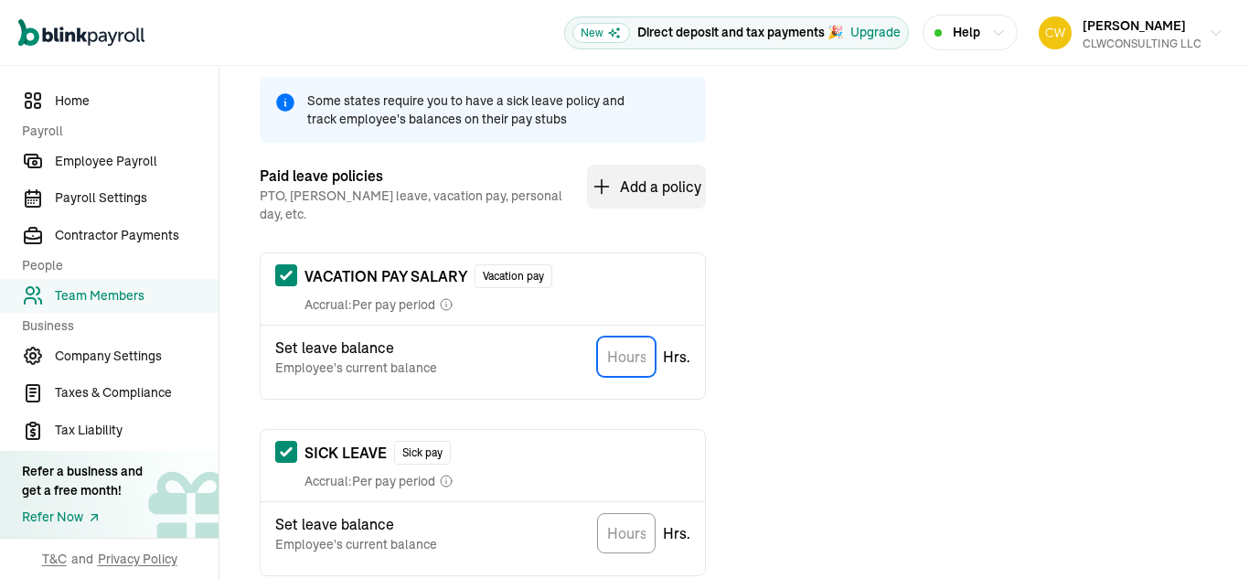
click at [623, 337] on input "TextInput" at bounding box center [626, 357] width 59 height 40
type input "189"
click at [618, 518] on input "TextInput" at bounding box center [626, 533] width 59 height 40
type input "200"
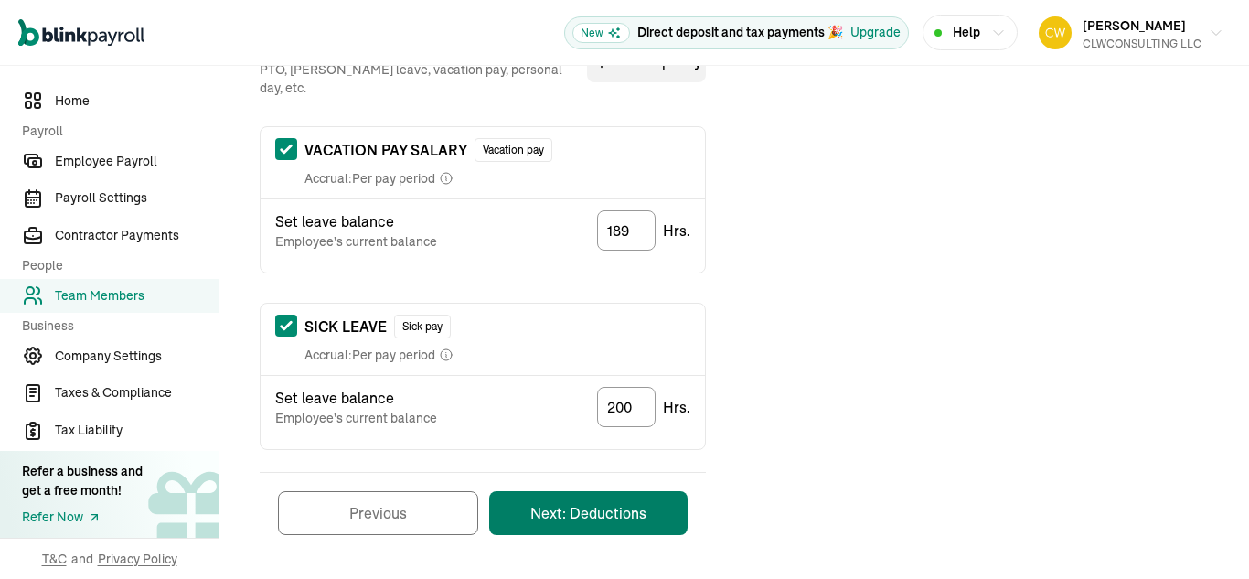
click at [583, 505] on button "Next: Deductions" at bounding box center [588, 513] width 198 height 44
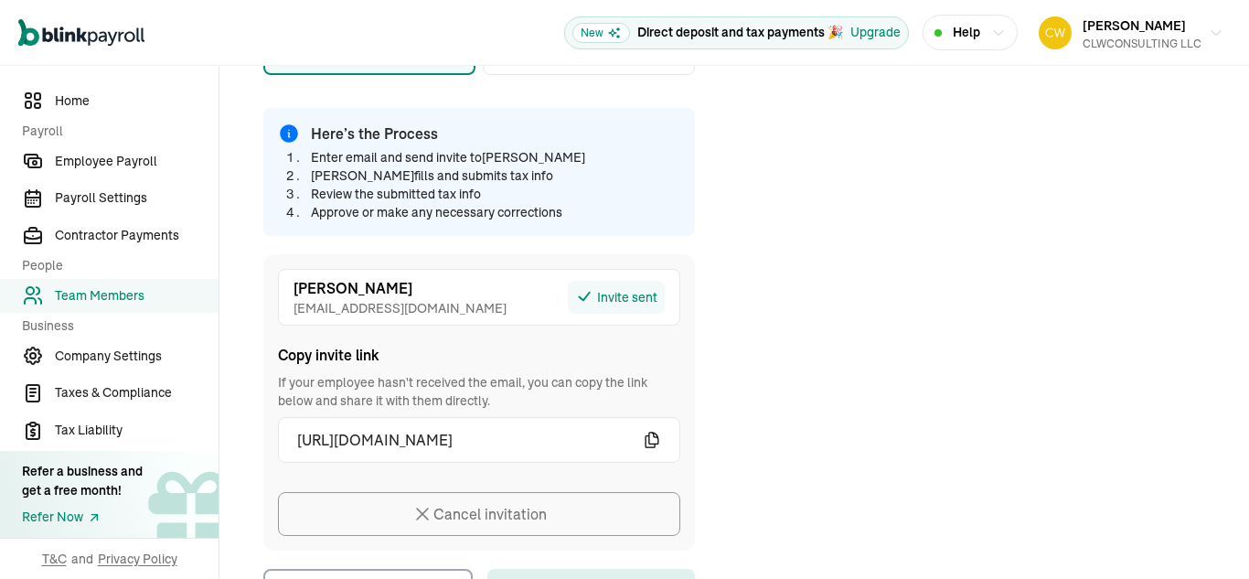
scroll to position [505, 0]
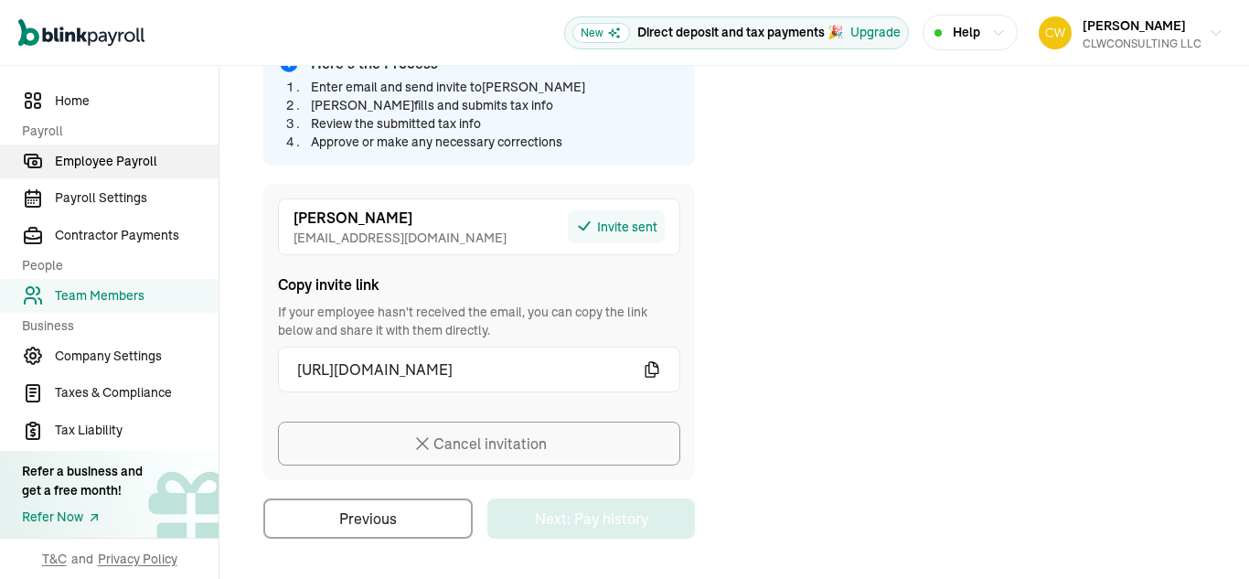
click at [102, 170] on span "Employee Payroll" at bounding box center [137, 161] width 164 height 19
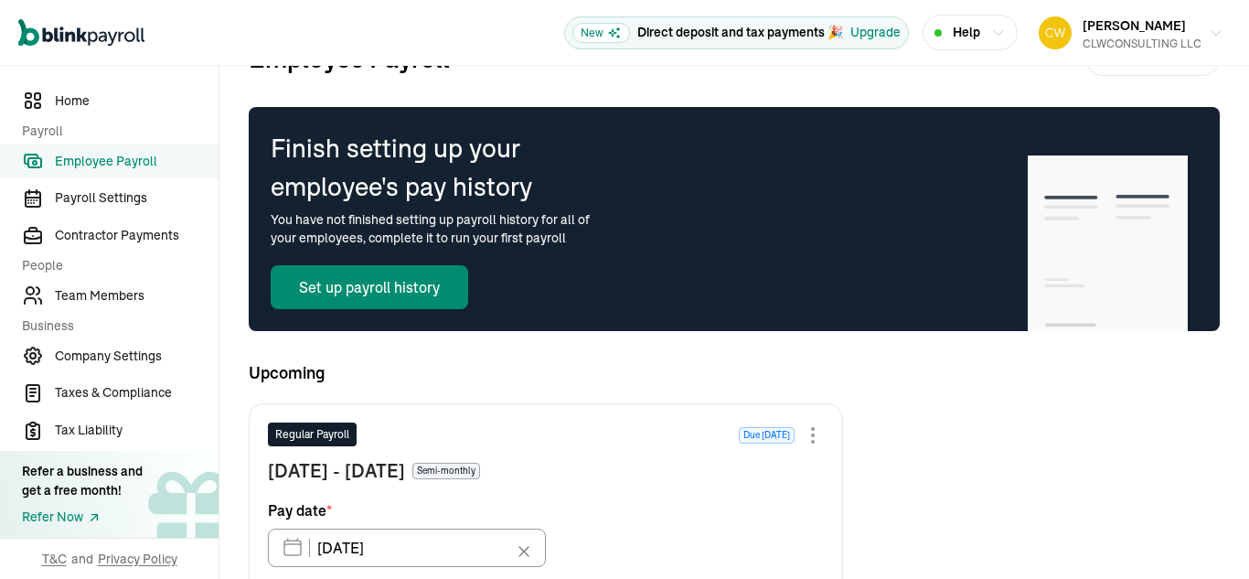
scroll to position [55, 0]
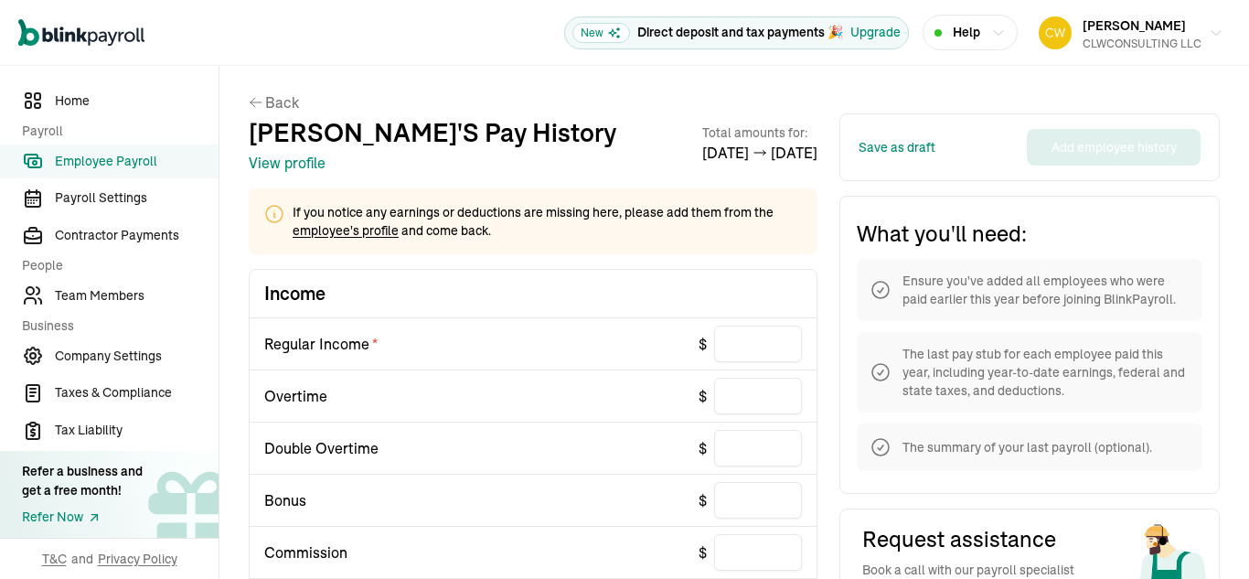
click at [354, 231] on link "employee's profile" at bounding box center [346, 230] width 106 height 16
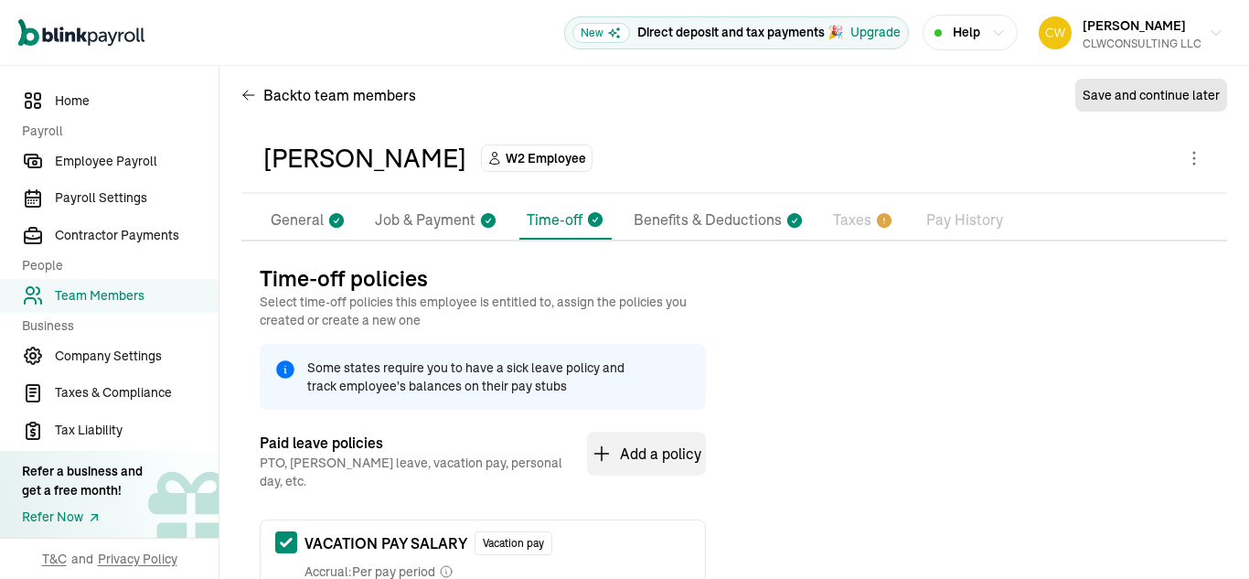
scroll to position [14, 0]
click at [310, 222] on p "General" at bounding box center [297, 221] width 53 height 24
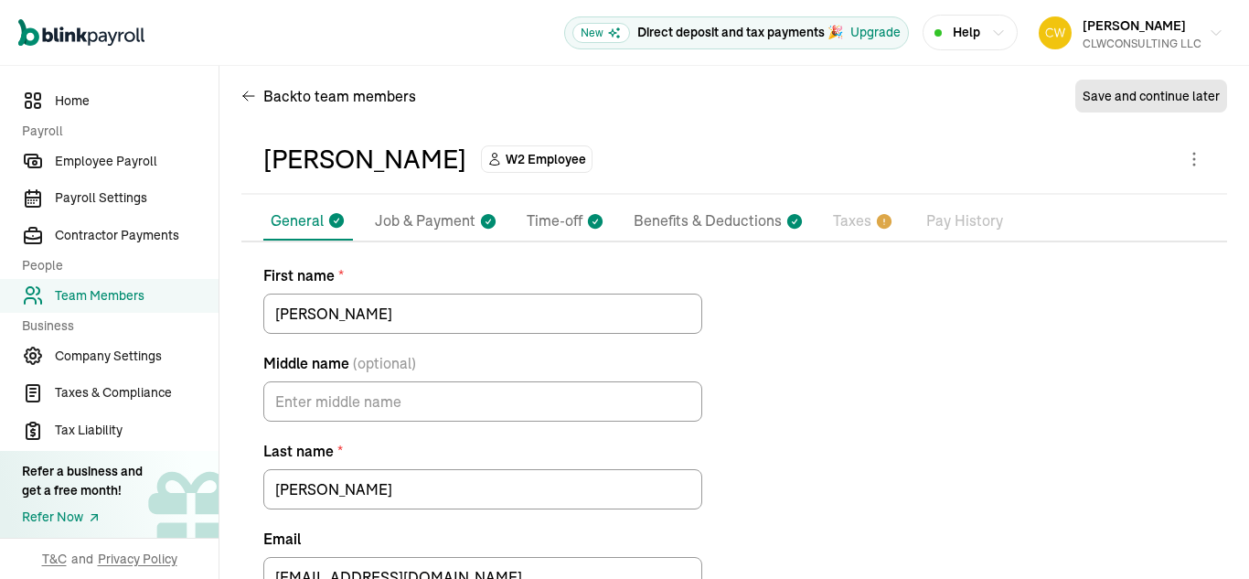
scroll to position [131, 0]
